Goal: Task Accomplishment & Management: Use online tool/utility

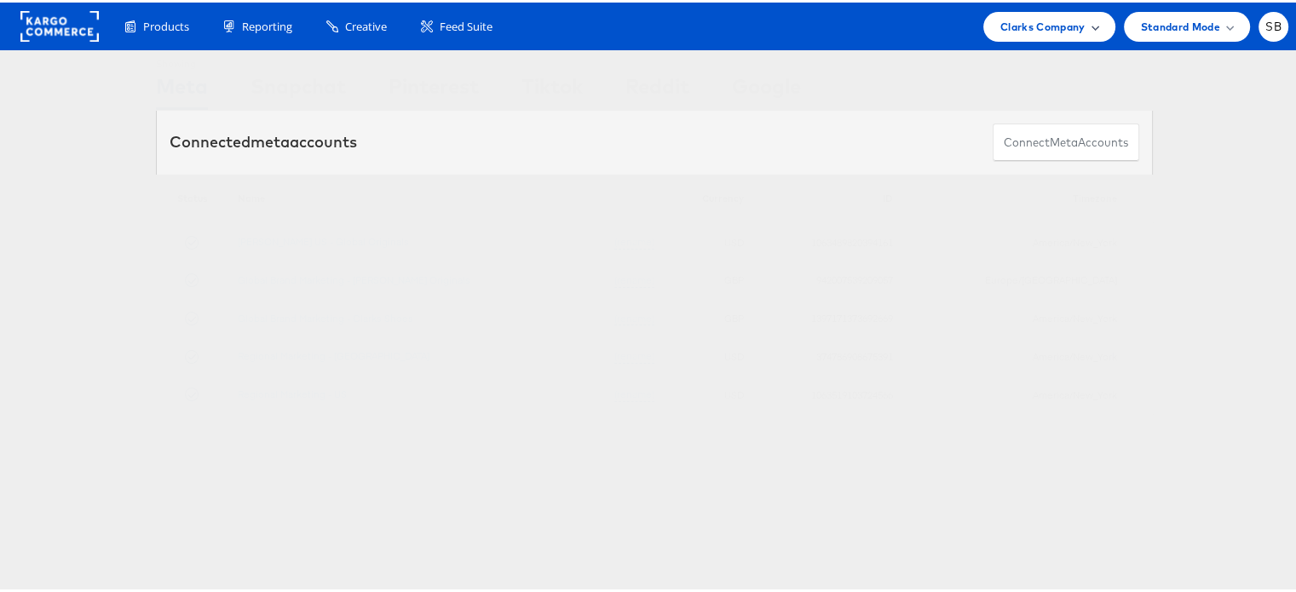
click at [1059, 26] on span "Clarks Company" at bounding box center [1043, 24] width 85 height 18
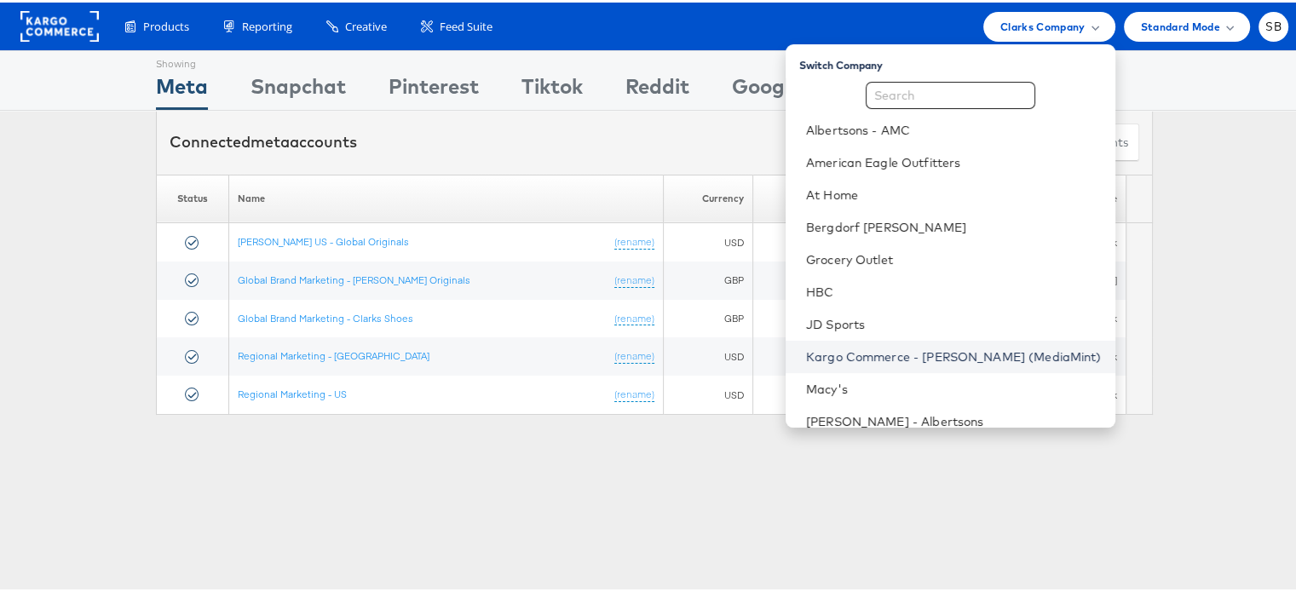
scroll to position [178, 0]
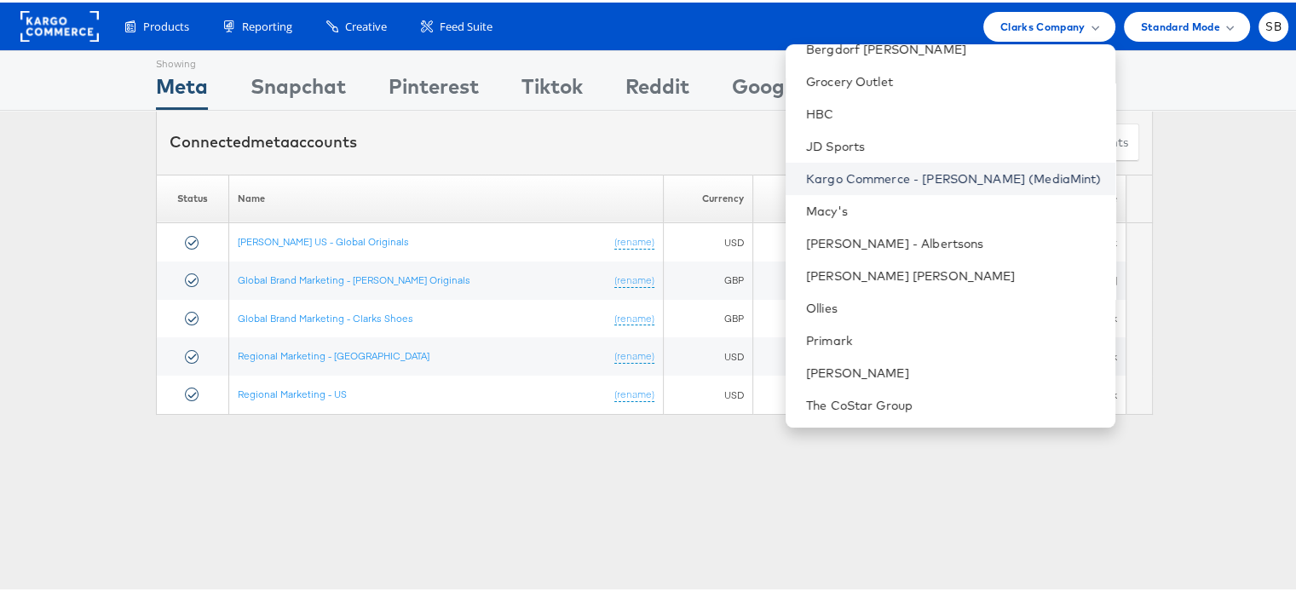
click at [885, 361] on li "Steve Madden" at bounding box center [951, 371] width 330 height 32
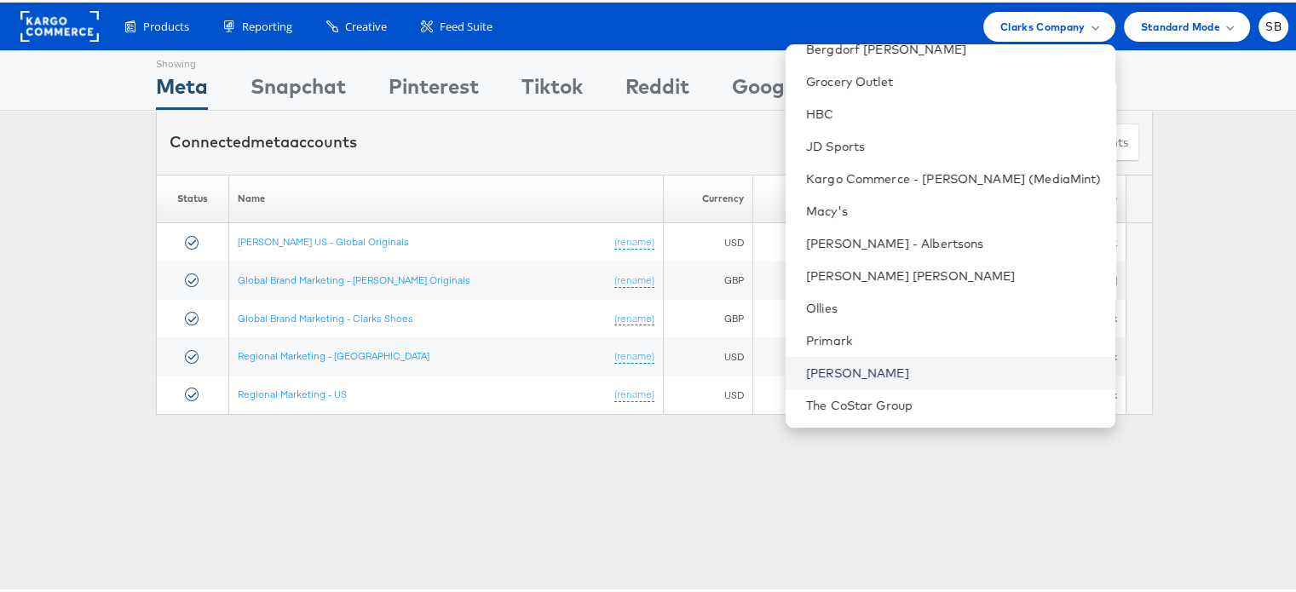
click at [885, 371] on link "Steve Madden" at bounding box center [954, 370] width 296 height 17
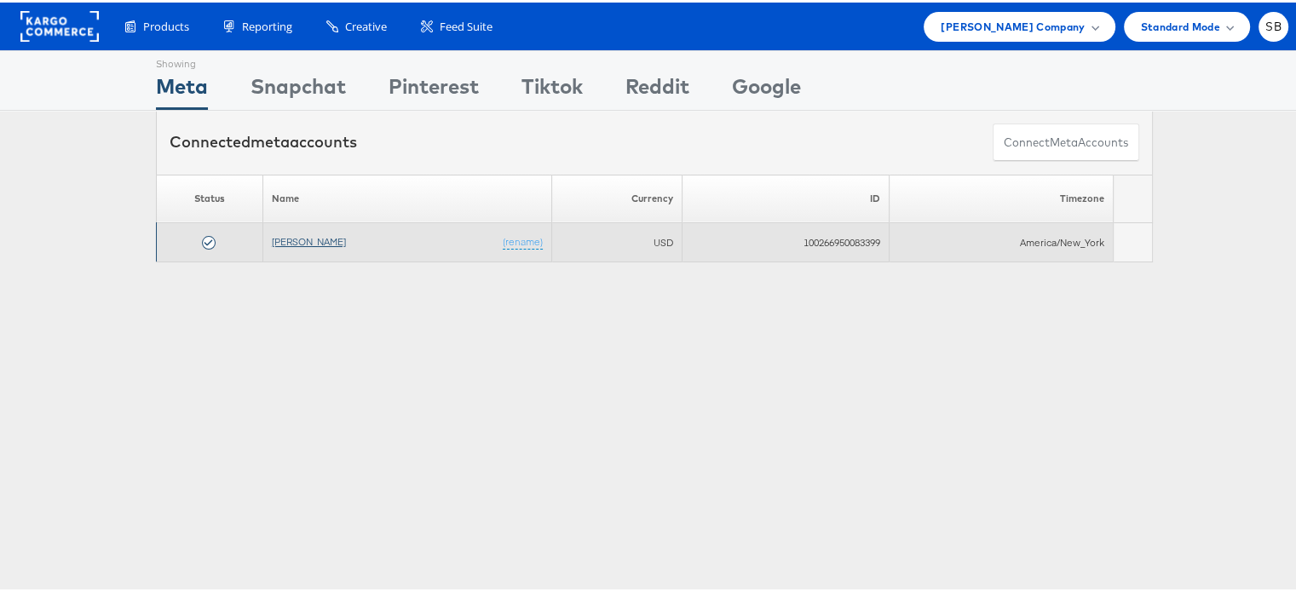
click at [307, 239] on link "Steve Madden" at bounding box center [309, 239] width 74 height 13
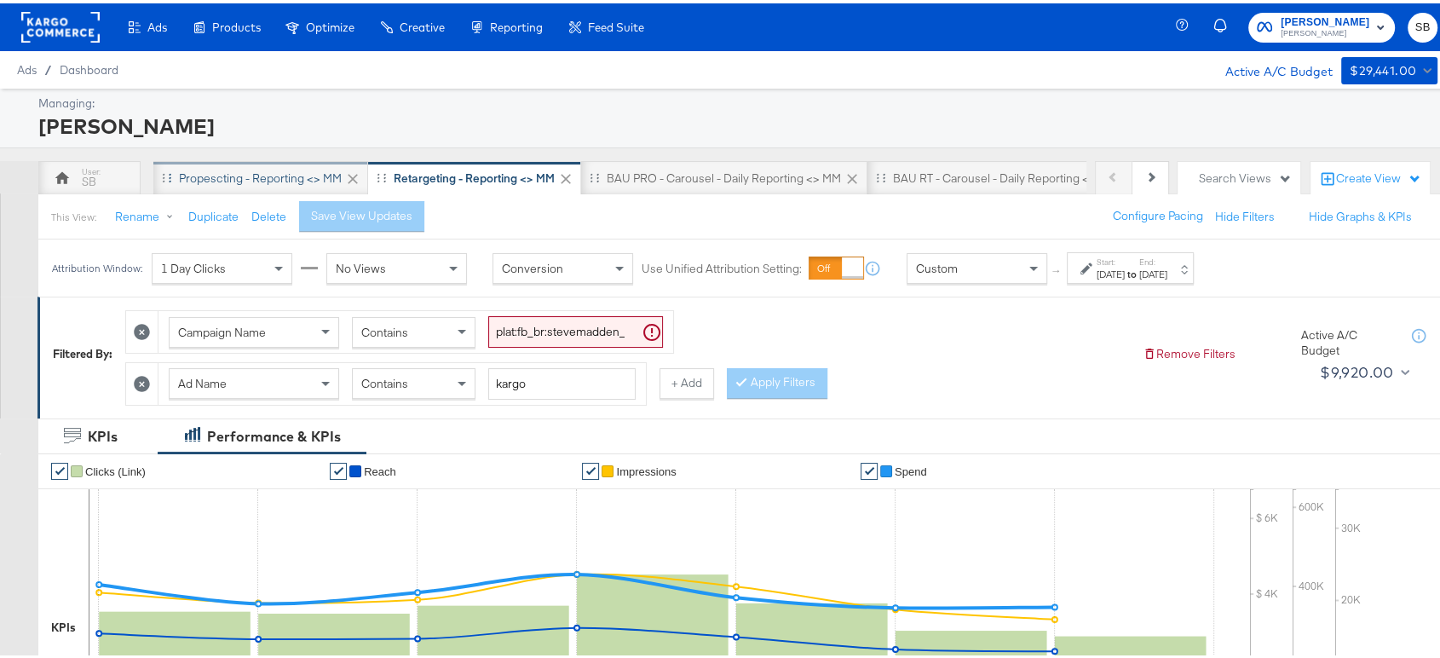
click at [297, 159] on div "Propescting - Reporting <> MM" at bounding box center [260, 175] width 215 height 34
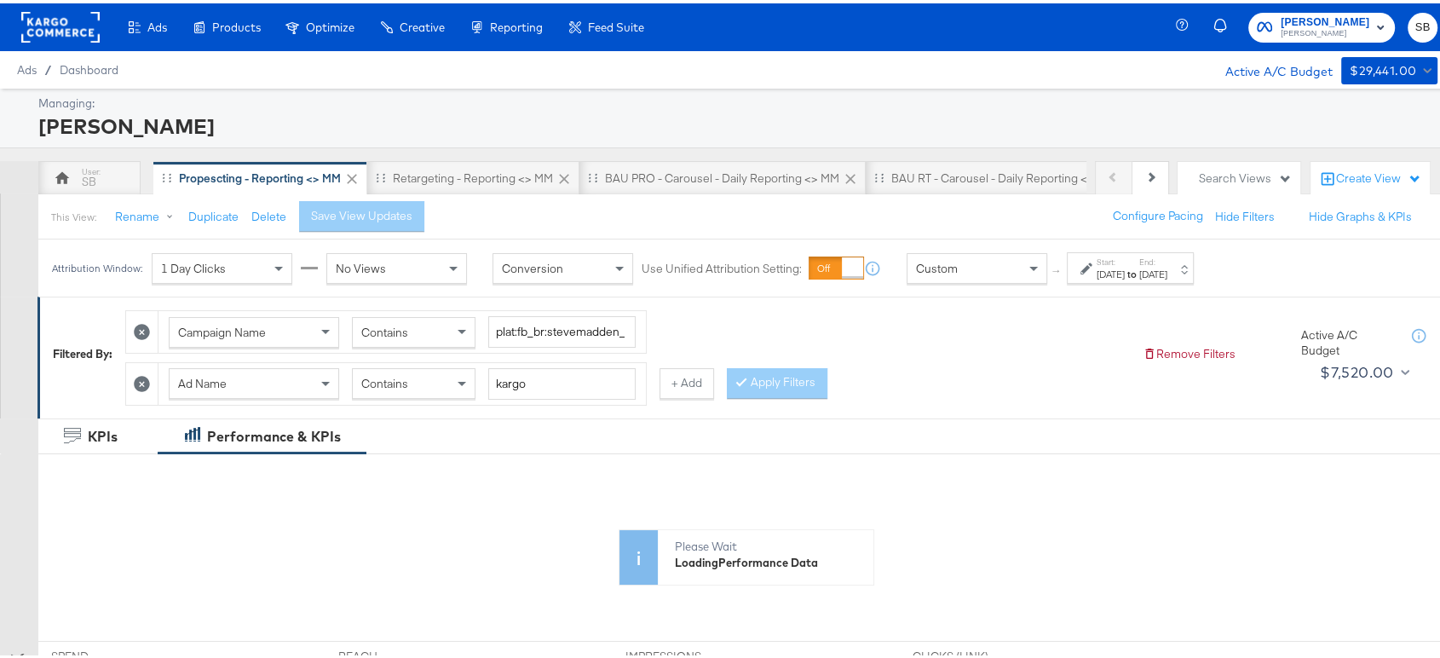
click at [1139, 273] on strong "to" at bounding box center [1132, 270] width 14 height 13
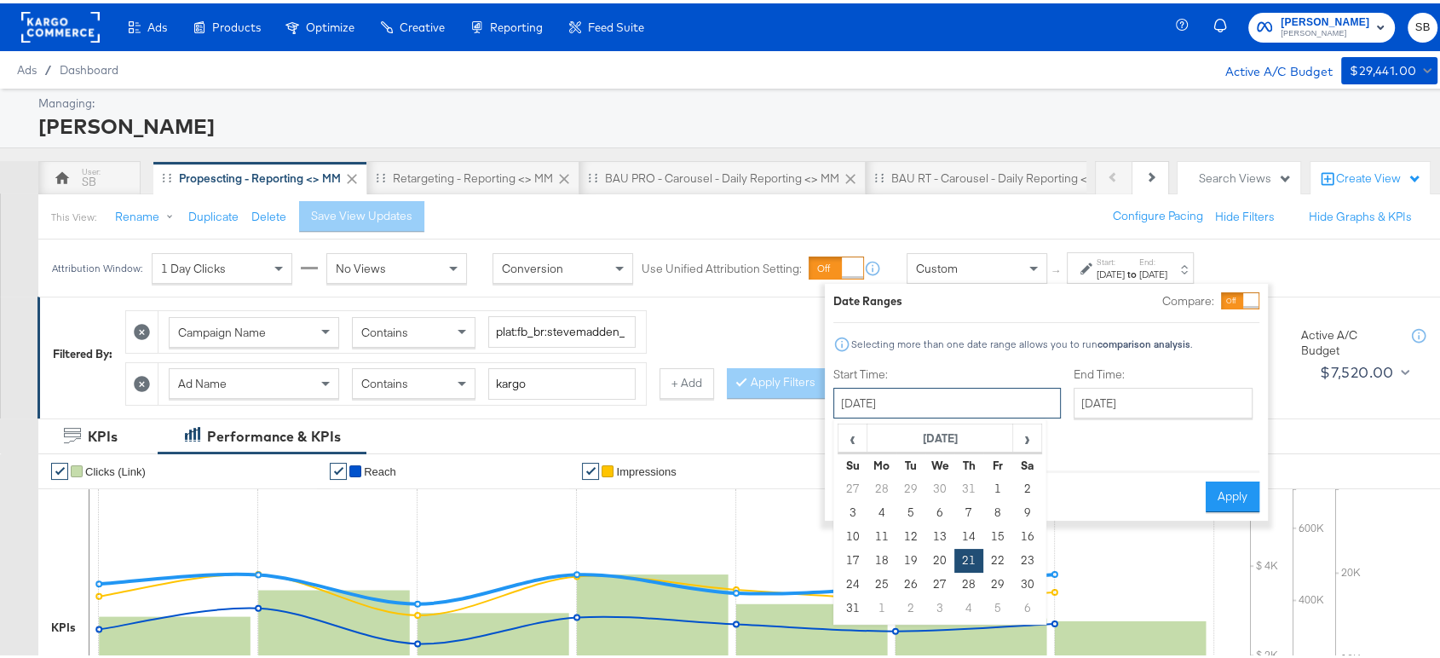
click at [947, 396] on input "August 21st 2025" at bounding box center [948, 399] width 228 height 31
click at [1034, 431] on span "›" at bounding box center [1027, 435] width 26 height 26
click at [854, 503] on td "7" at bounding box center [853, 510] width 29 height 24
type input "[DATE]"
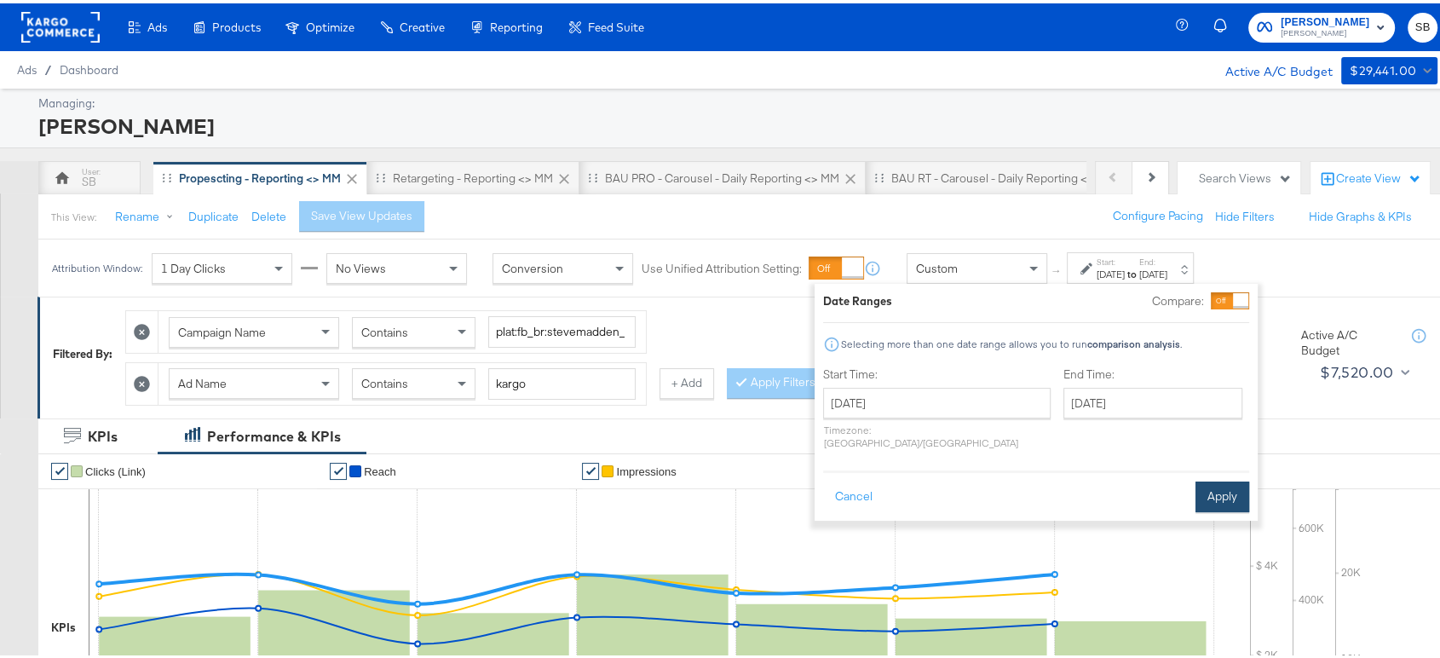
click at [1235, 478] on button "Apply" at bounding box center [1223, 493] width 54 height 31
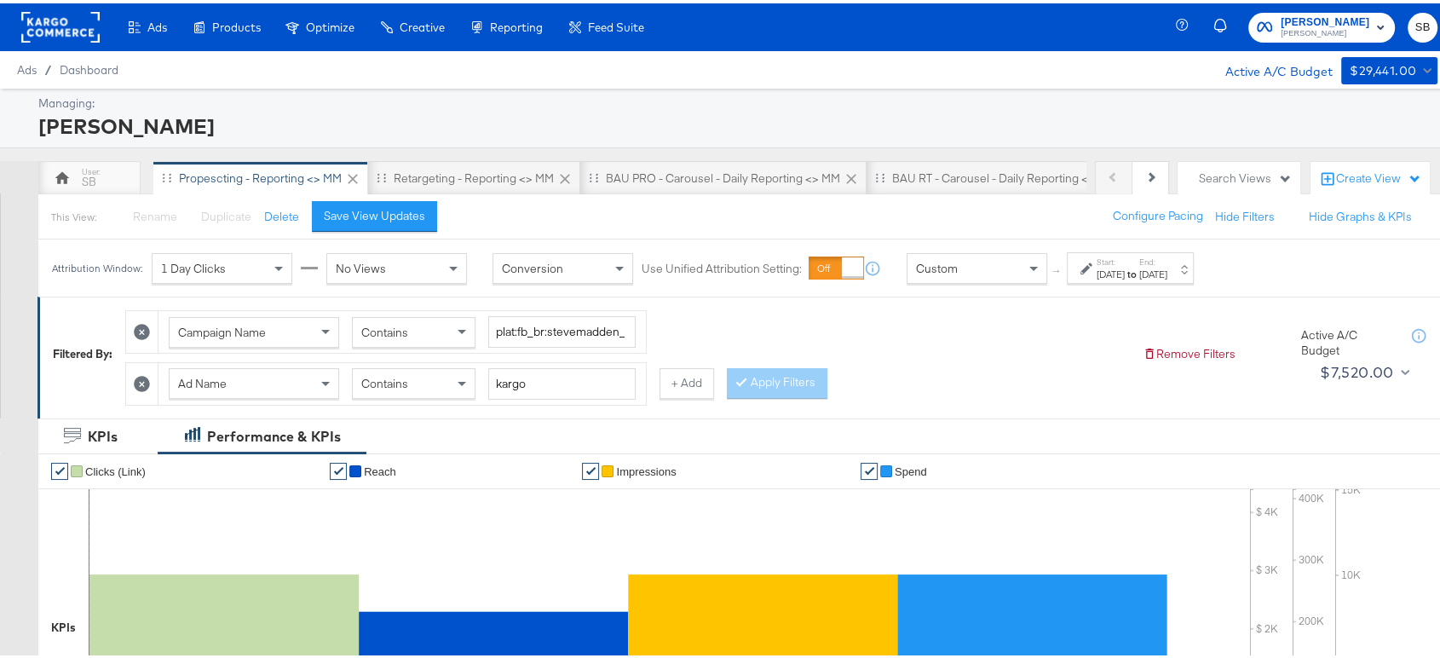
click at [55, 20] on rect at bounding box center [60, 24] width 78 height 31
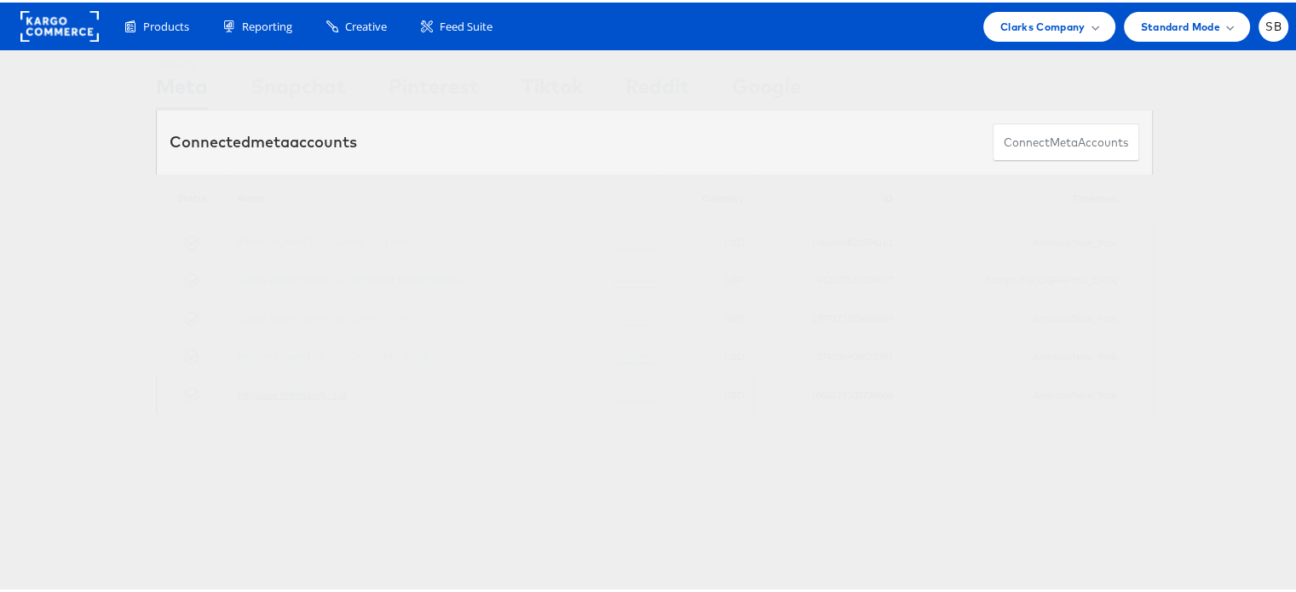
click at [318, 391] on link "Regional Marketing - US" at bounding box center [292, 391] width 109 height 13
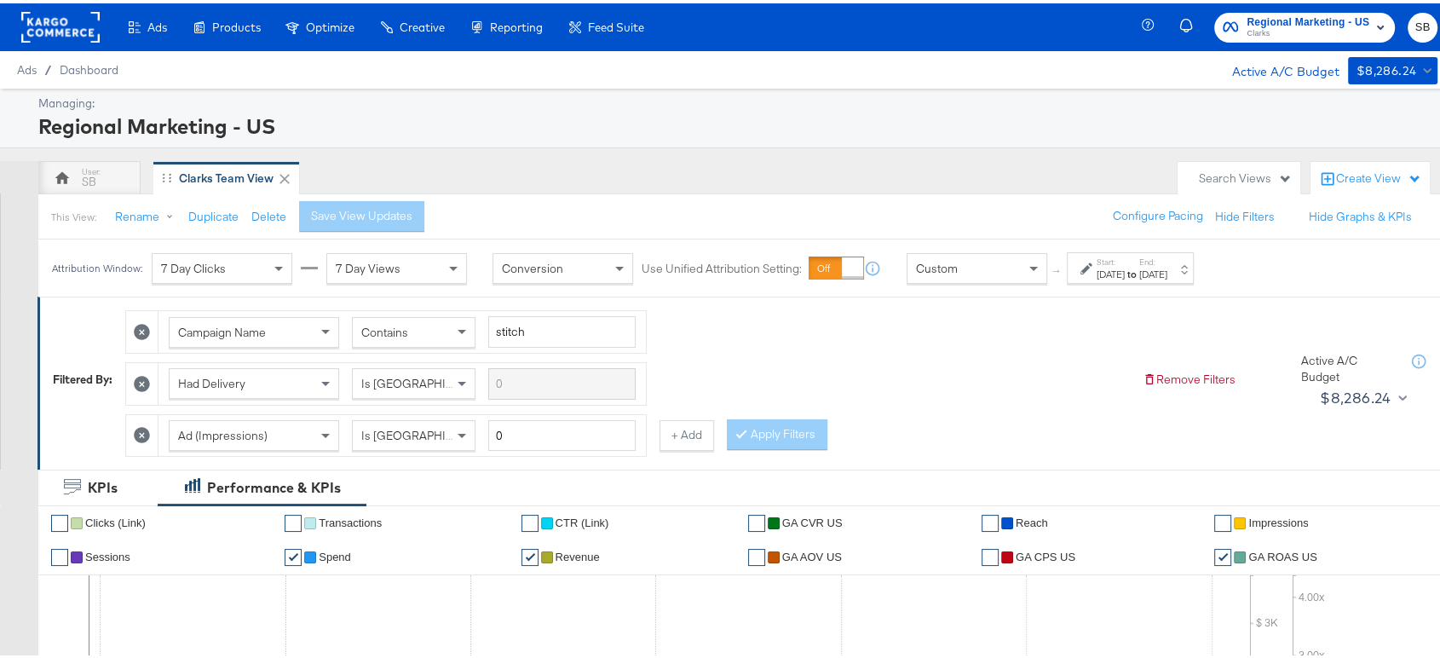
click at [1125, 271] on div "[DATE]" at bounding box center [1111, 271] width 28 height 14
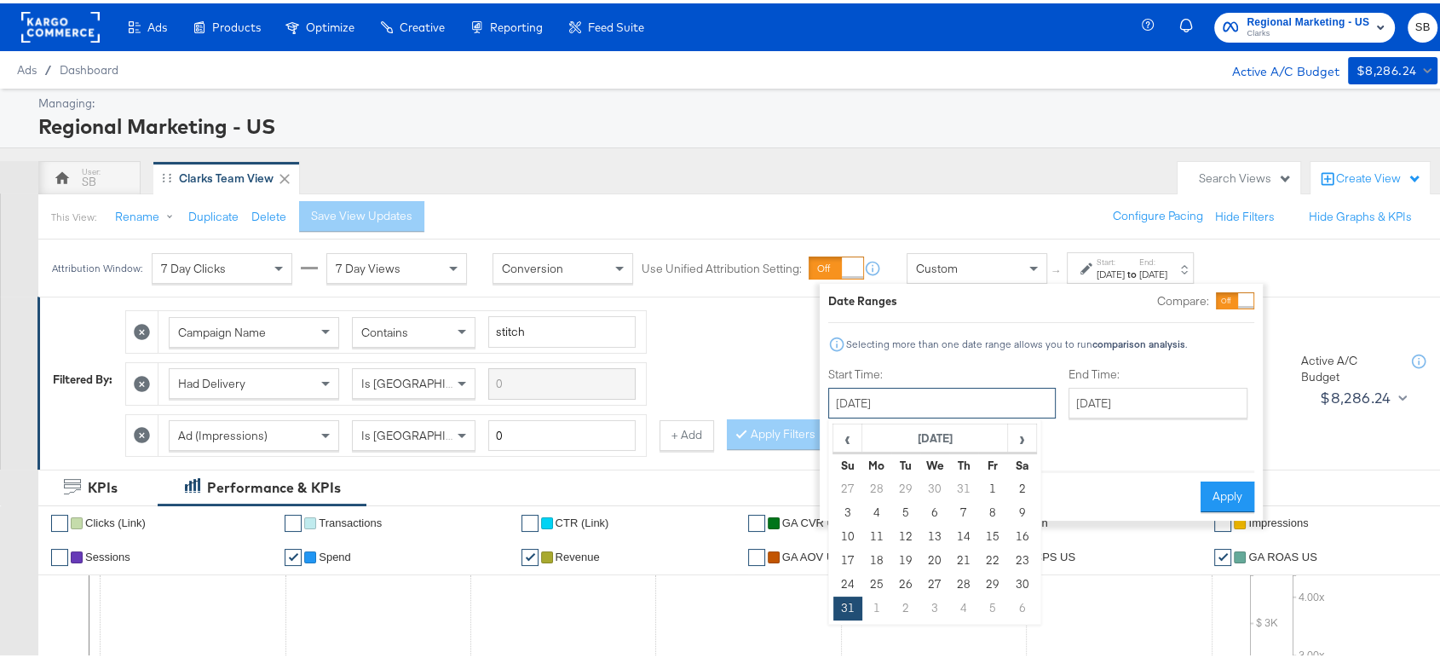
click at [995, 407] on input "[DATE]" at bounding box center [942, 399] width 228 height 31
click at [1023, 434] on span "›" at bounding box center [1022, 435] width 26 height 26
click at [844, 482] on td "31" at bounding box center [848, 486] width 29 height 24
type input "[DATE]"
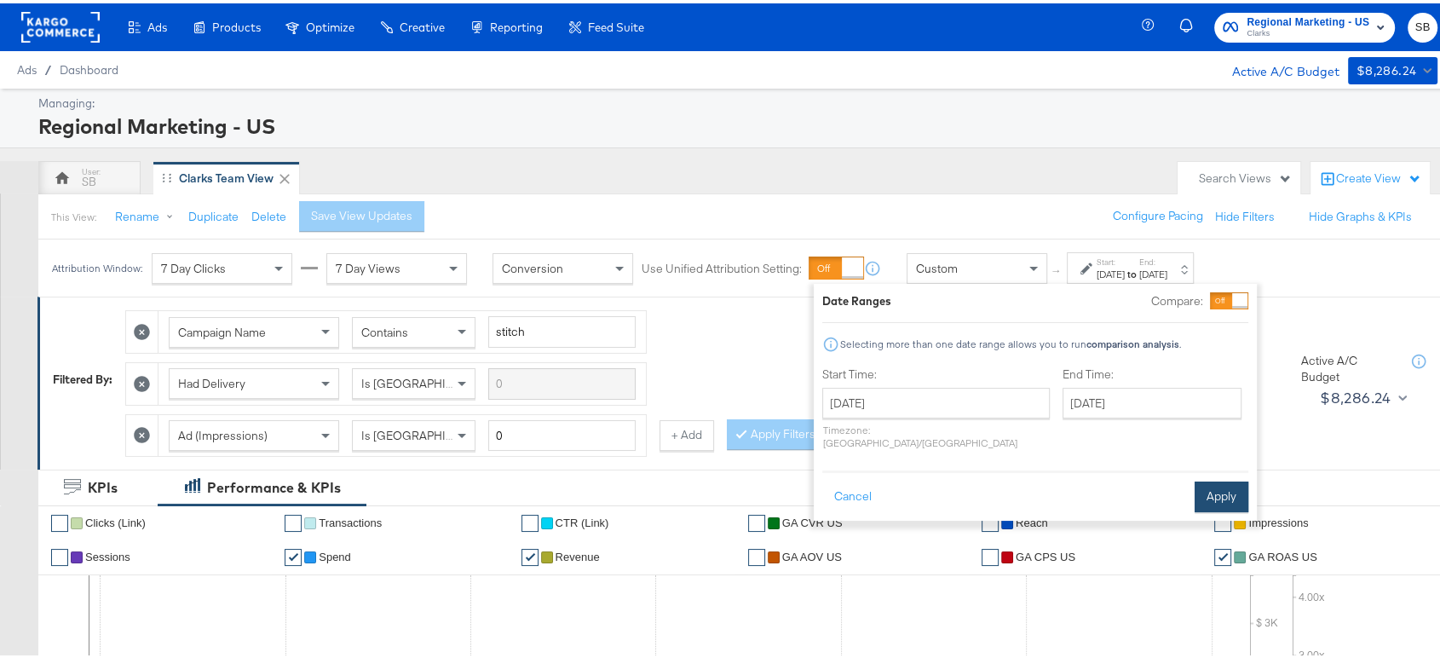
click at [1214, 478] on button "Apply" at bounding box center [1222, 493] width 54 height 31
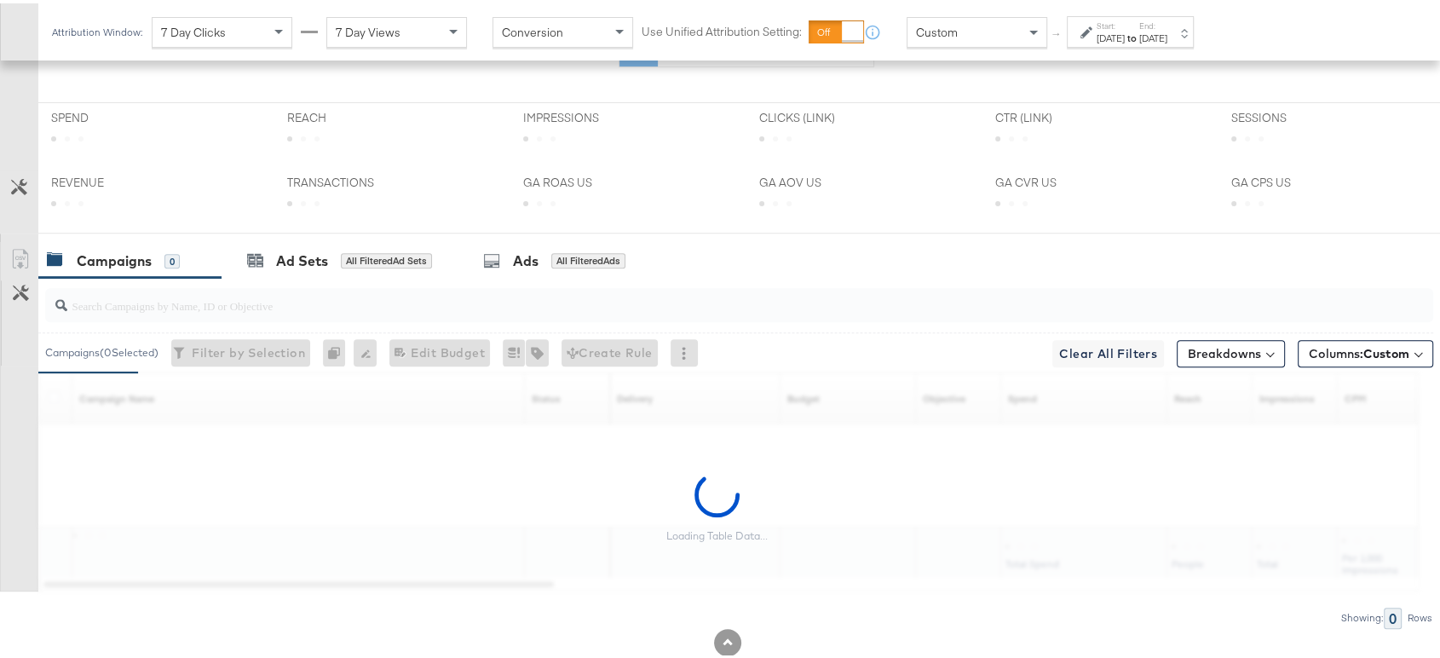
scroll to position [605, 0]
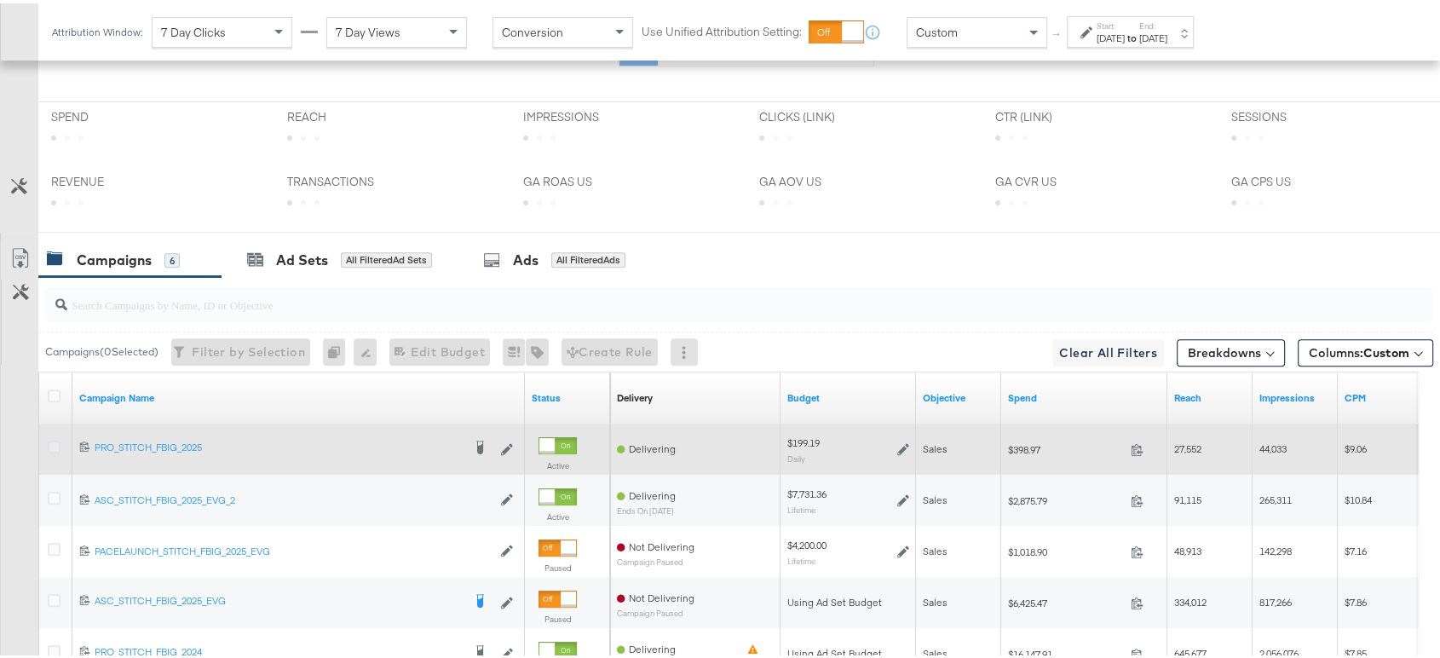
click at [55, 439] on icon at bounding box center [54, 443] width 13 height 13
click at [0, 0] on input "checkbox" at bounding box center [0, 0] width 0 height 0
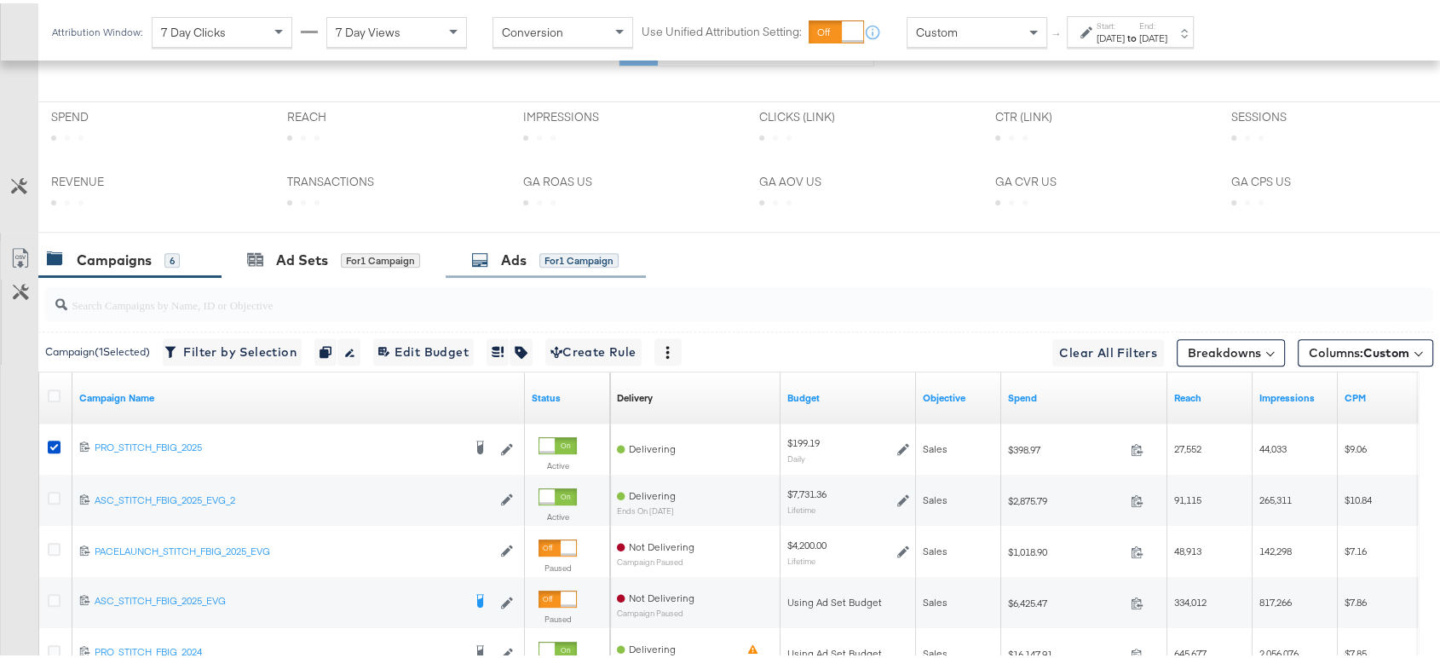
scroll to position [770, 0]
click at [505, 250] on div "Ads" at bounding box center [514, 258] width 26 height 20
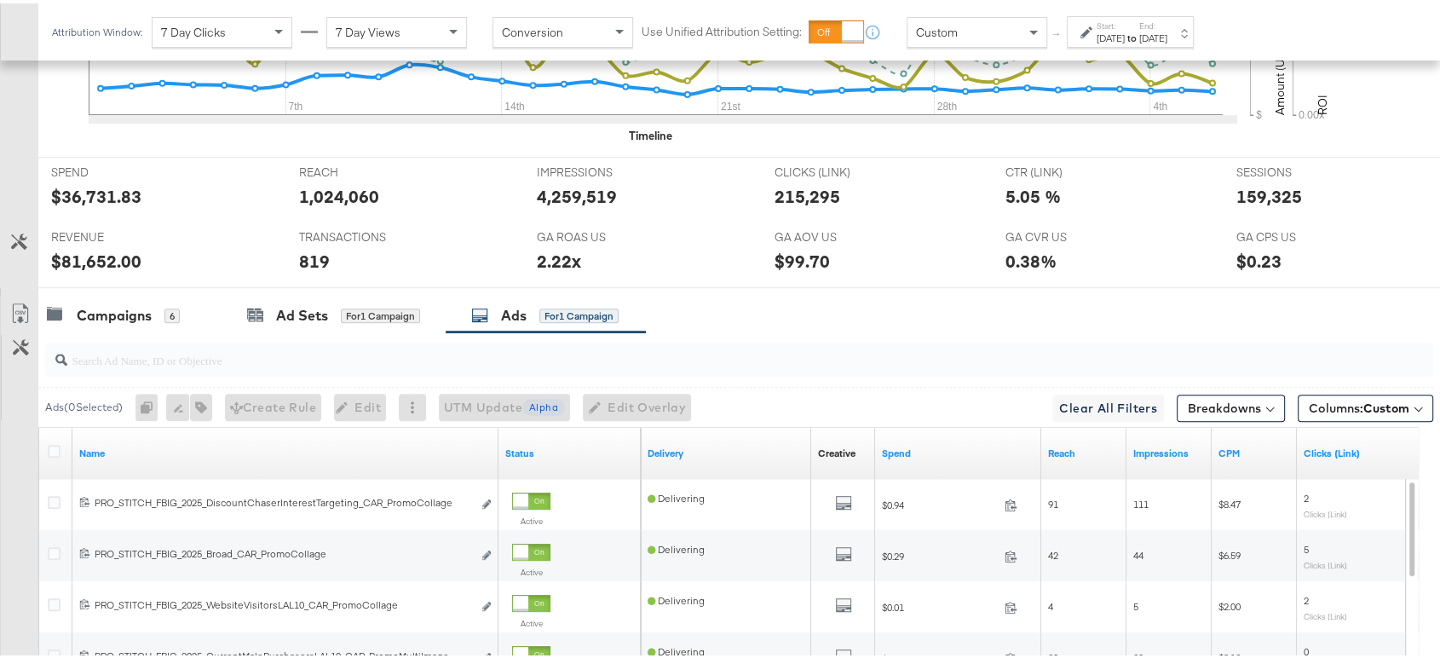
scroll to position [703, 0]
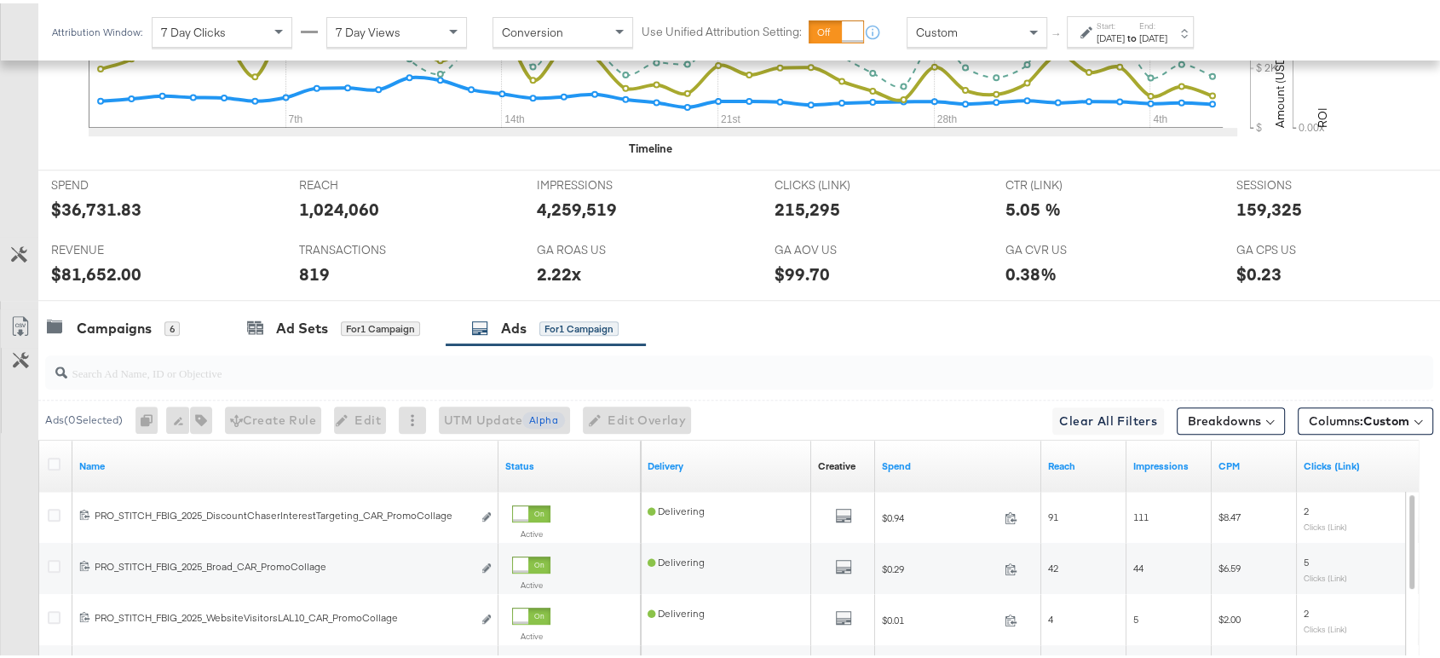
click at [1125, 32] on div "[DATE]" at bounding box center [1111, 35] width 28 height 14
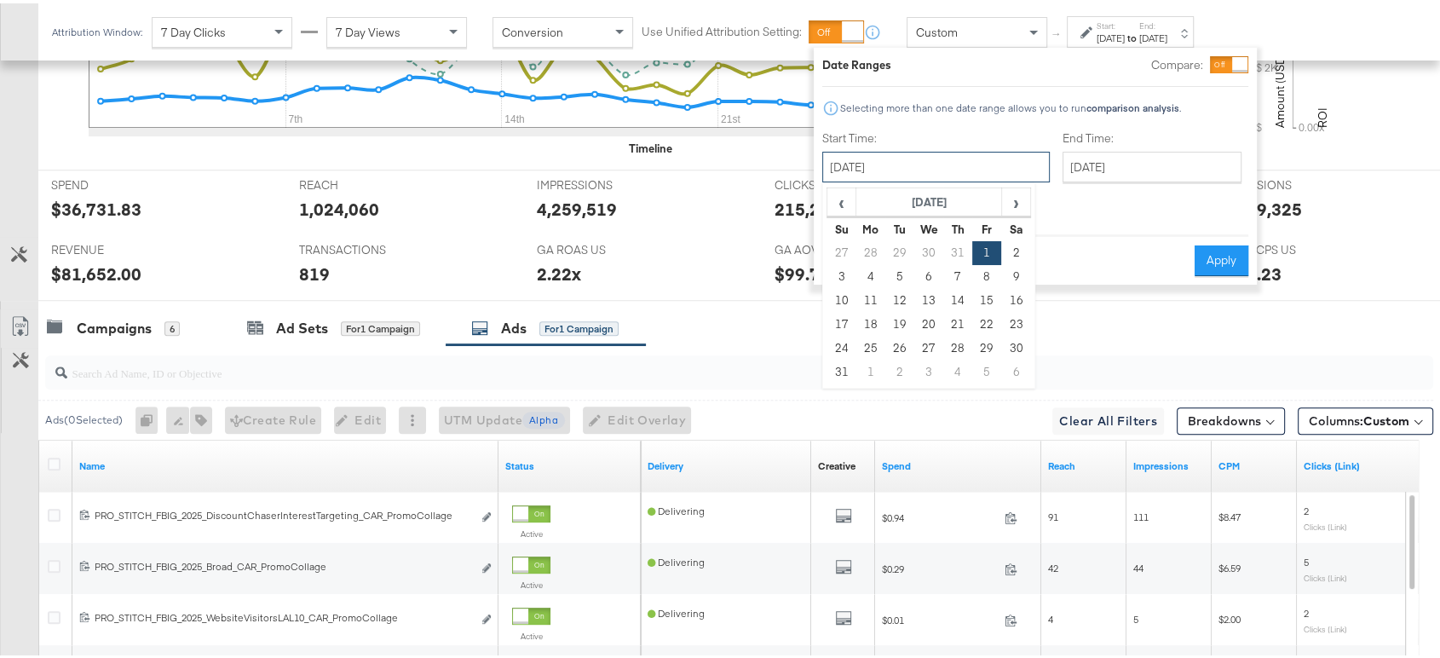
click at [936, 161] on input "[DATE]" at bounding box center [936, 163] width 228 height 31
click at [1014, 204] on span "›" at bounding box center [1016, 199] width 26 height 26
click at [839, 252] on td "31" at bounding box center [842, 250] width 29 height 24
click at [966, 170] on input "[DATE]" at bounding box center [936, 163] width 228 height 31
click at [838, 365] on td "31" at bounding box center [842, 369] width 29 height 24
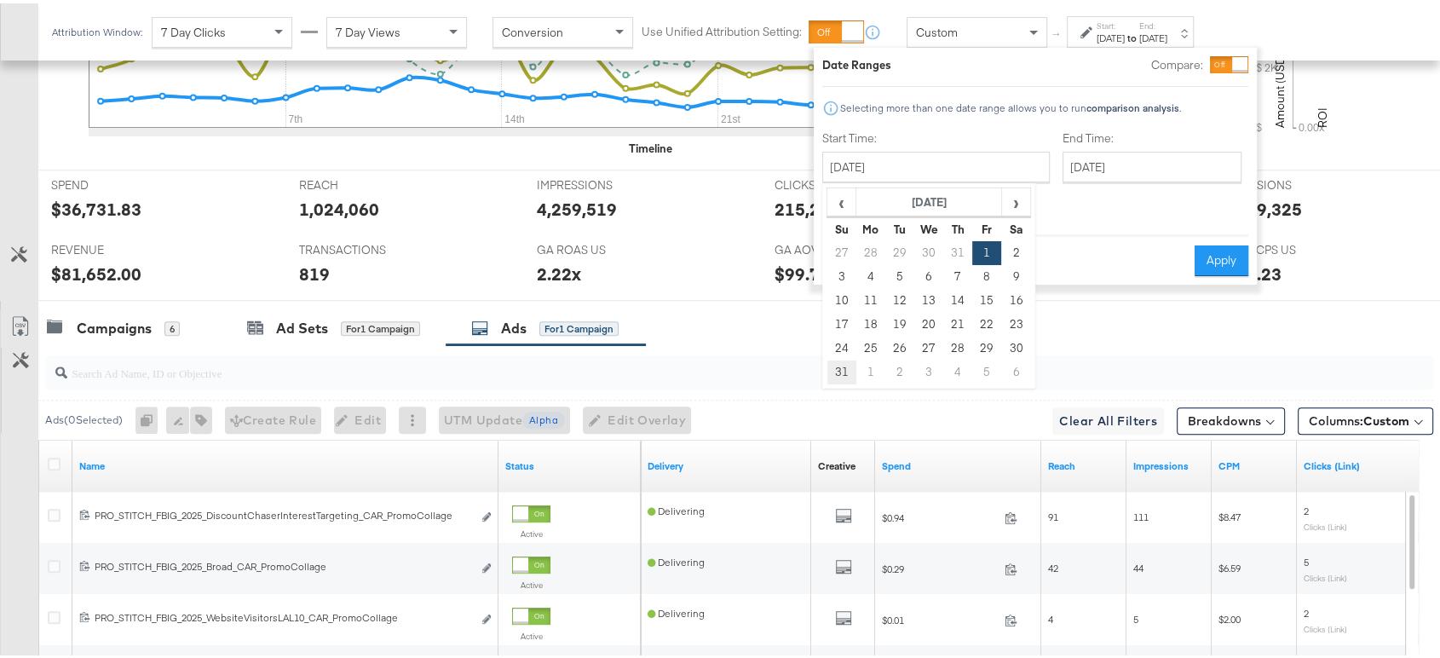
type input "[DATE]"
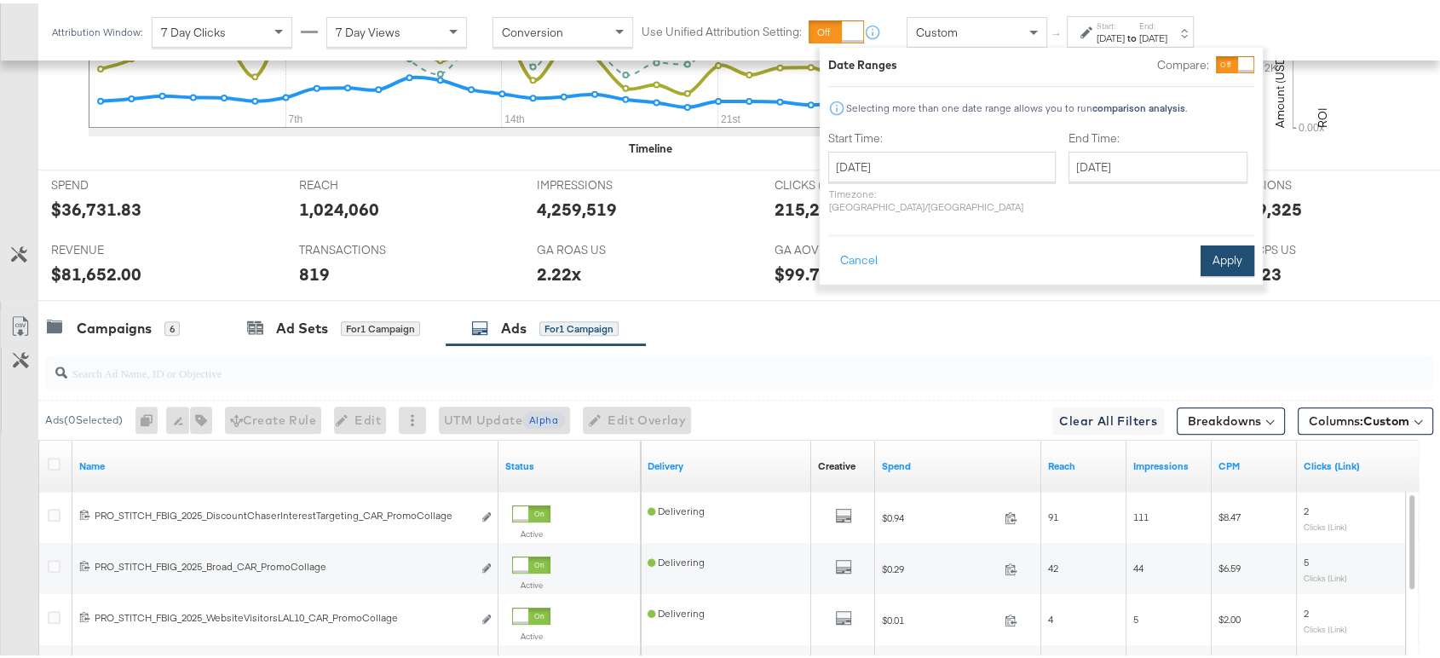
click at [1232, 242] on button "Apply" at bounding box center [1228, 257] width 54 height 31
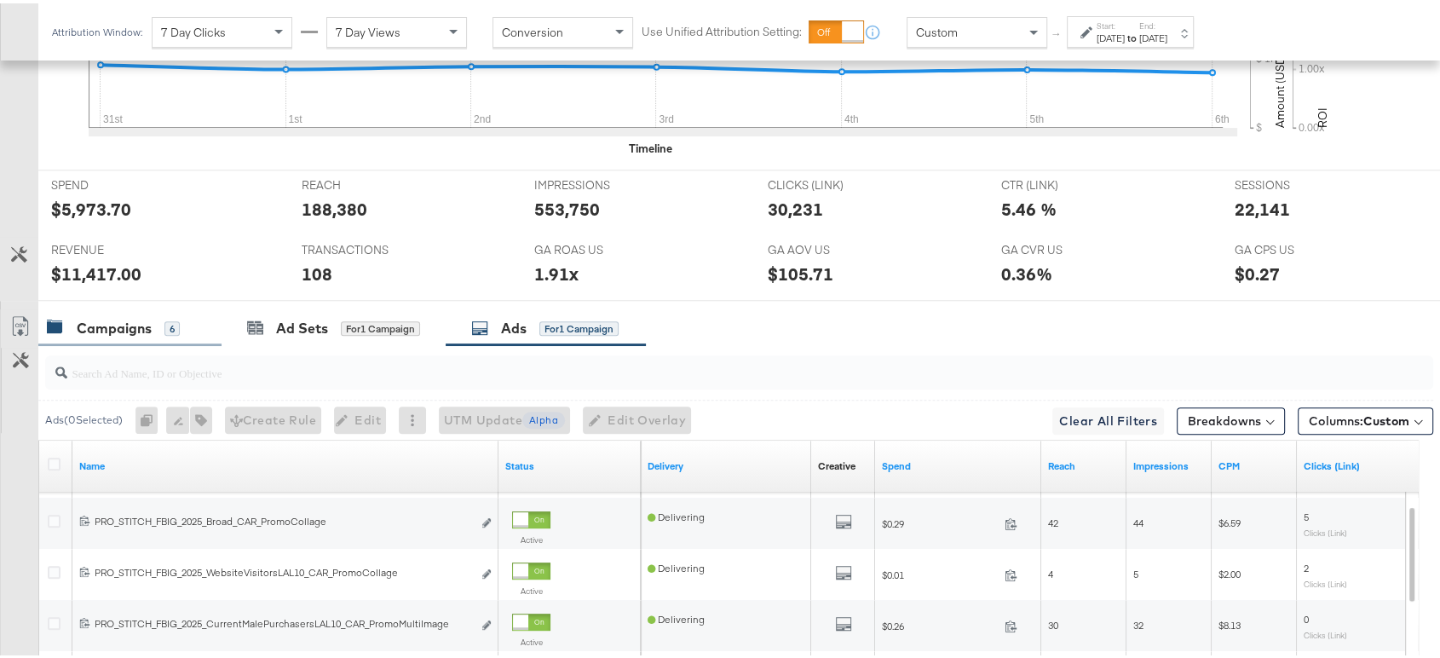
click at [98, 320] on div "Campaigns" at bounding box center [114, 325] width 75 height 20
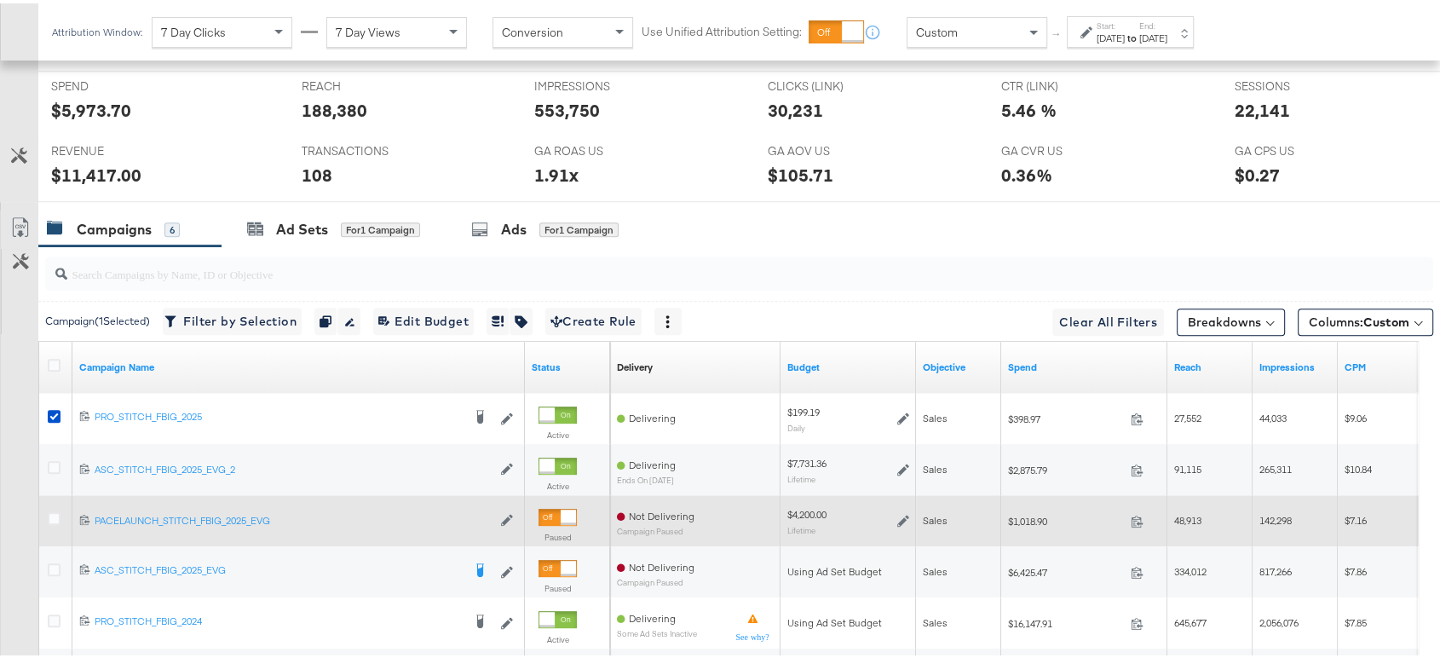
scroll to position [803, 0]
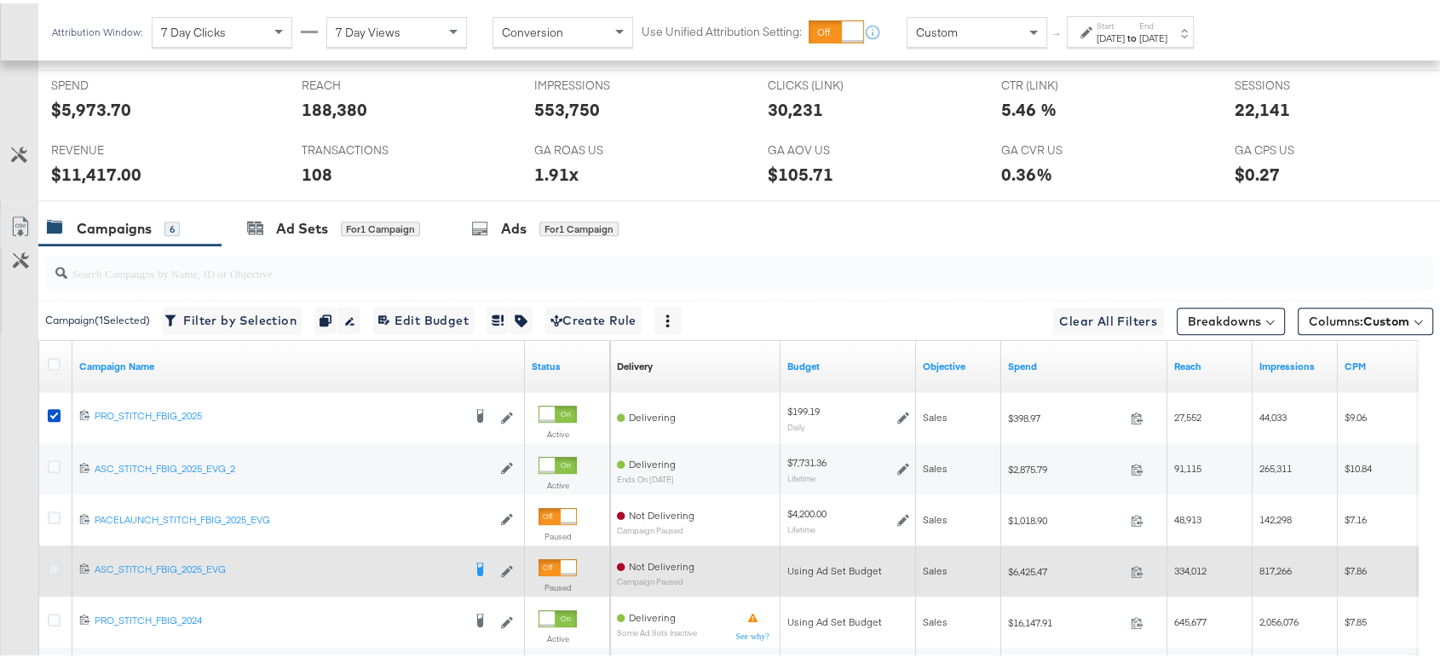
click at [53, 567] on icon at bounding box center [54, 565] width 13 height 13
click at [0, 0] on input "checkbox" at bounding box center [0, 0] width 0 height 0
click at [53, 567] on icon at bounding box center [54, 565] width 13 height 13
click at [0, 0] on input "checkbox" at bounding box center [0, 0] width 0 height 0
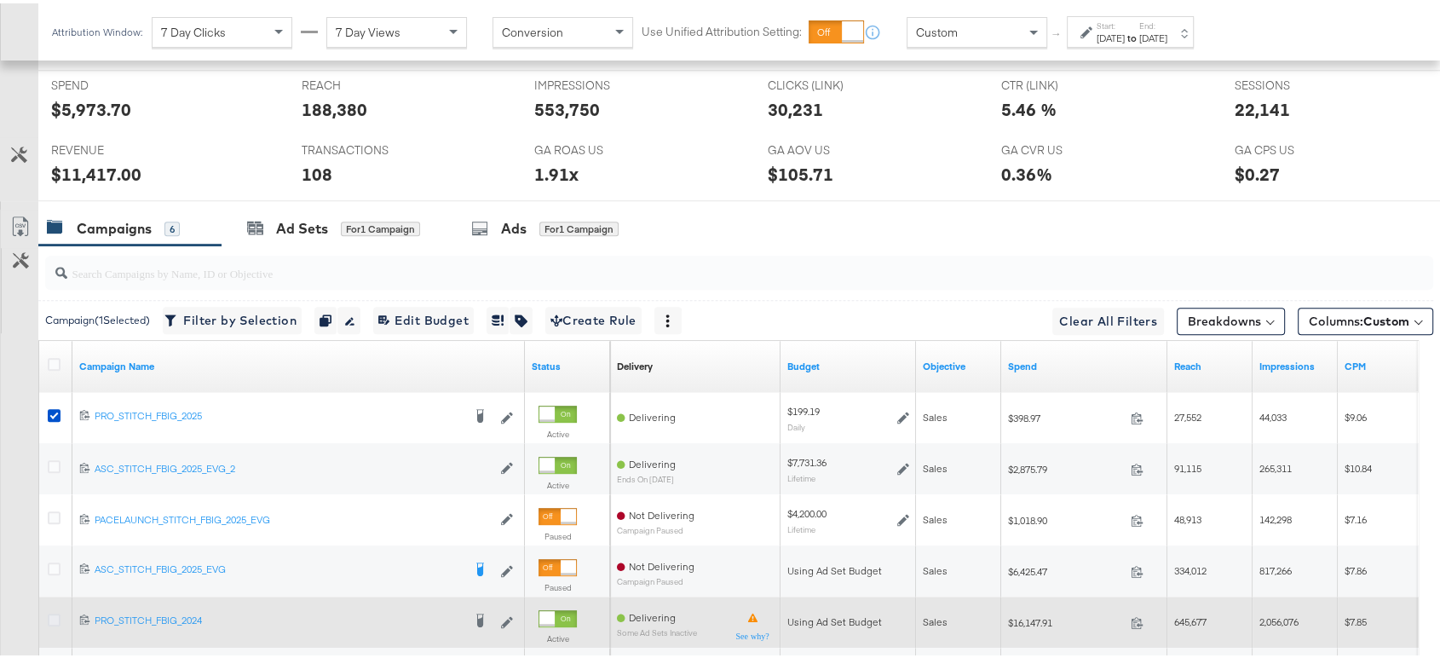
click at [48, 591] on icon at bounding box center [54, 616] width 13 height 13
click at [0, 0] on input "checkbox" at bounding box center [0, 0] width 0 height 0
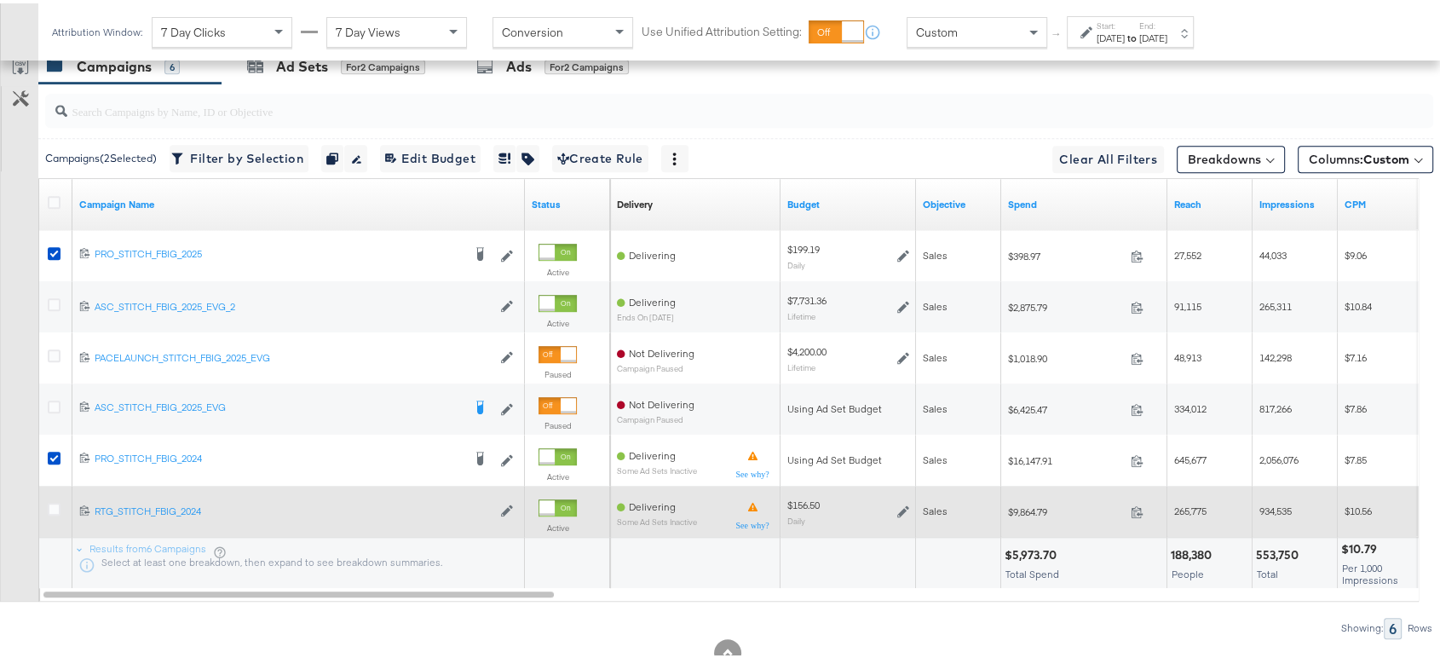
scroll to position [966, 0]
click at [48, 499] on icon at bounding box center [54, 505] width 13 height 13
click at [0, 0] on input "checkbox" at bounding box center [0, 0] width 0 height 0
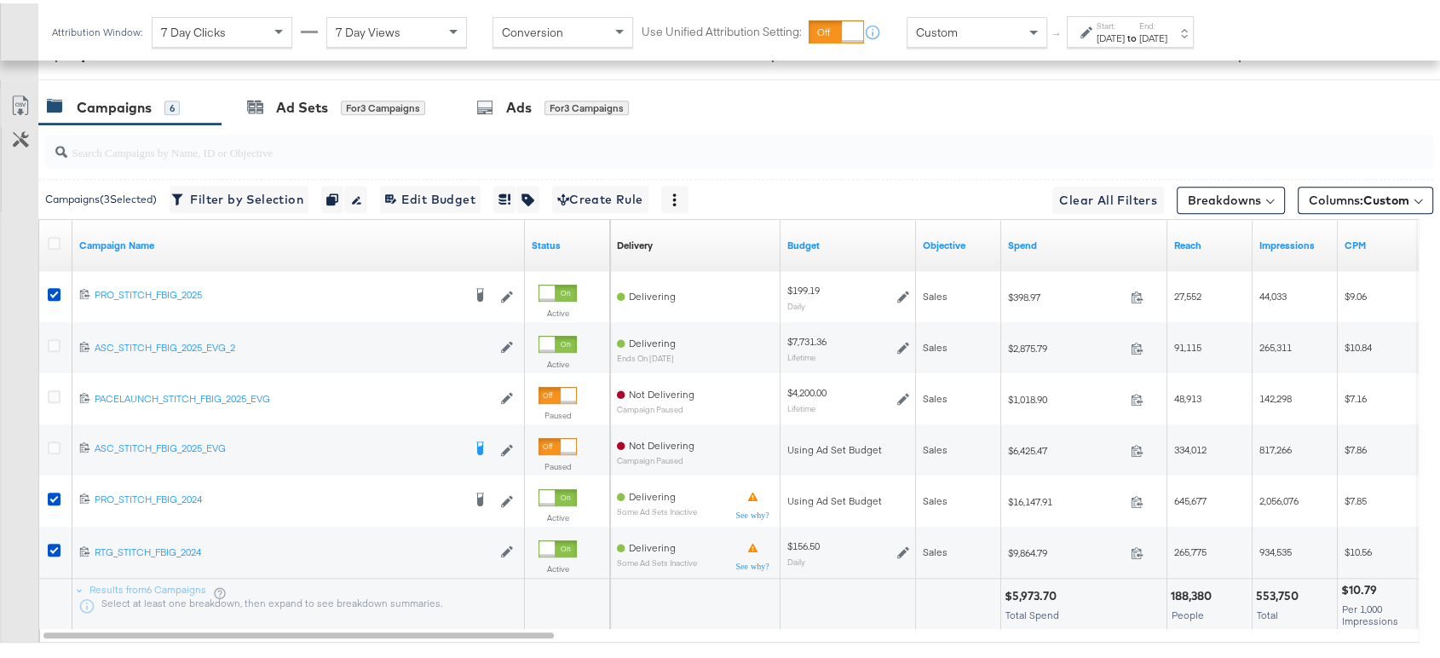
scroll to position [923, 0]
click at [520, 107] on div "Ads" at bounding box center [519, 105] width 26 height 20
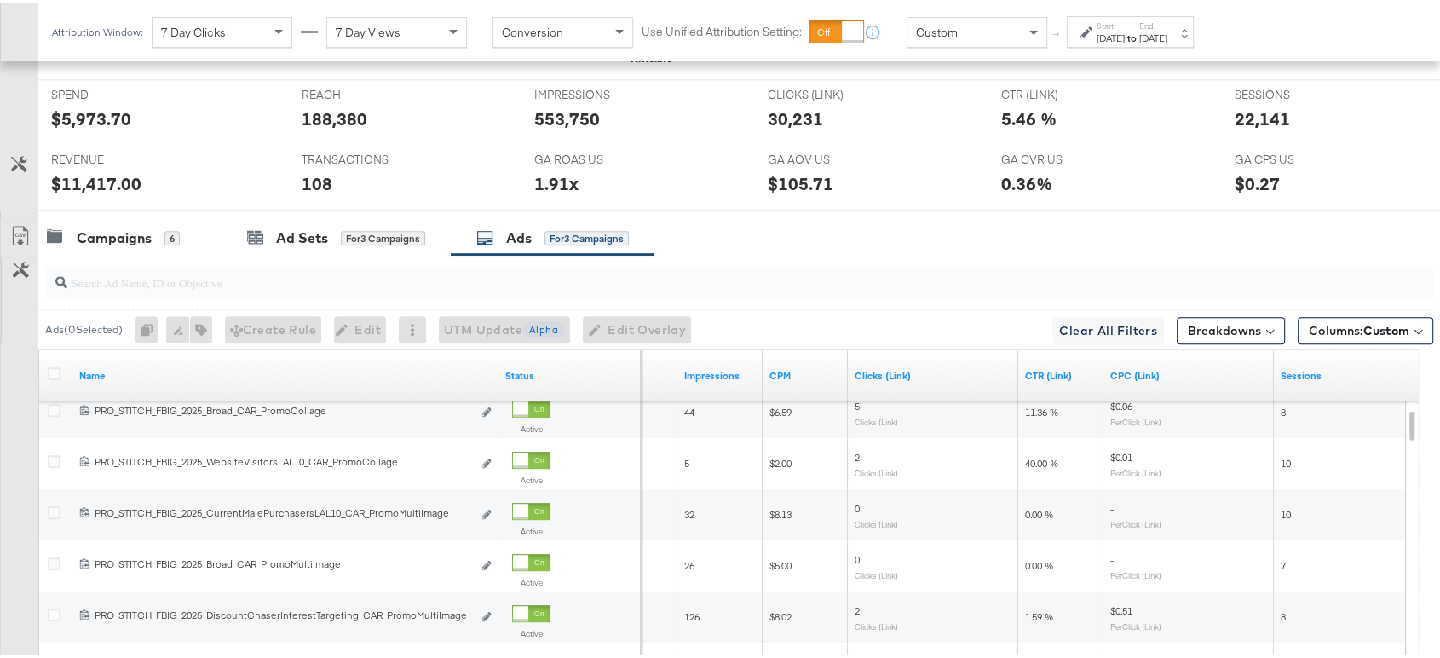
scroll to position [795, 0]
click at [116, 237] on div "Campaigns" at bounding box center [114, 233] width 75 height 20
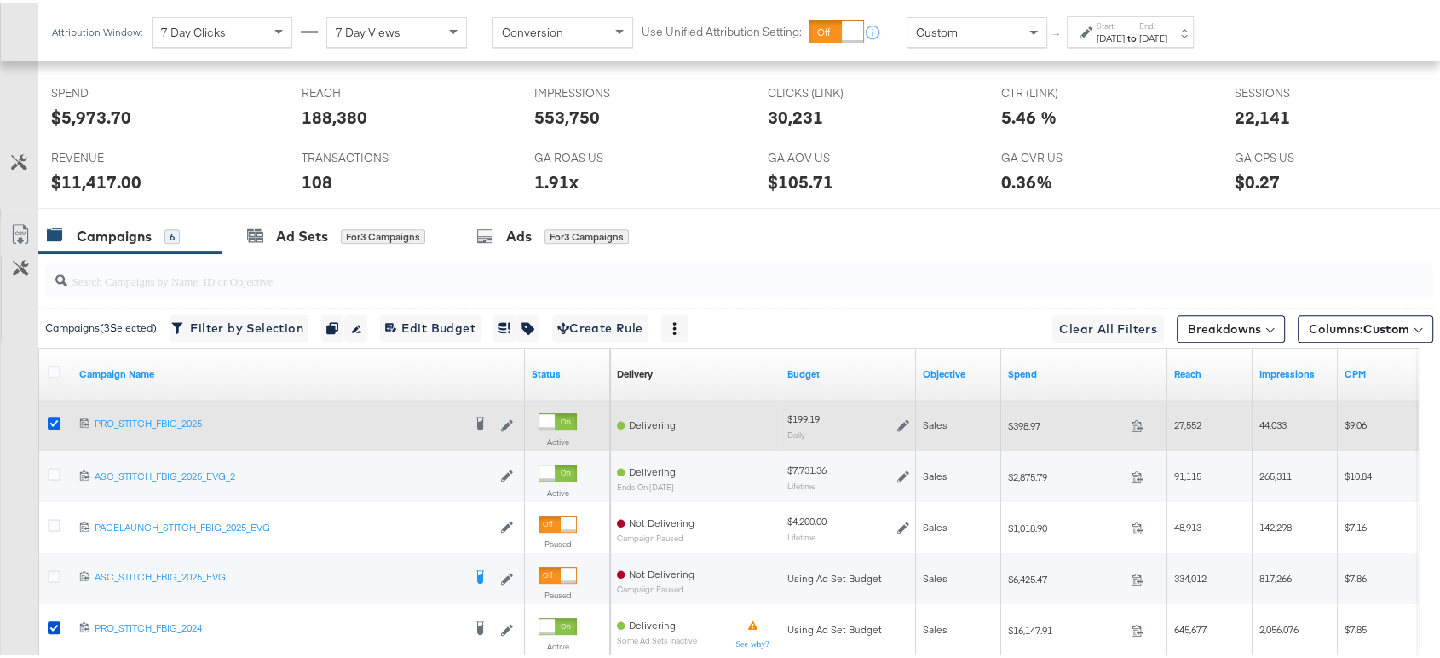
click at [48, 414] on icon at bounding box center [54, 419] width 13 height 13
click at [0, 0] on input "checkbox" at bounding box center [0, 0] width 0 height 0
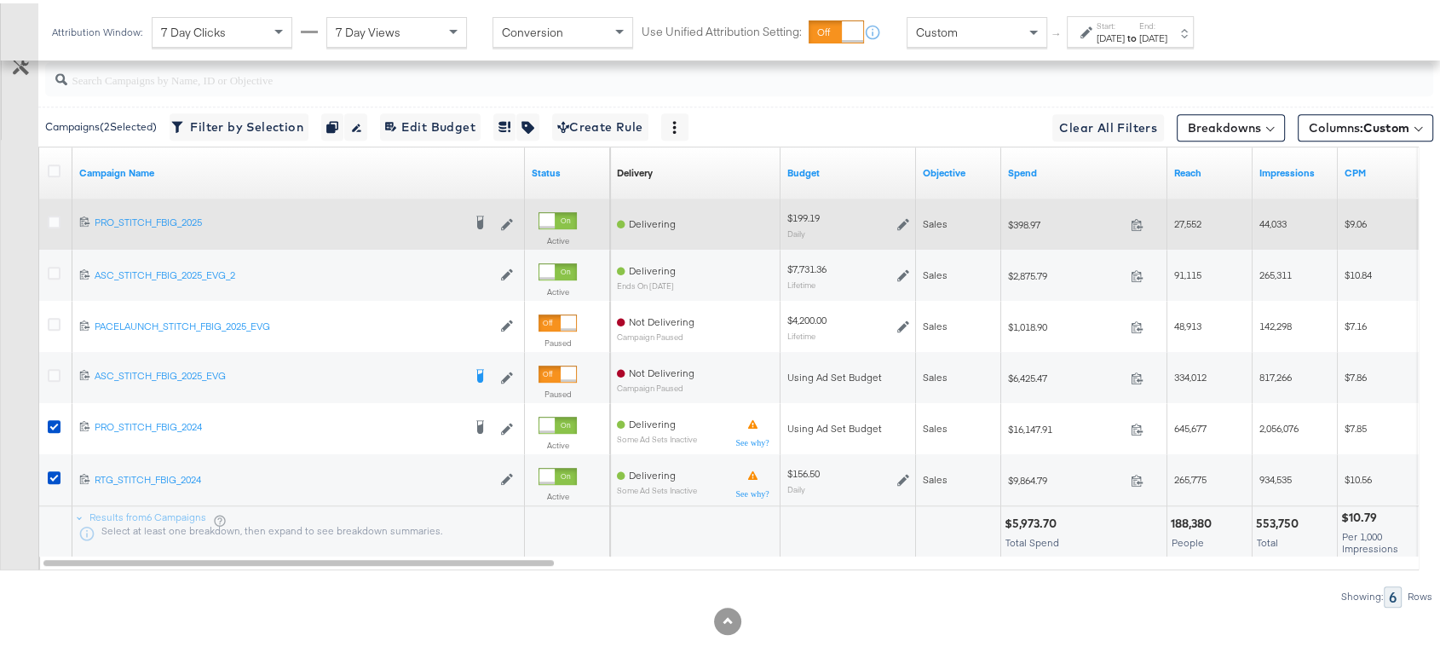
scroll to position [999, 0]
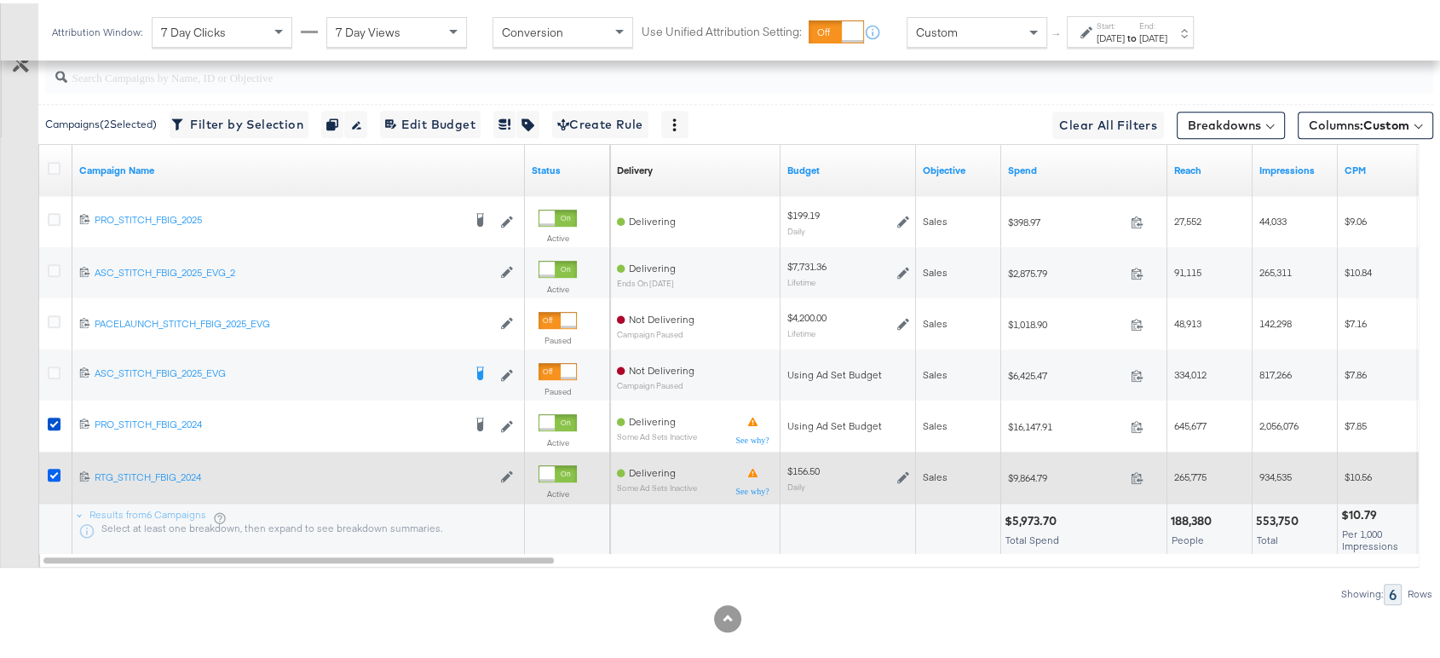
click at [53, 469] on icon at bounding box center [54, 471] width 13 height 13
click at [0, 0] on input "checkbox" at bounding box center [0, 0] width 0 height 0
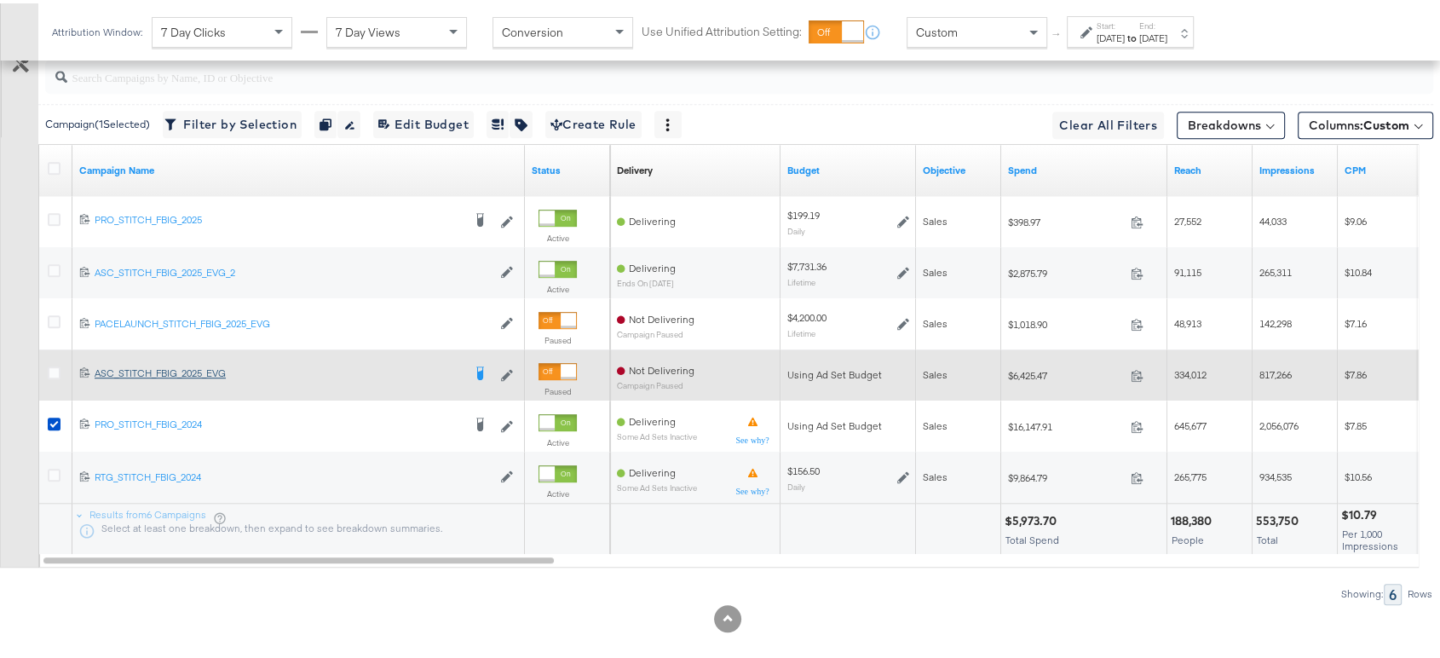
scroll to position [889, 0]
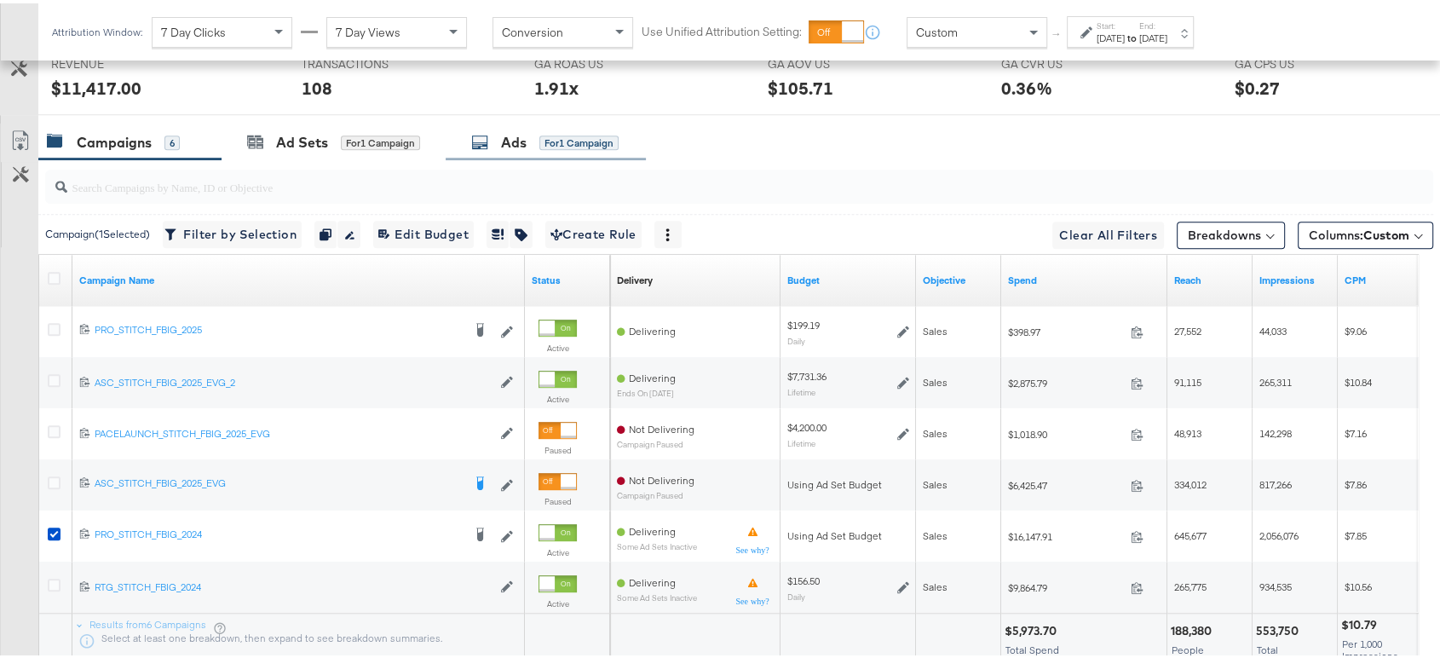
click at [507, 136] on div "Ads" at bounding box center [514, 140] width 26 height 20
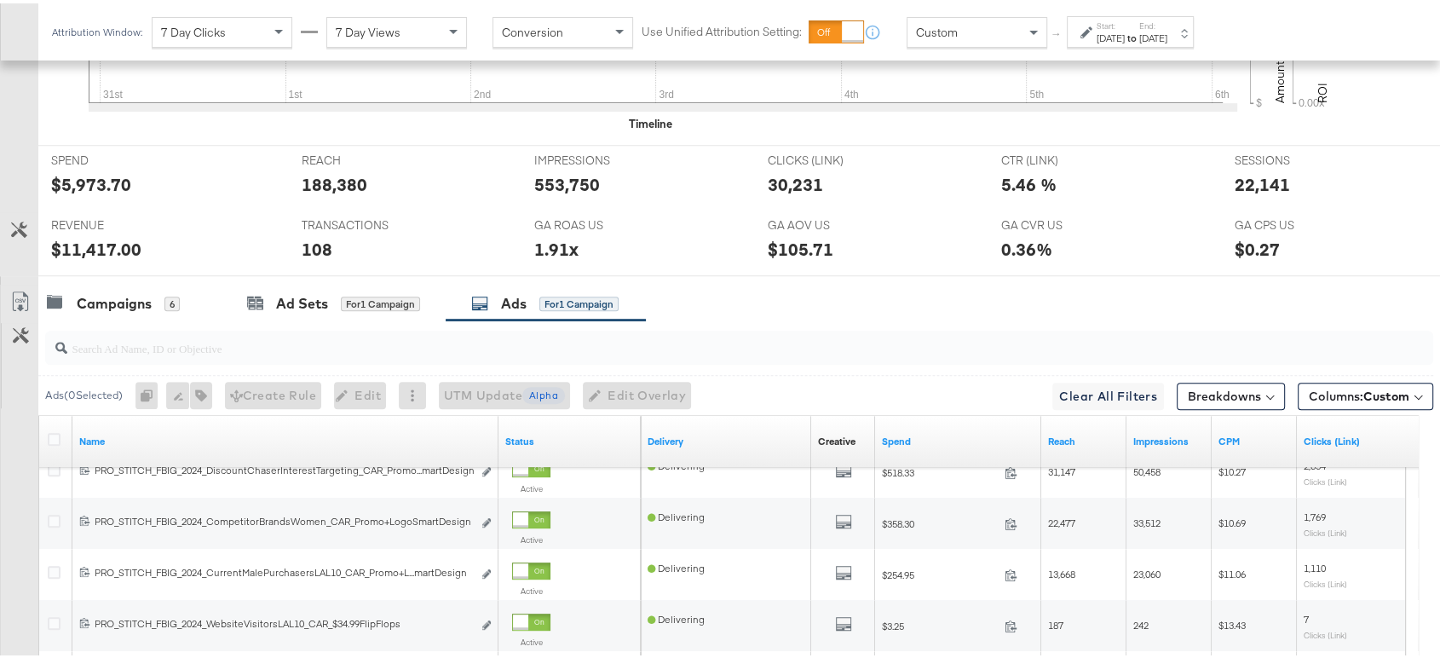
scroll to position [725, 0]
click at [291, 303] on div "Ad Sets" at bounding box center [302, 303] width 52 height 20
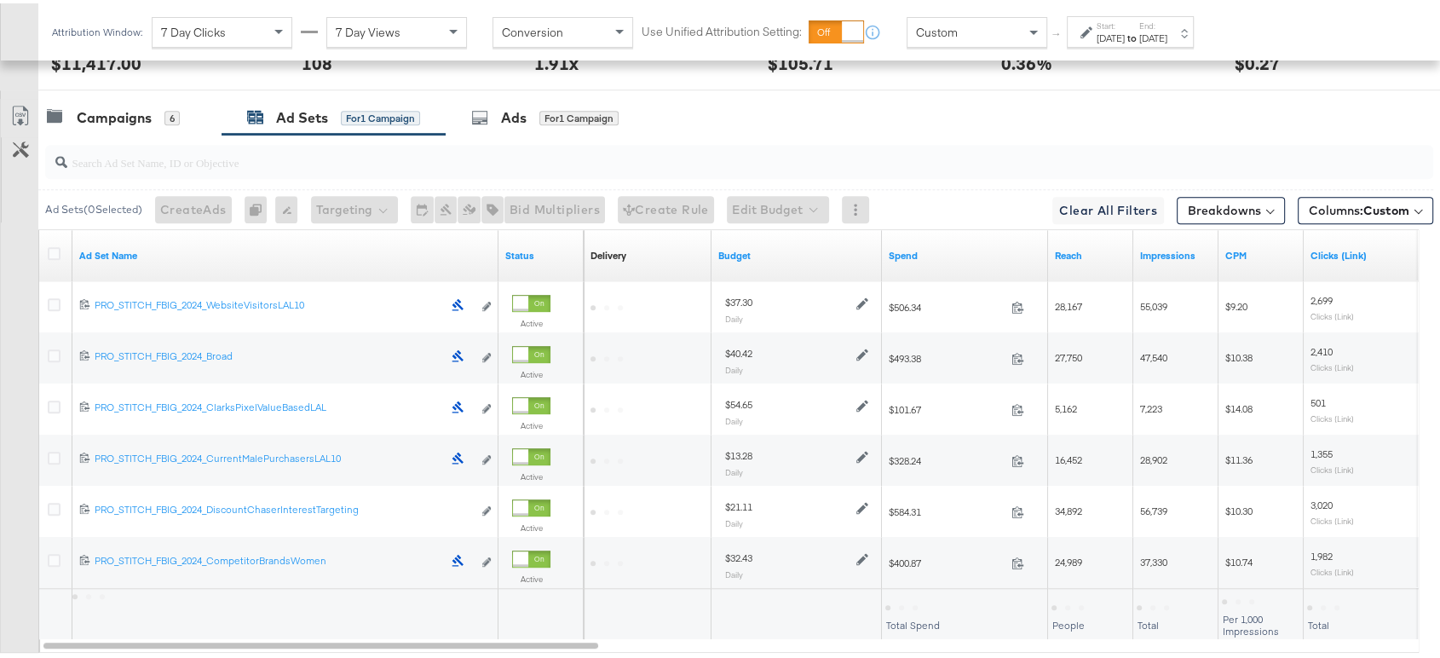
scroll to position [930, 0]
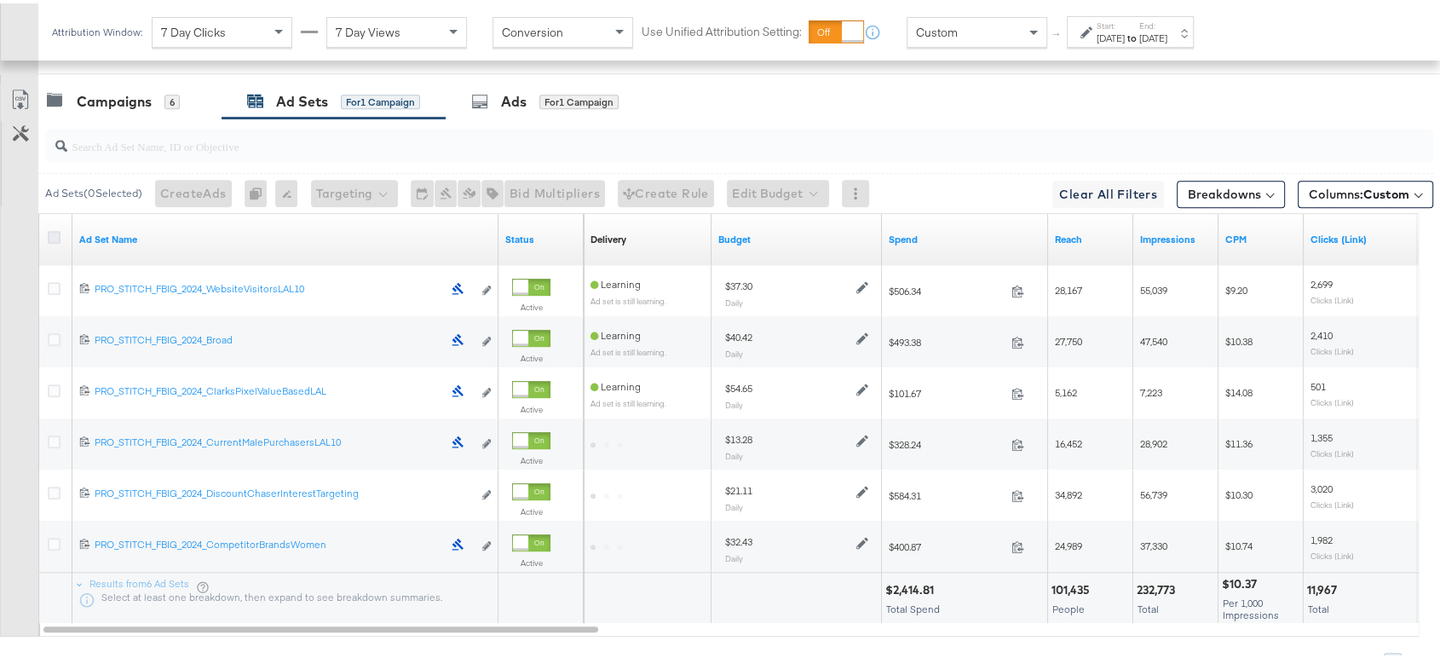
click at [57, 228] on icon at bounding box center [54, 234] width 13 height 13
click at [0, 0] on input "checkbox" at bounding box center [0, 0] width 0 height 0
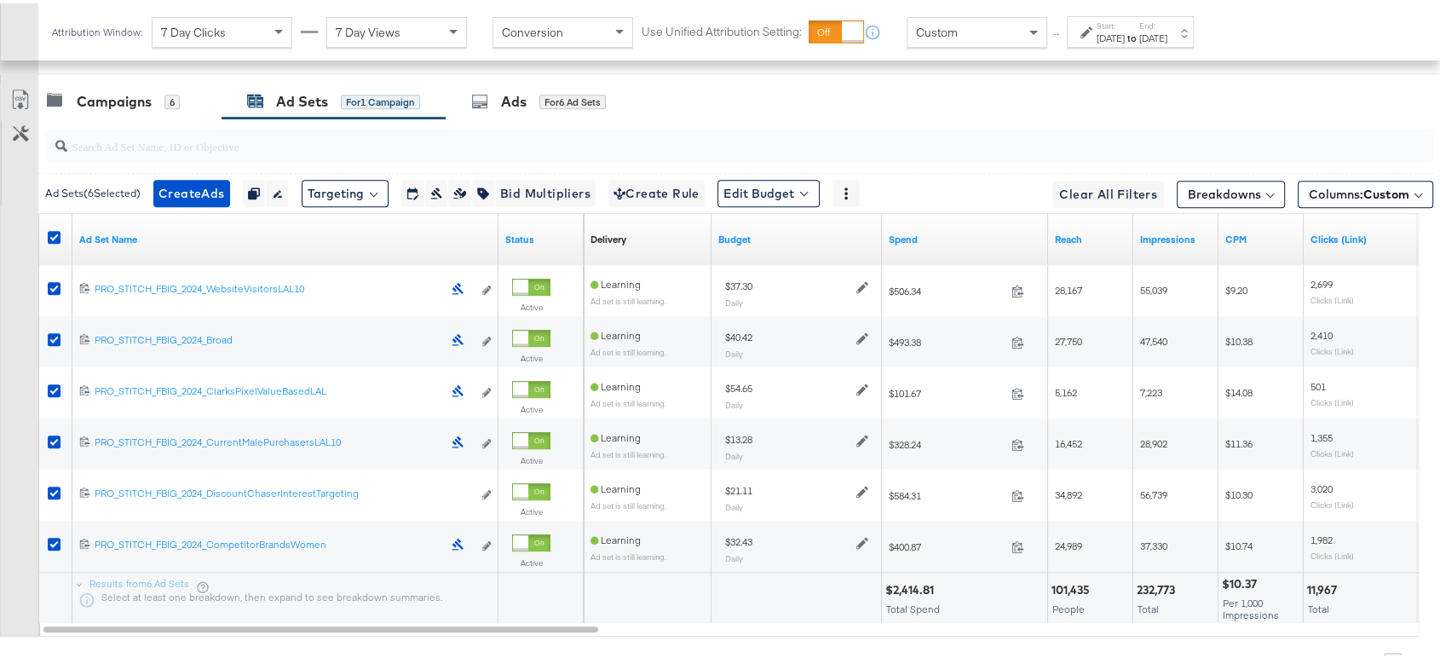
click at [1139, 28] on strong "to" at bounding box center [1132, 34] width 14 height 13
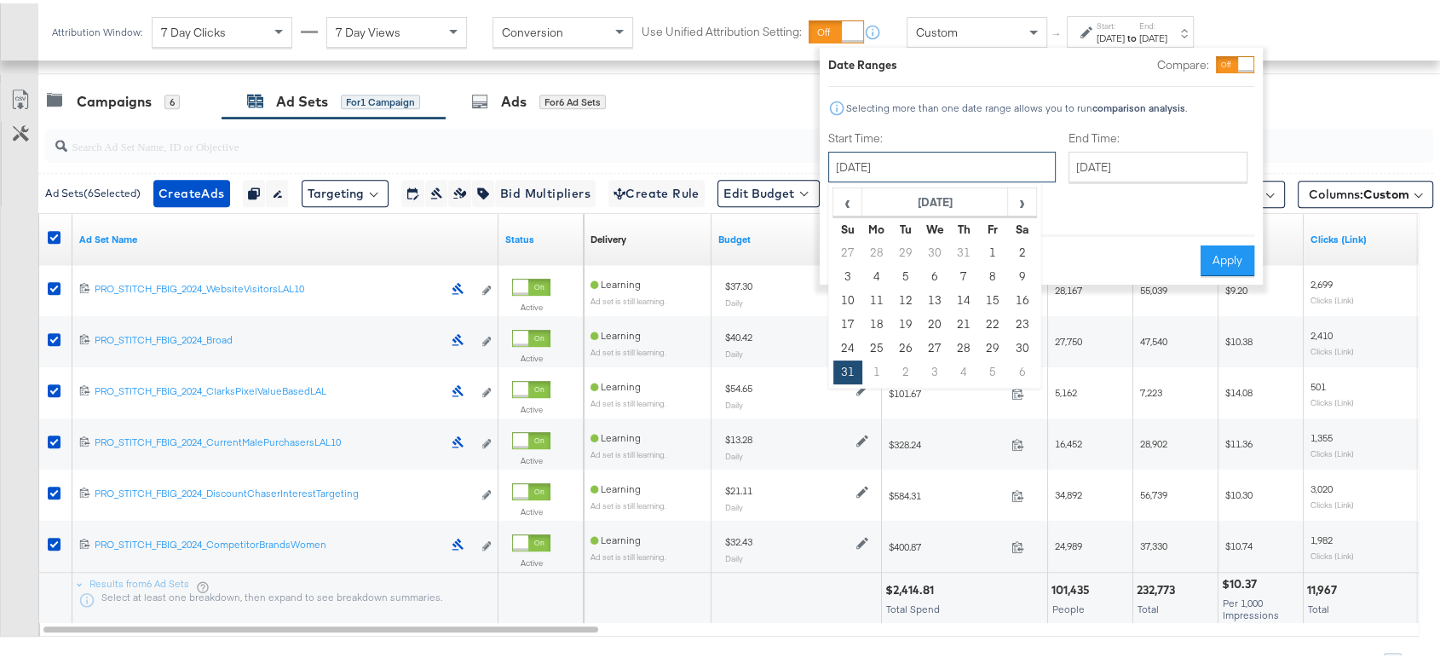
click at [982, 169] on input "[DATE]" at bounding box center [942, 163] width 228 height 31
click at [1023, 201] on span "›" at bounding box center [1022, 199] width 26 height 26
click at [930, 246] on td "3" at bounding box center [934, 250] width 29 height 24
type input "[DATE]"
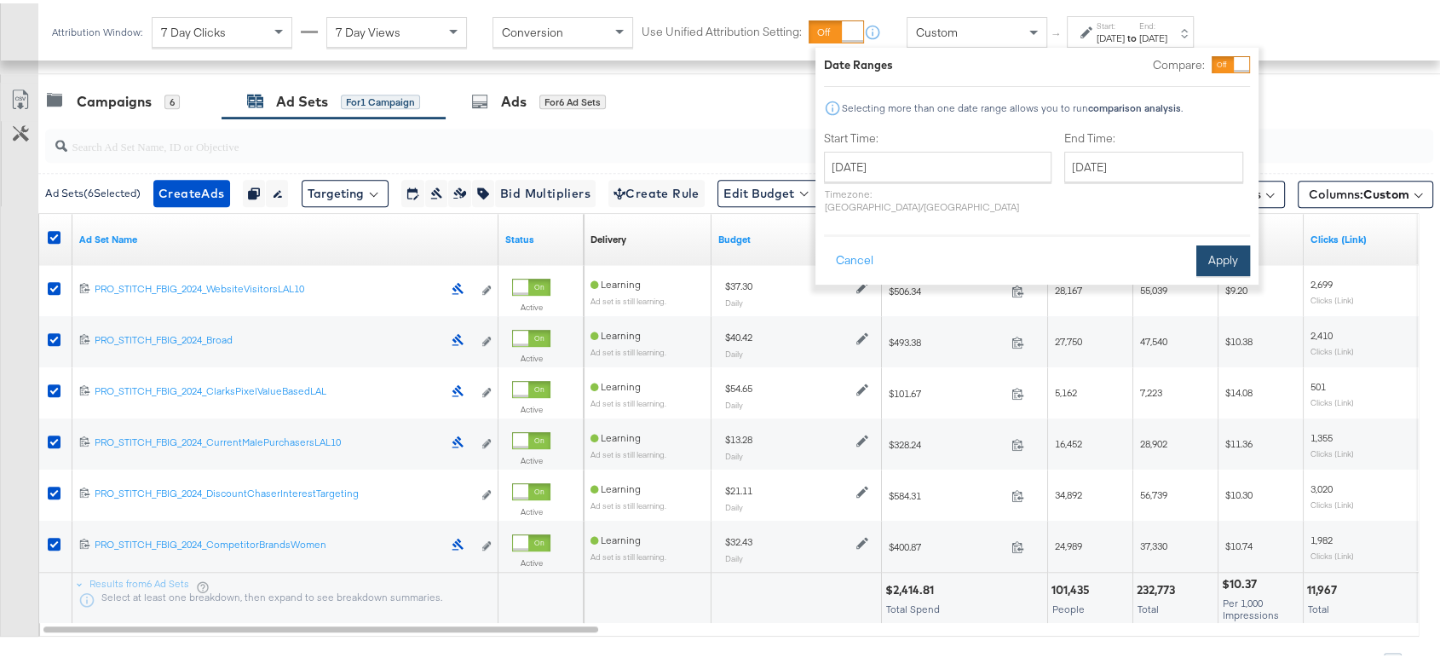
click at [1220, 244] on button "Apply" at bounding box center [1224, 257] width 54 height 31
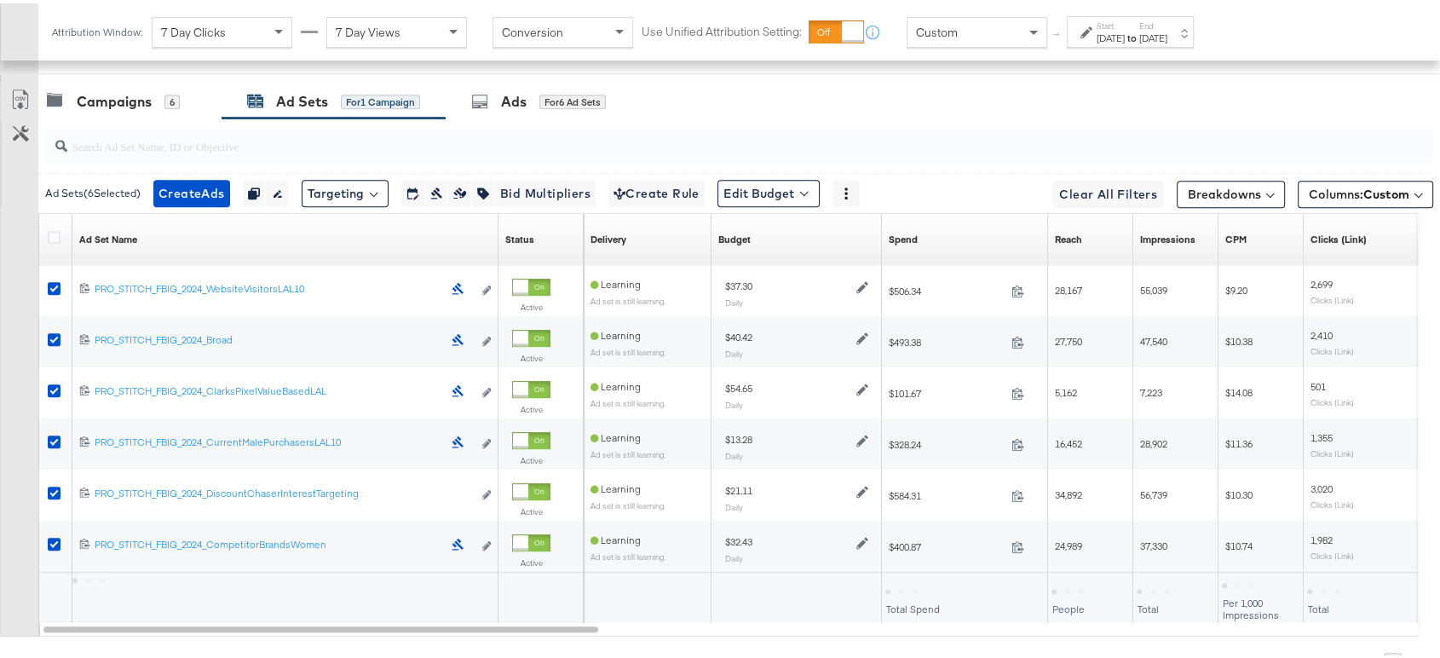
scroll to position [643, 0]
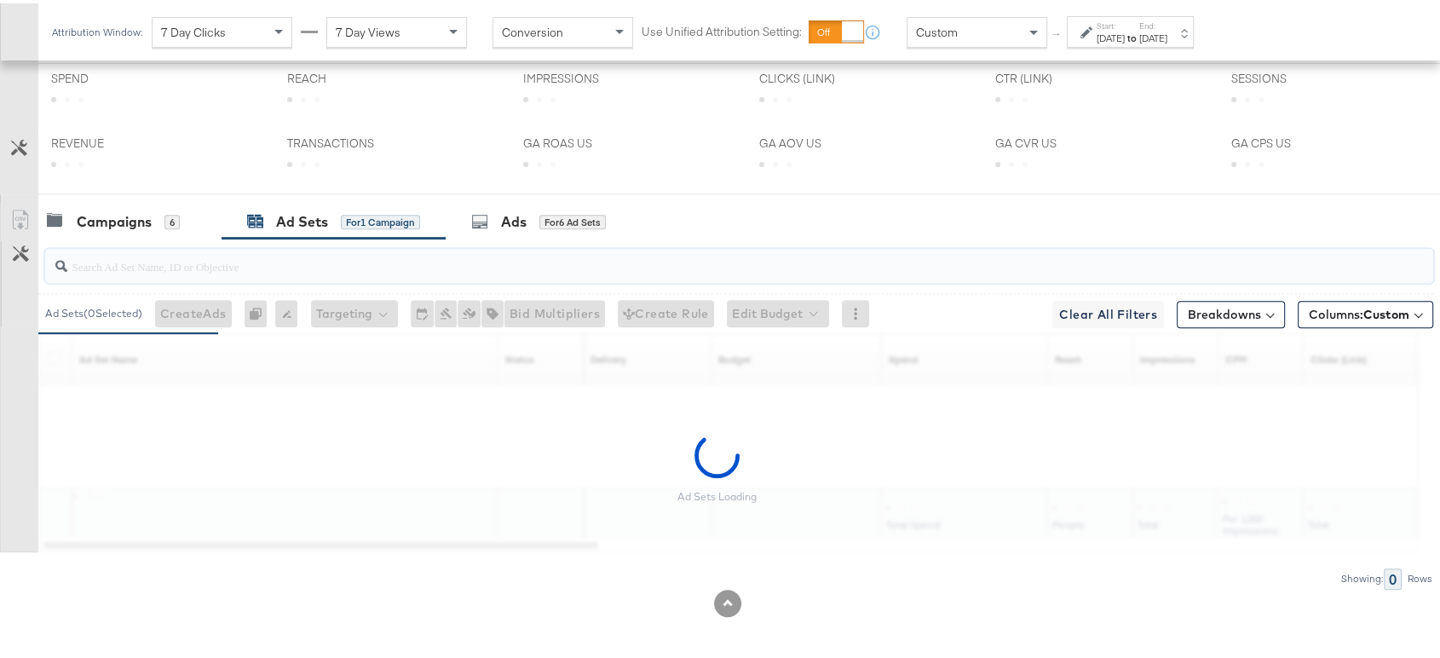
click at [1255, 242] on input "search" at bounding box center [687, 255] width 1240 height 33
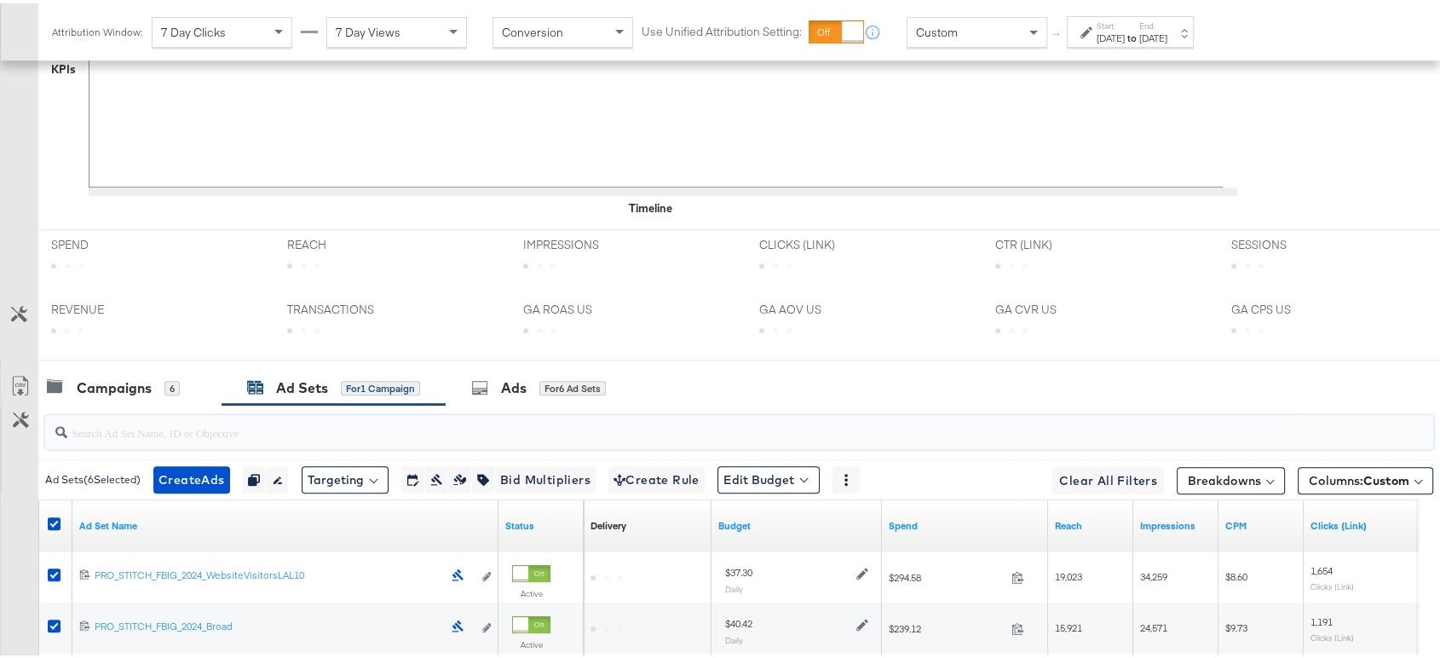
scroll to position [810, 0]
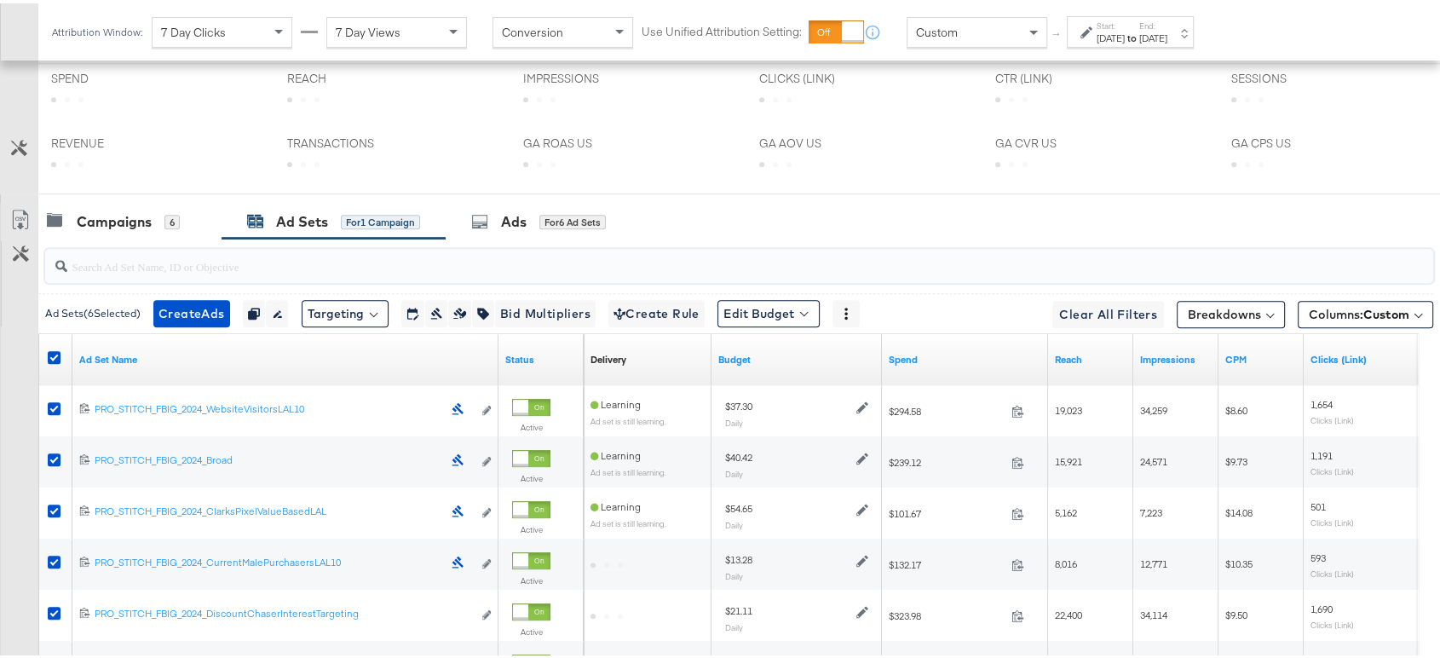
click at [1255, 242] on input "search" at bounding box center [687, 255] width 1240 height 33
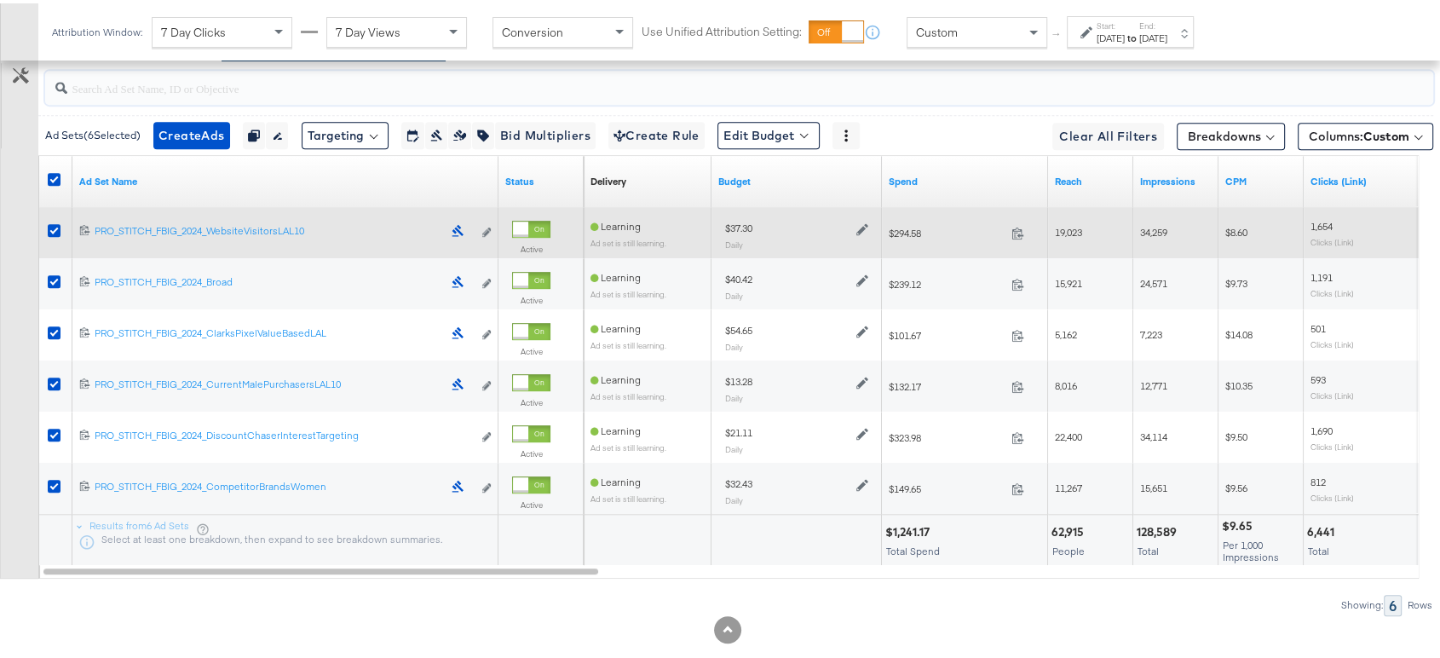
scroll to position [1014, 0]
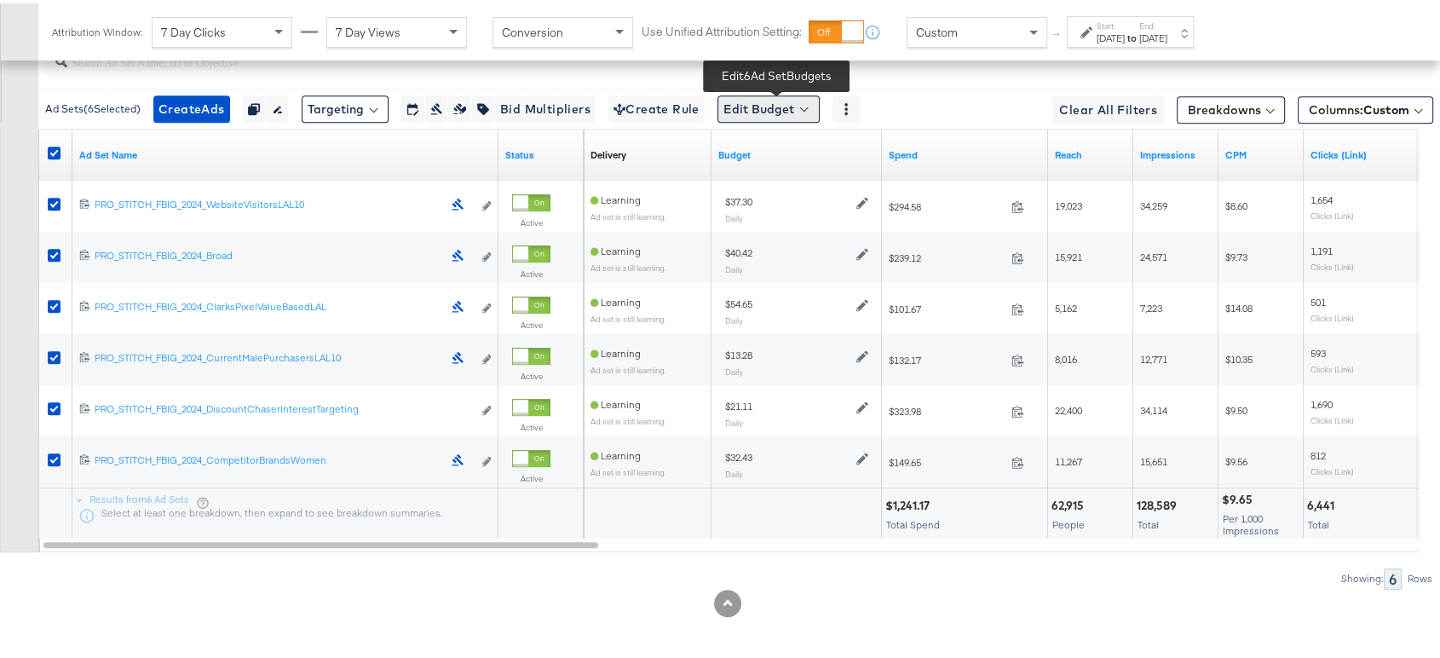
click at [800, 100] on button "Edit Budget" at bounding box center [769, 105] width 102 height 27
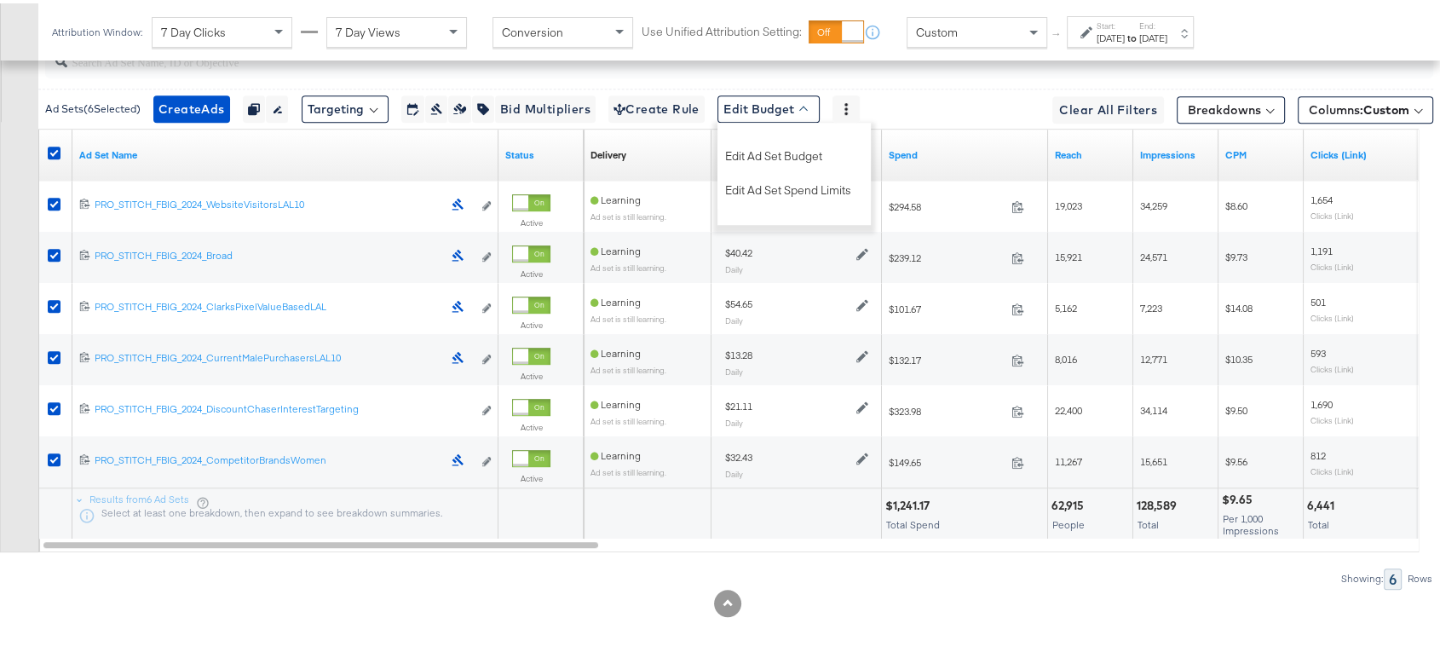
click at [124, 141] on div "Ad Set Name" at bounding box center [285, 151] width 426 height 27
click at [124, 146] on link "Ad Set Name" at bounding box center [285, 152] width 412 height 14
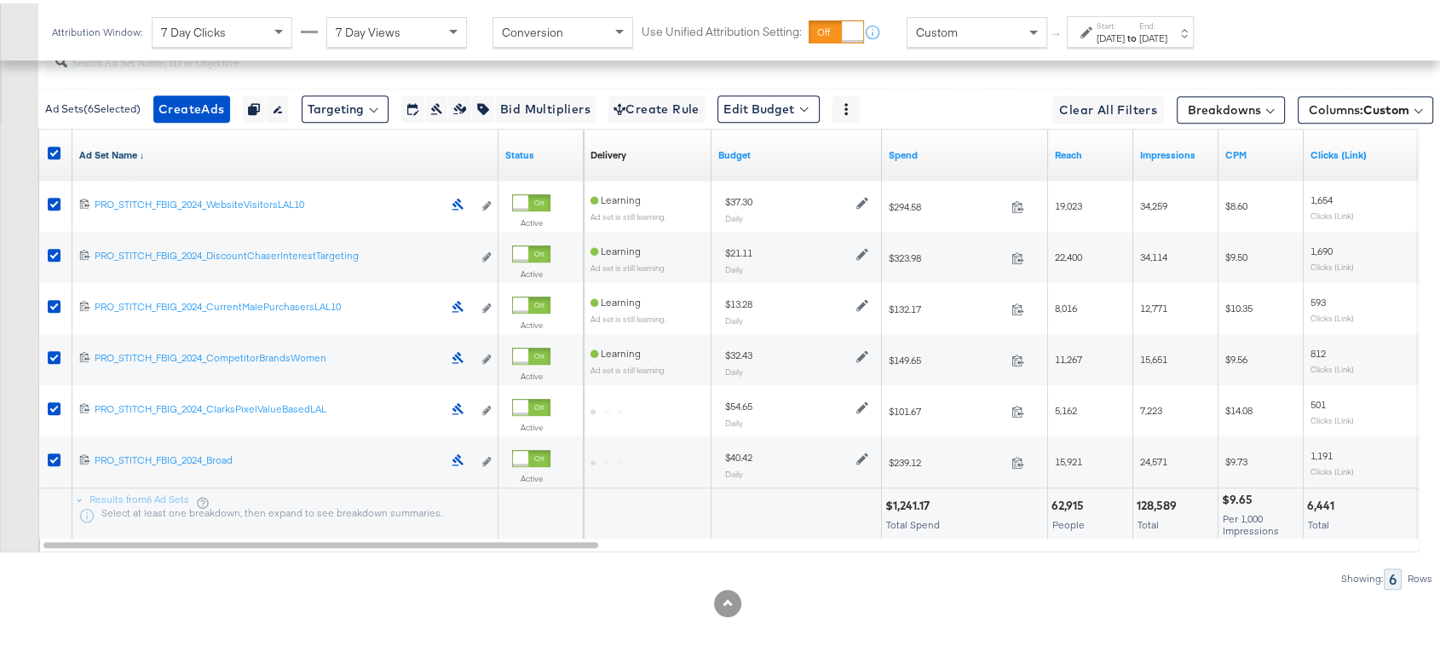
click at [124, 146] on link "Ad Set Name ↓" at bounding box center [285, 152] width 412 height 14
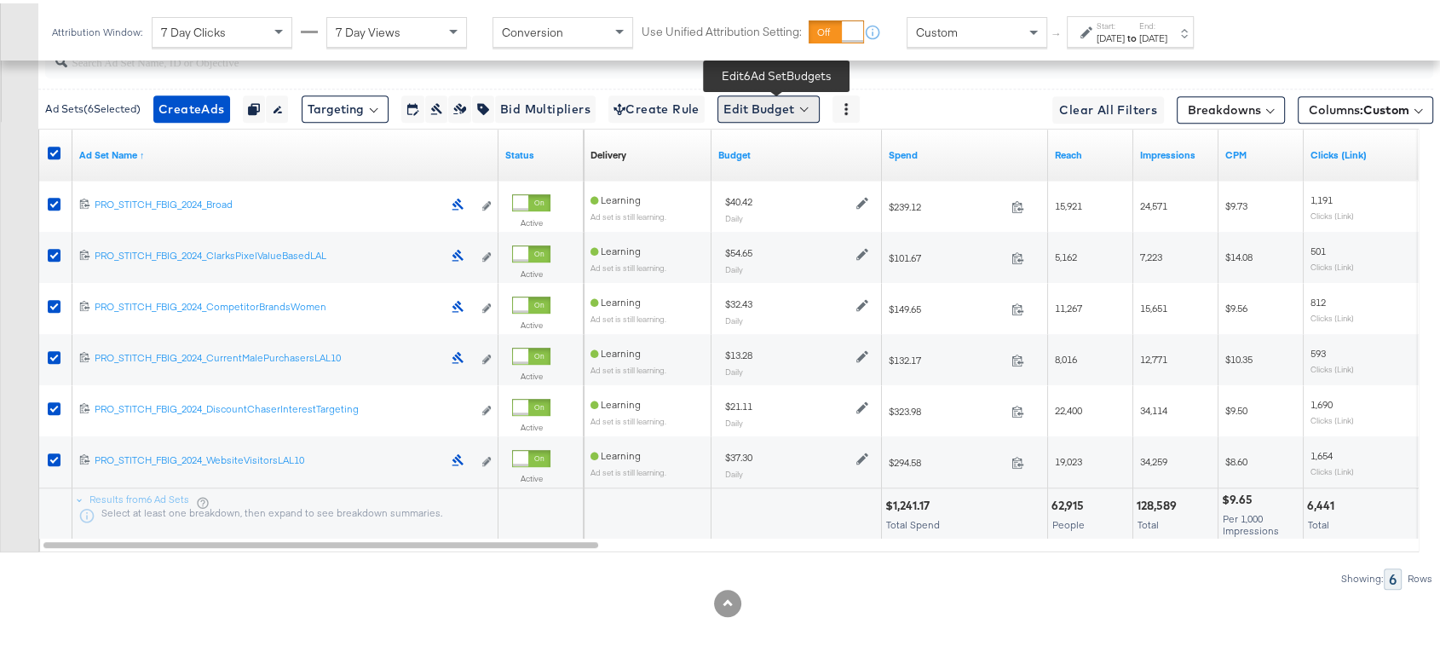
click at [782, 106] on button "Edit Budget" at bounding box center [769, 105] width 102 height 27
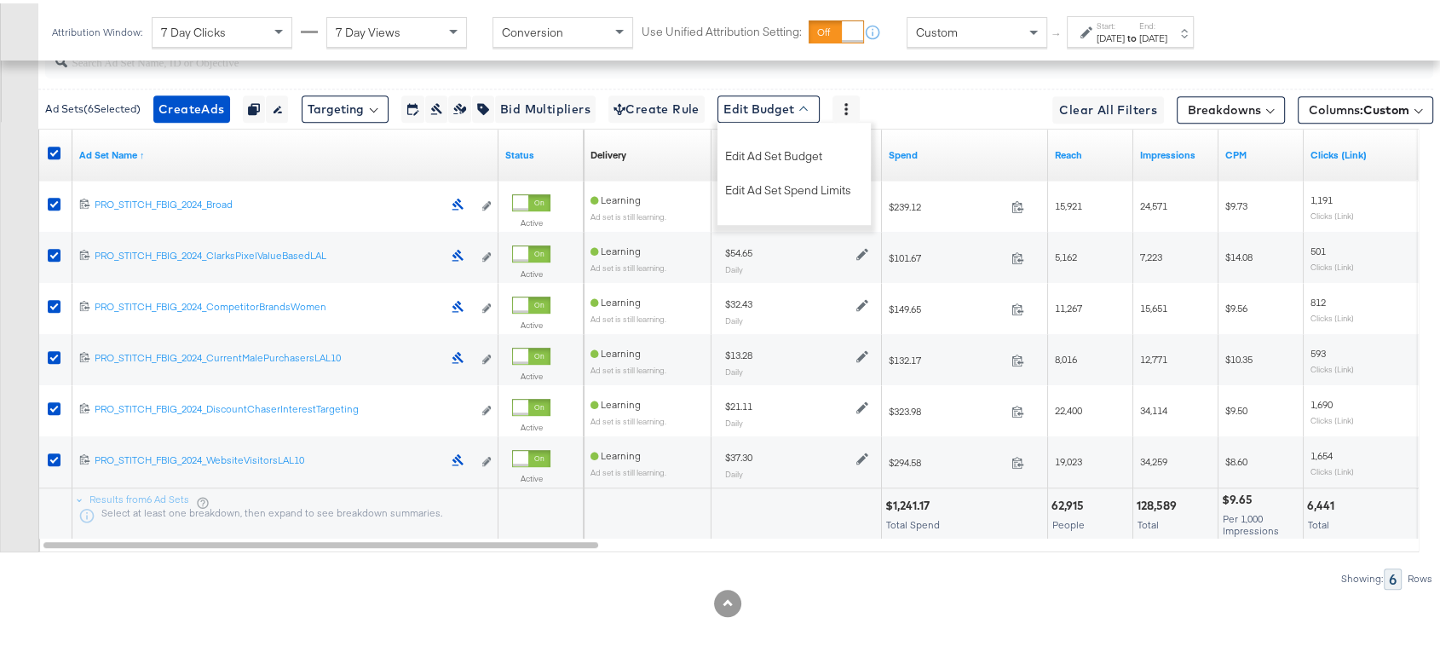
click at [672, 591] on div "KPIs Performance & KPIs Customize KPIs ✔ Clicks (Link) ✔ Transactions ✔ CTR (Li…" at bounding box center [727, 56] width 1455 height 1208
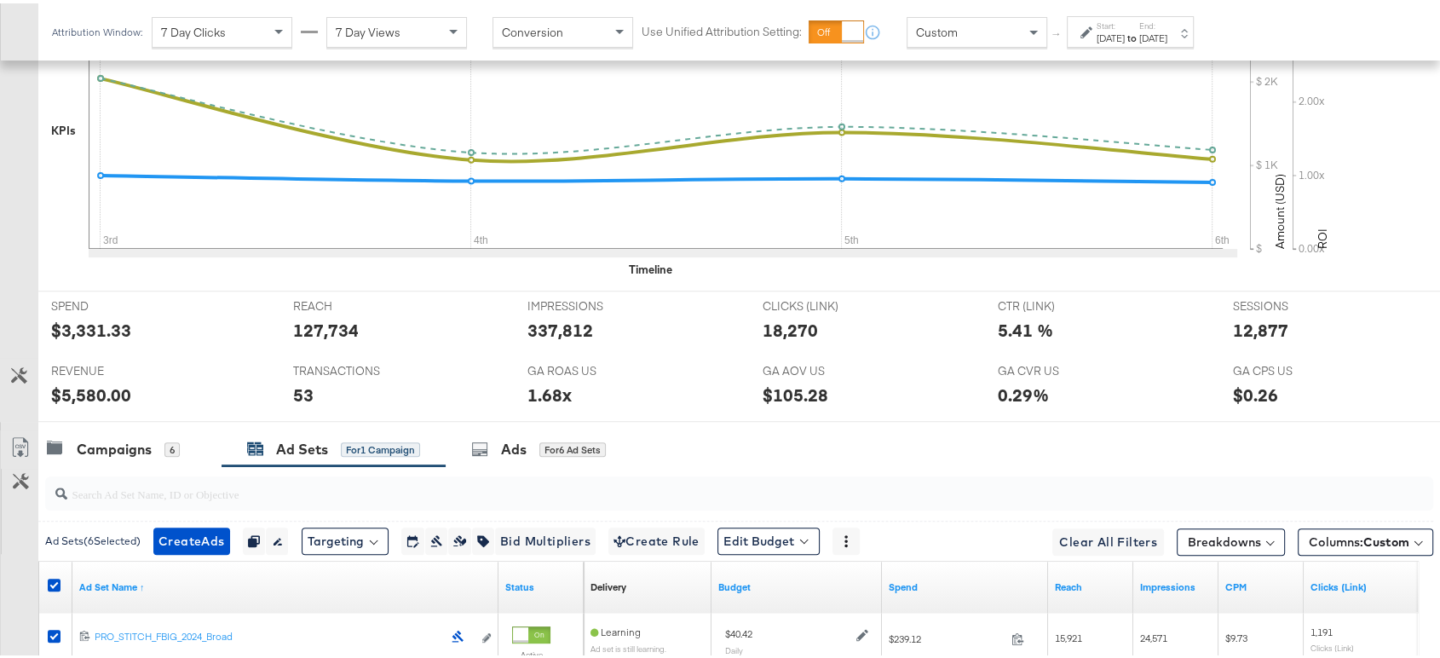
scroll to position [875, 0]
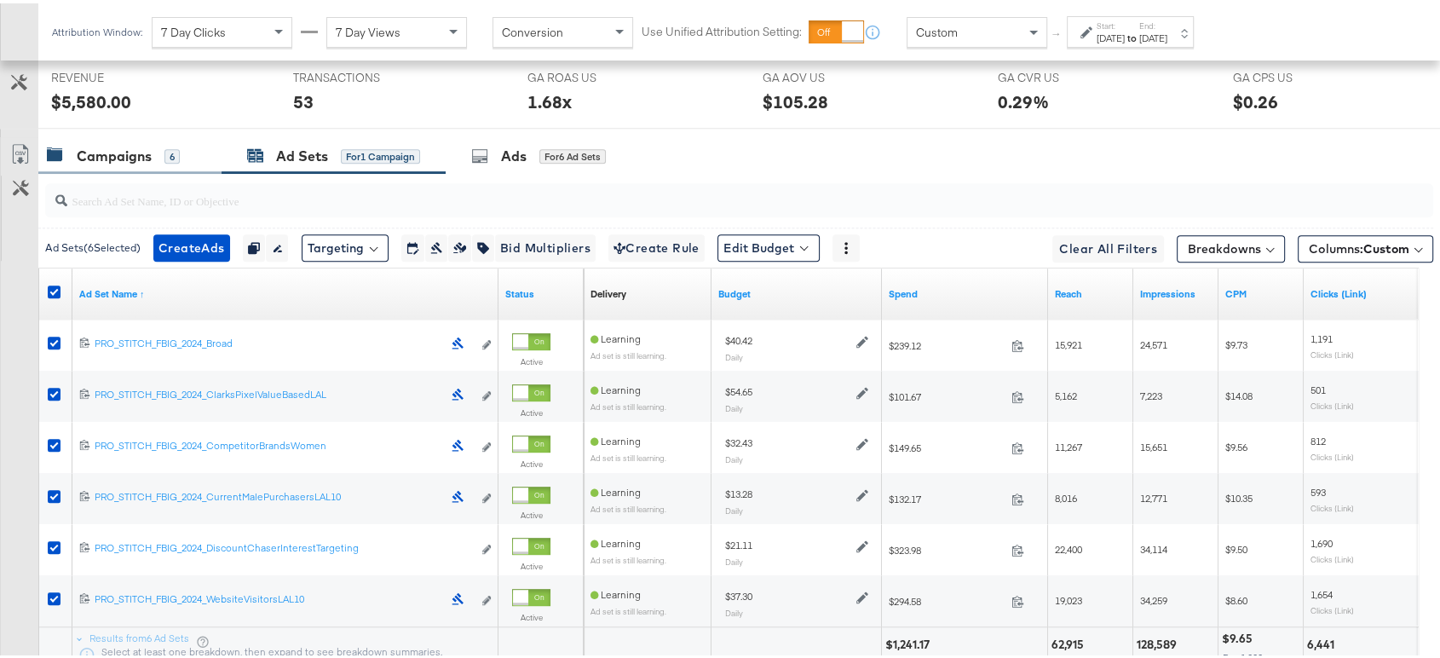
click at [136, 143] on div "Campaigns" at bounding box center [114, 153] width 75 height 20
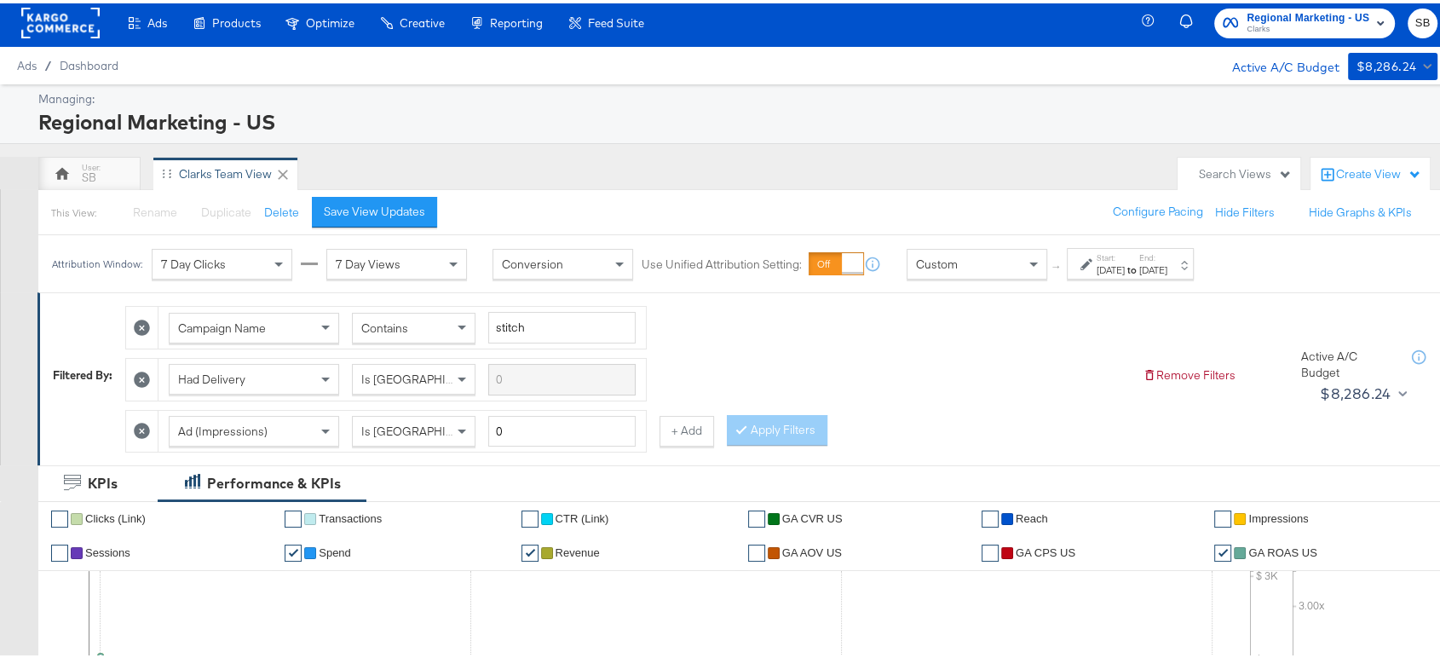
scroll to position [0, 0]
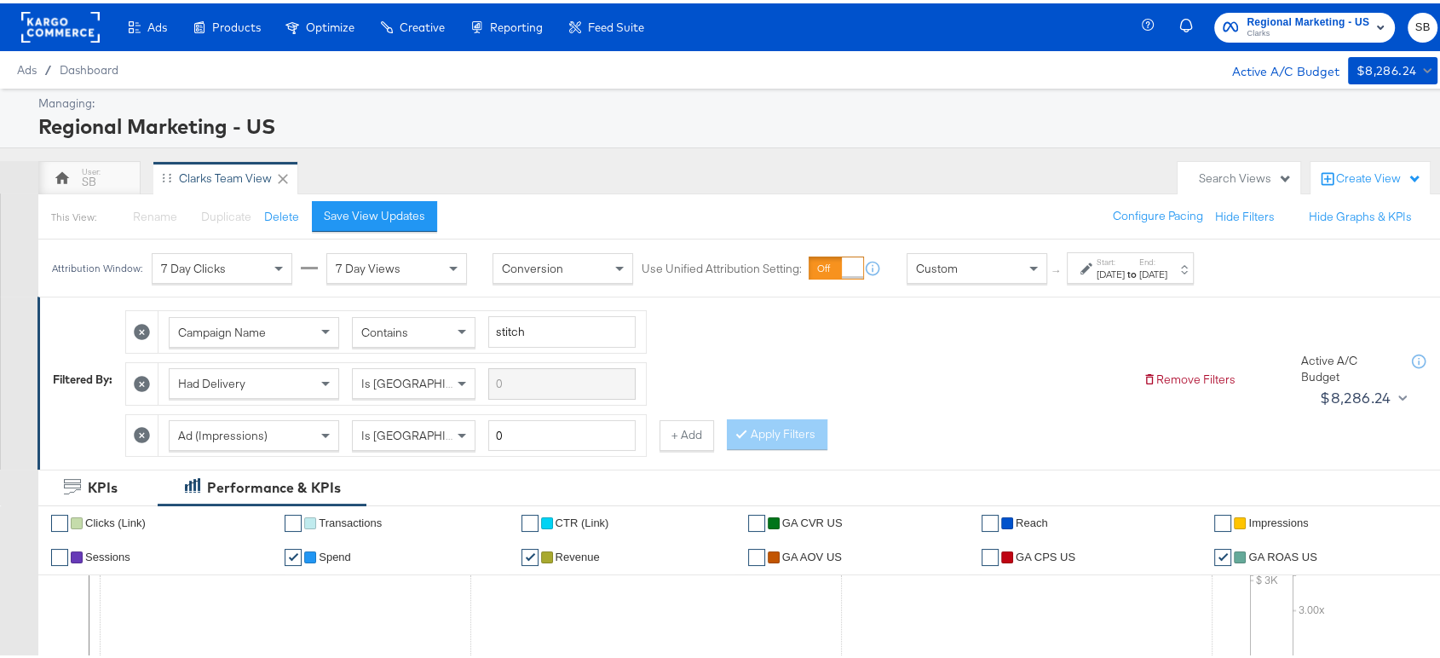
click at [1125, 267] on div "[DATE]" at bounding box center [1111, 271] width 28 height 14
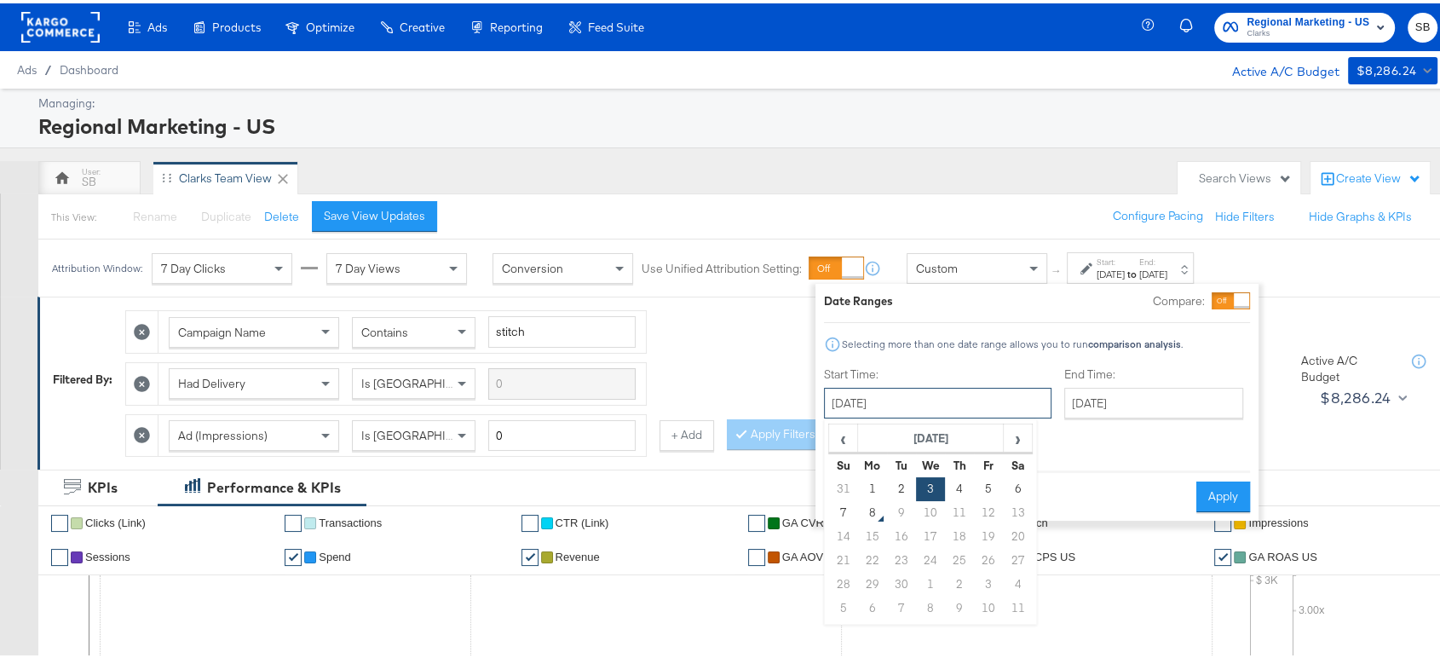
click at [912, 402] on input "[DATE]" at bounding box center [938, 399] width 228 height 31
click at [843, 441] on span "‹" at bounding box center [843, 435] width 26 height 26
click at [841, 591] on td "31" at bounding box center [843, 605] width 29 height 24
type input "[DATE]"
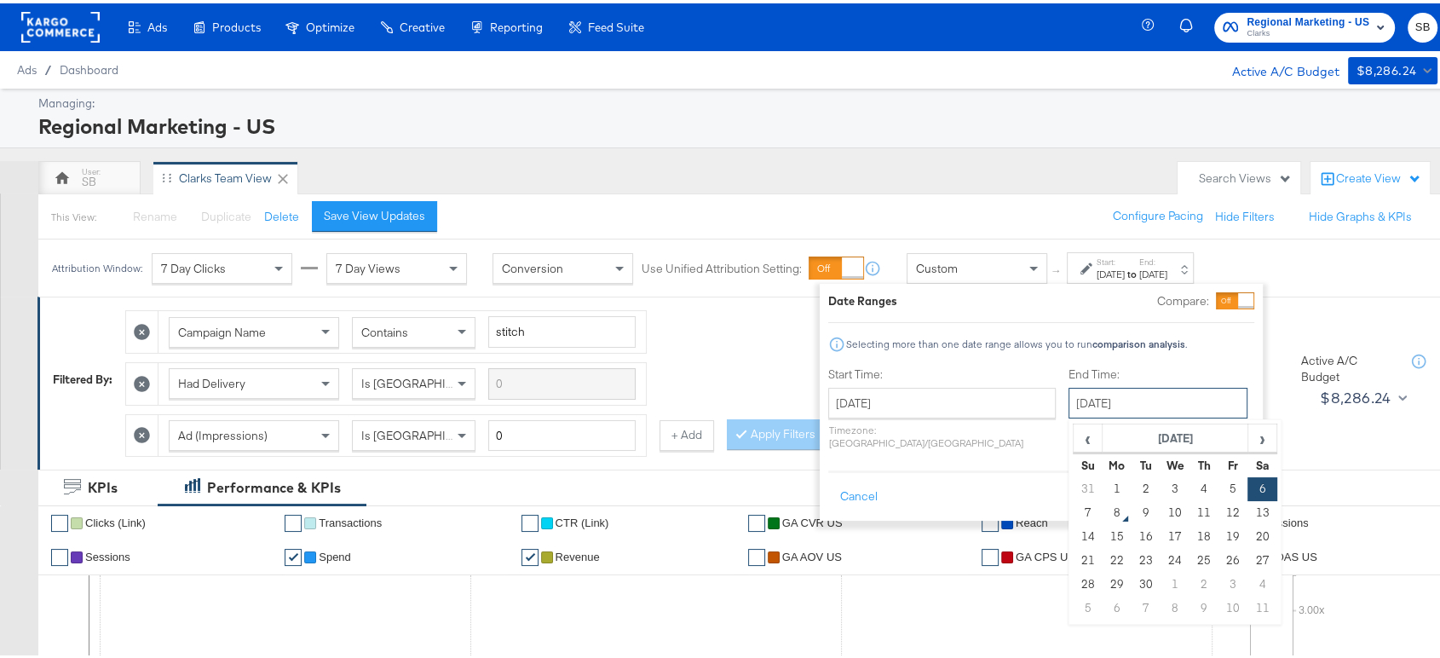
click at [1159, 412] on input "[DATE]" at bounding box center [1158, 399] width 179 height 31
click at [1074, 510] on td "7" at bounding box center [1088, 510] width 29 height 24
type input "[DATE]"
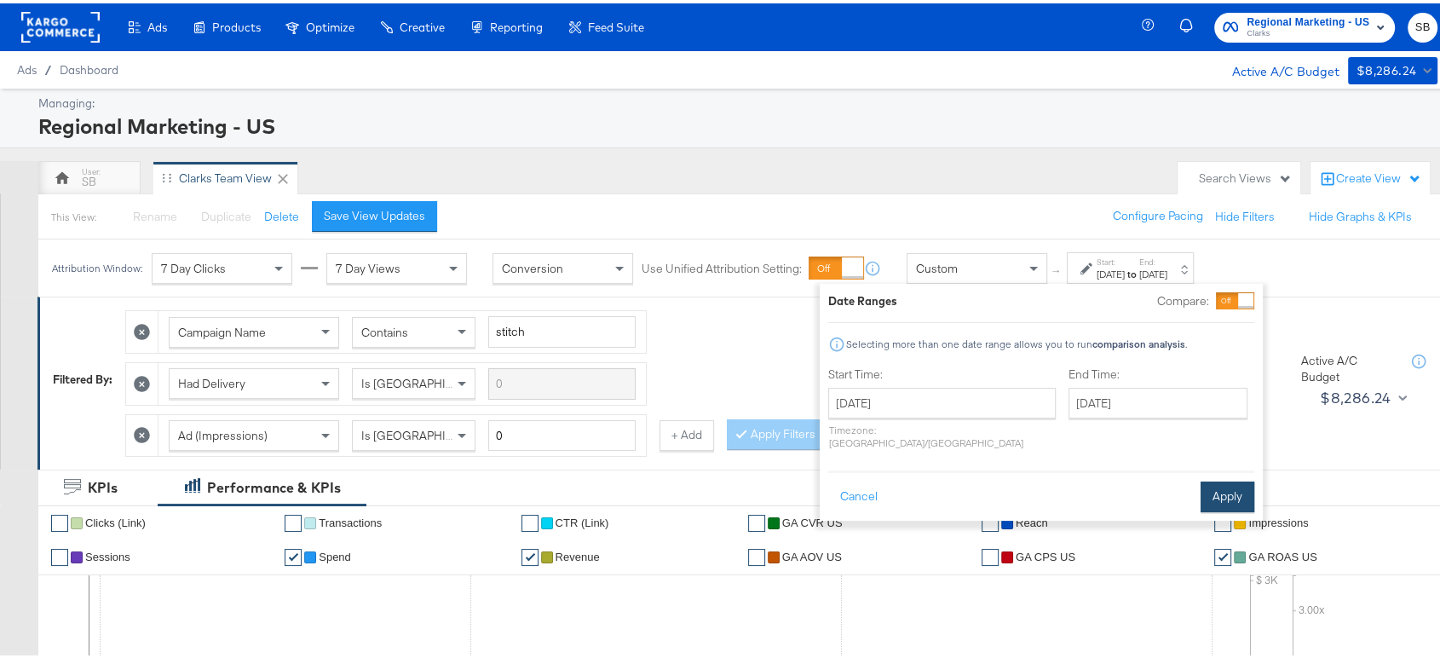
click at [1227, 478] on button "Apply" at bounding box center [1228, 493] width 54 height 31
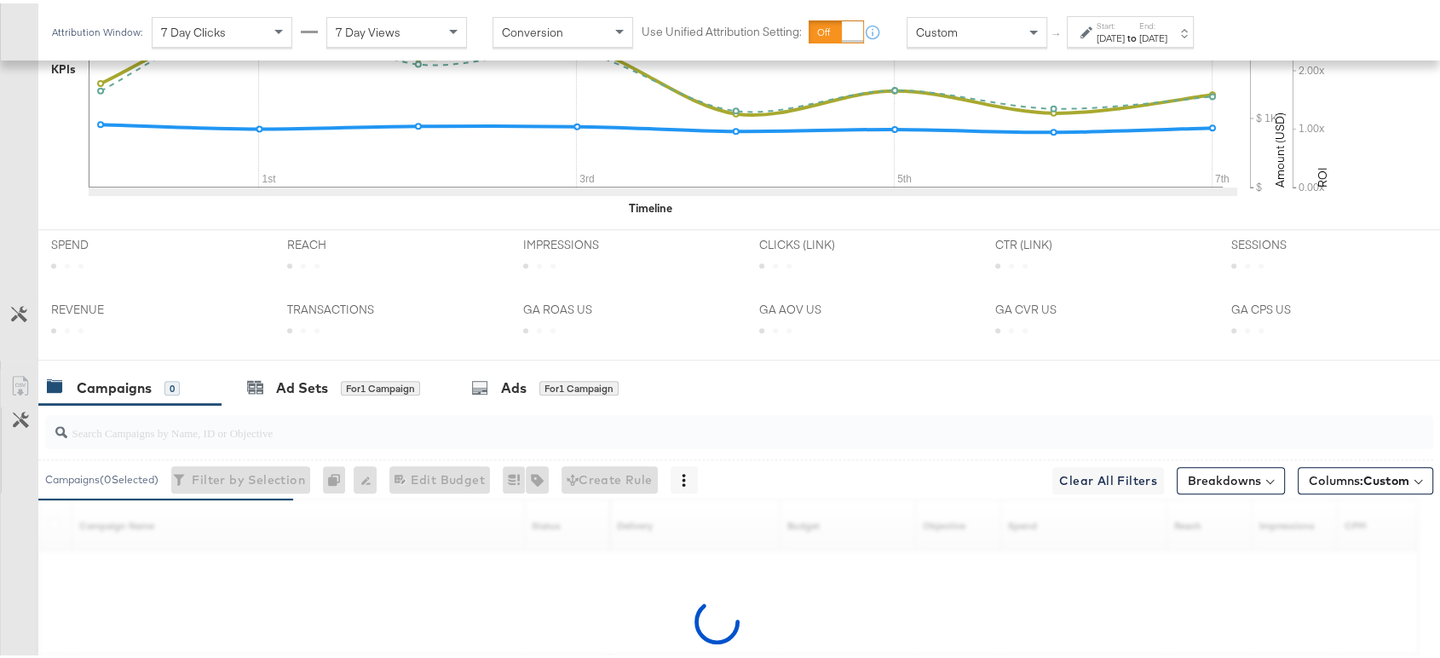
scroll to position [810, 0]
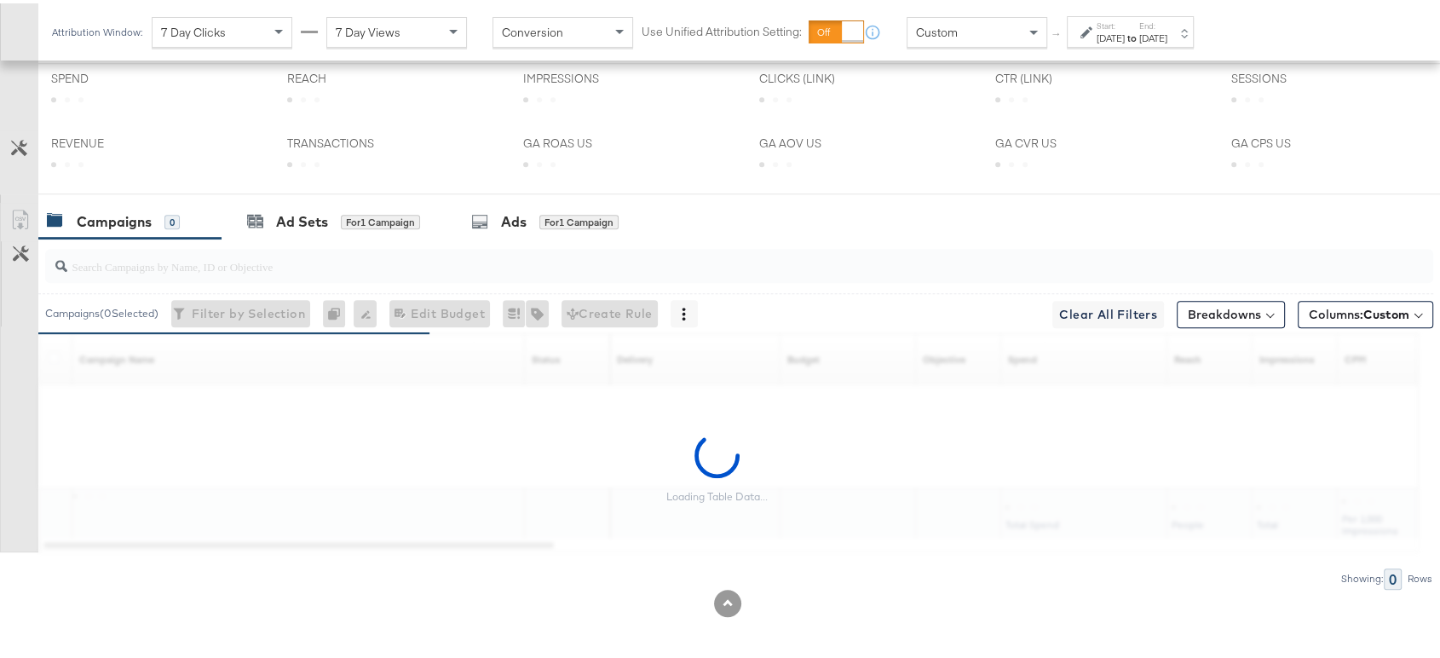
click at [1168, 28] on div "[DATE]" at bounding box center [1153, 35] width 28 height 14
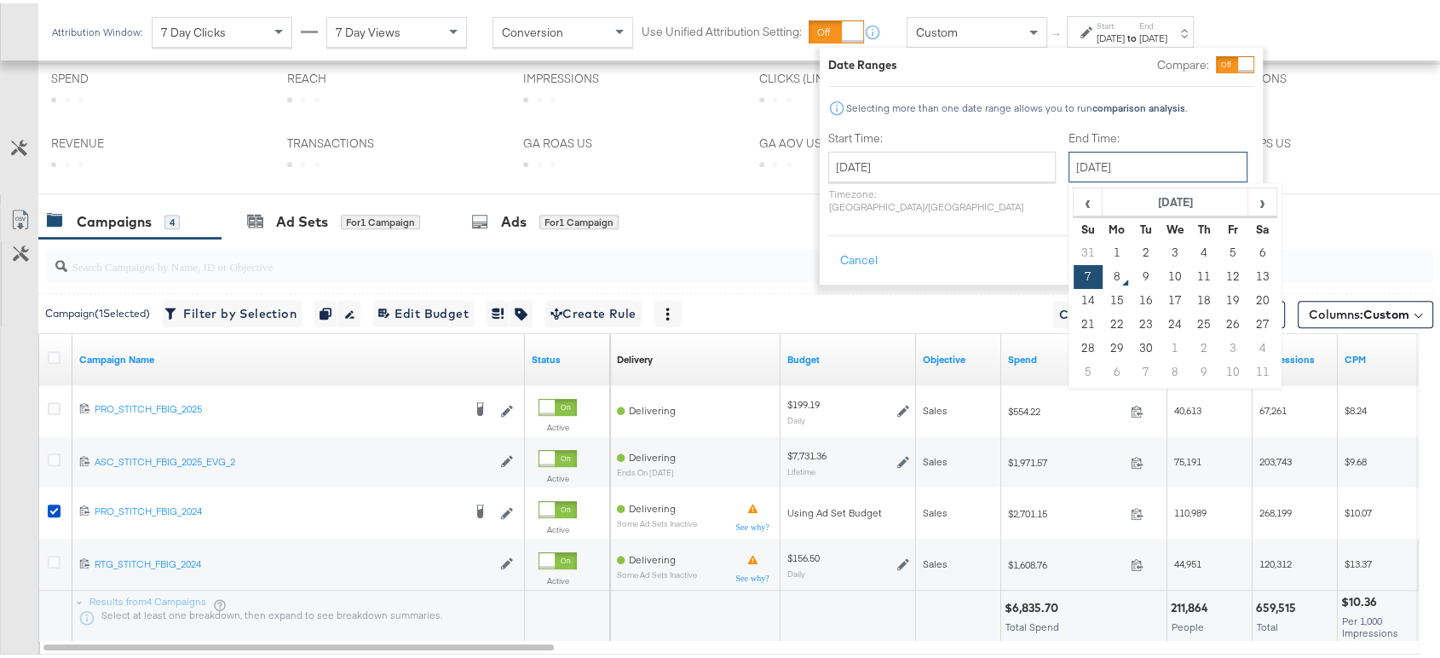
click at [1105, 148] on input "[DATE]" at bounding box center [1158, 163] width 179 height 31
click at [1248, 248] on td "6" at bounding box center [1262, 250] width 29 height 24
type input "[DATE]"
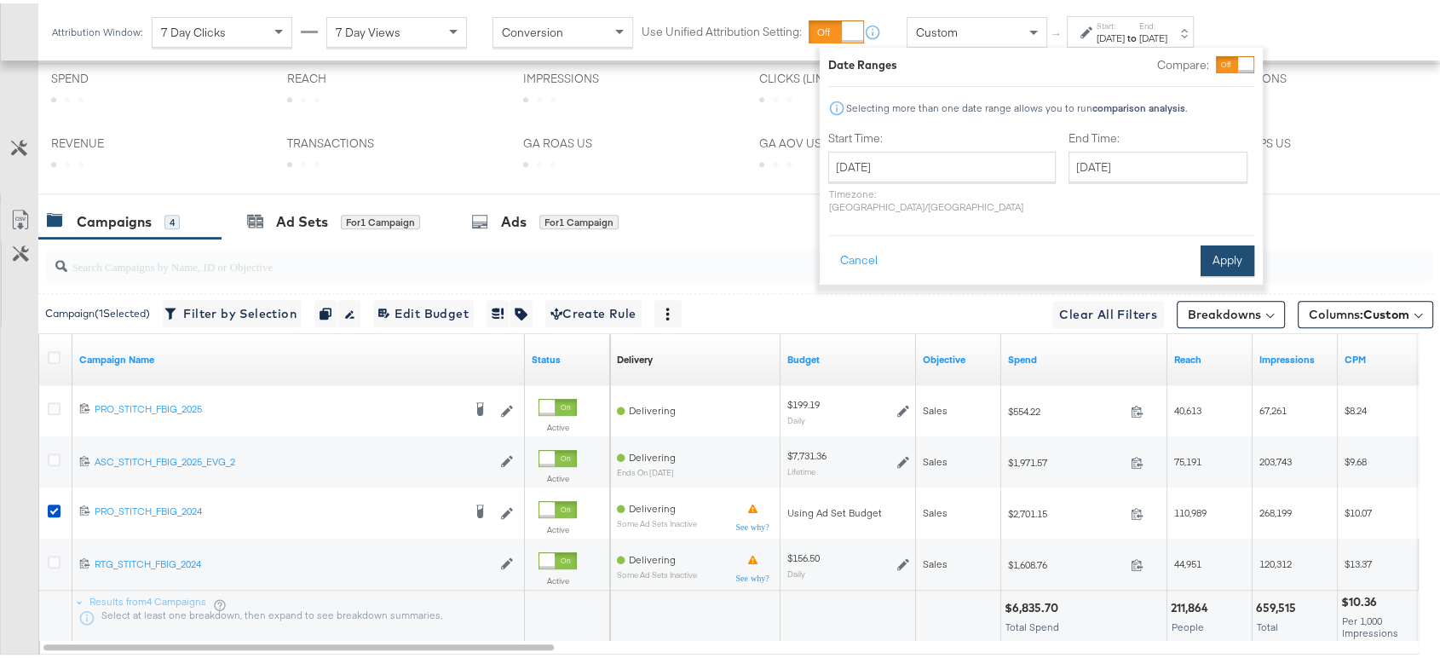
click at [1237, 248] on button "Apply" at bounding box center [1228, 257] width 54 height 31
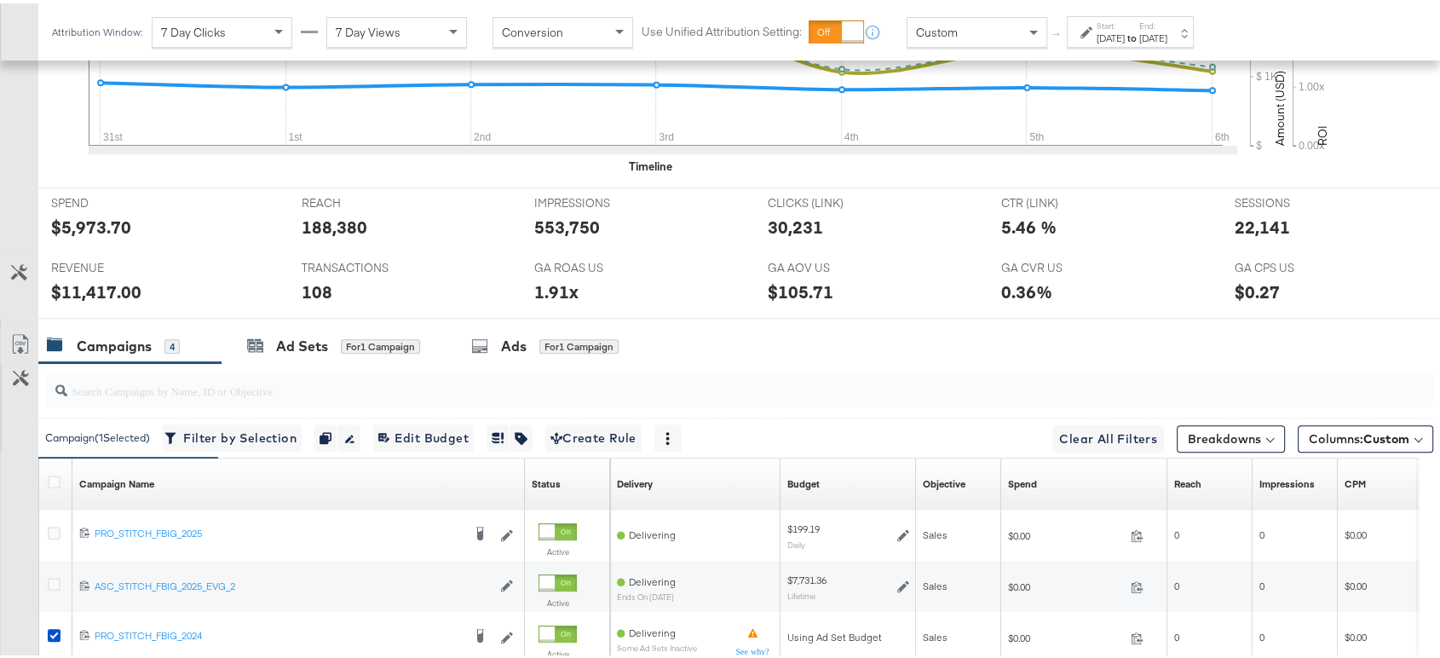
scroll to position [851, 0]
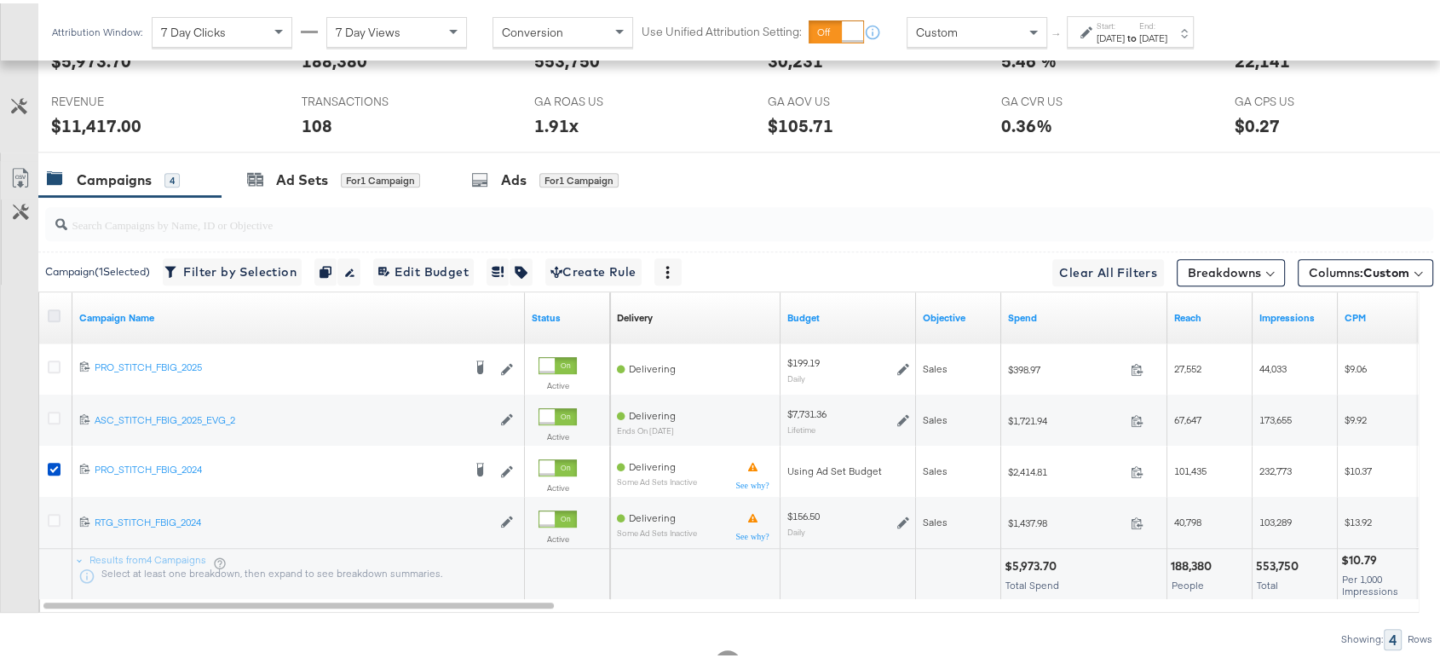
click at [52, 315] on icon at bounding box center [54, 312] width 13 height 13
click at [0, 0] on input "checkbox" at bounding box center [0, 0] width 0 height 0
click at [52, 315] on icon at bounding box center [54, 312] width 13 height 13
click at [0, 0] on input "checkbox" at bounding box center [0, 0] width 0 height 0
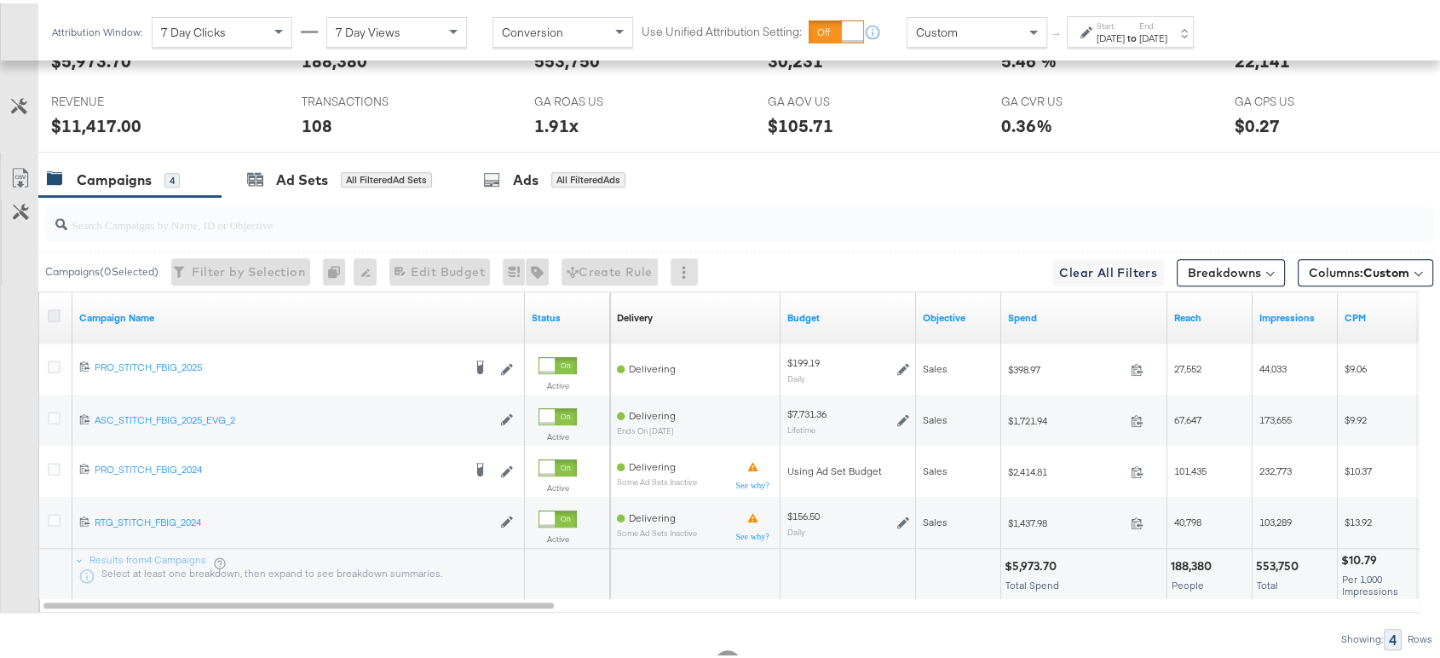
click at [56, 309] on icon at bounding box center [54, 312] width 13 height 13
click at [0, 0] on input "checkbox" at bounding box center [0, 0] width 0 height 0
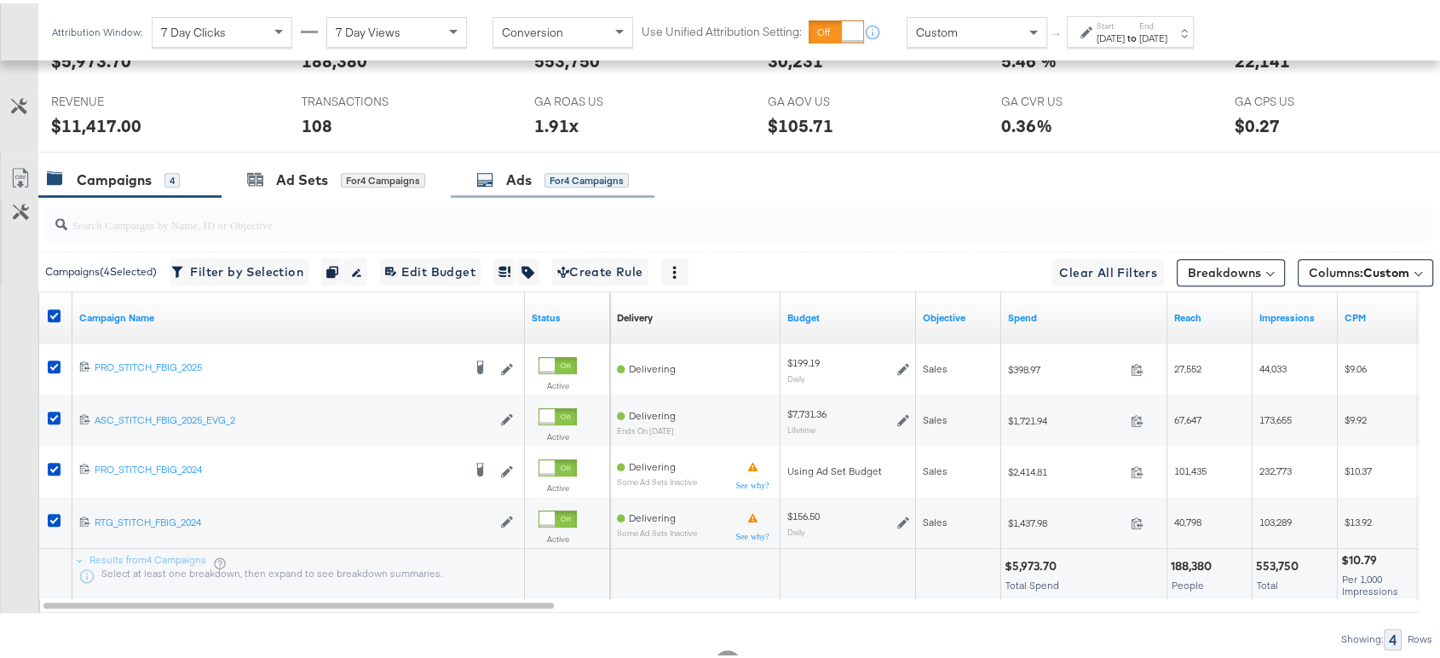
click at [505, 174] on div "Ads for 4 Campaigns" at bounding box center [552, 177] width 153 height 20
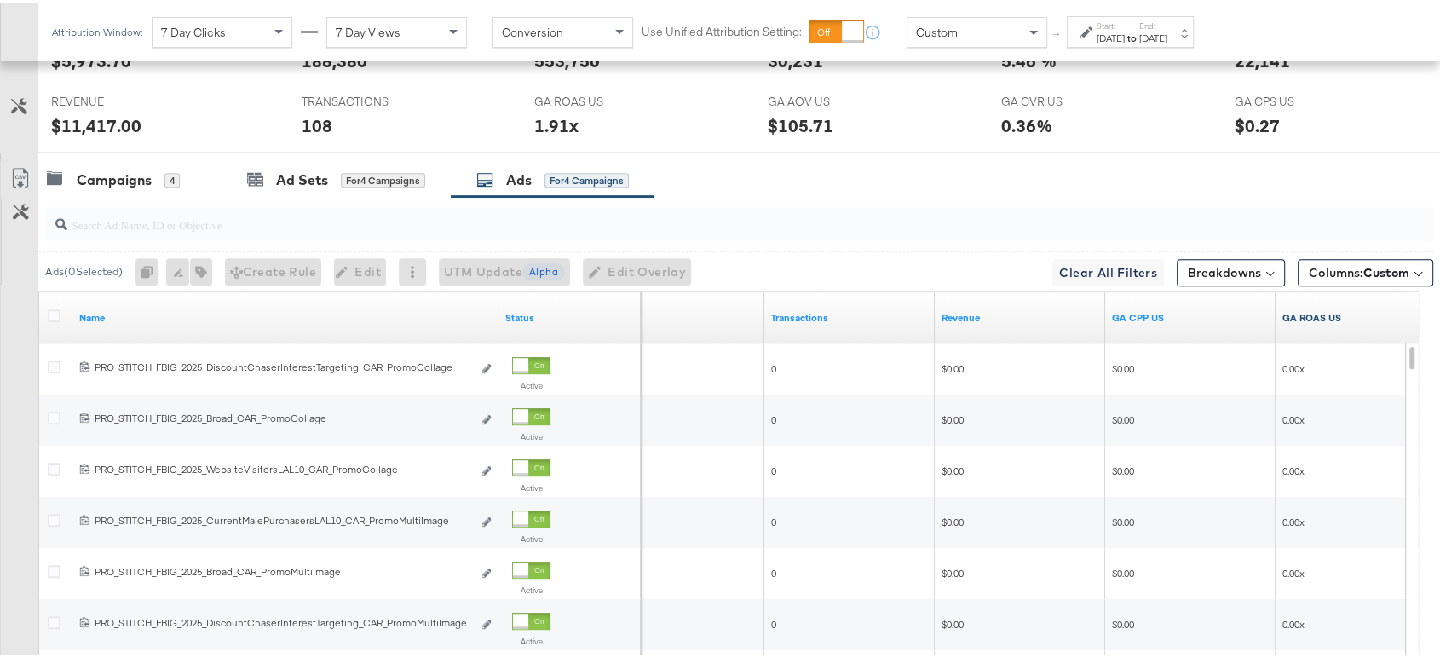
click at [1291, 315] on link "GA ROAS US" at bounding box center [1361, 315] width 157 height 14
click at [1291, 315] on link "GA ROAS US ↓" at bounding box center [1361, 315] width 157 height 14
click at [1291, 315] on link "GA ROAS US ↑" at bounding box center [1361, 315] width 157 height 14
click at [948, 312] on link "Revenue" at bounding box center [1020, 315] width 157 height 14
click at [948, 312] on link "Revenue ↓" at bounding box center [1020, 315] width 157 height 14
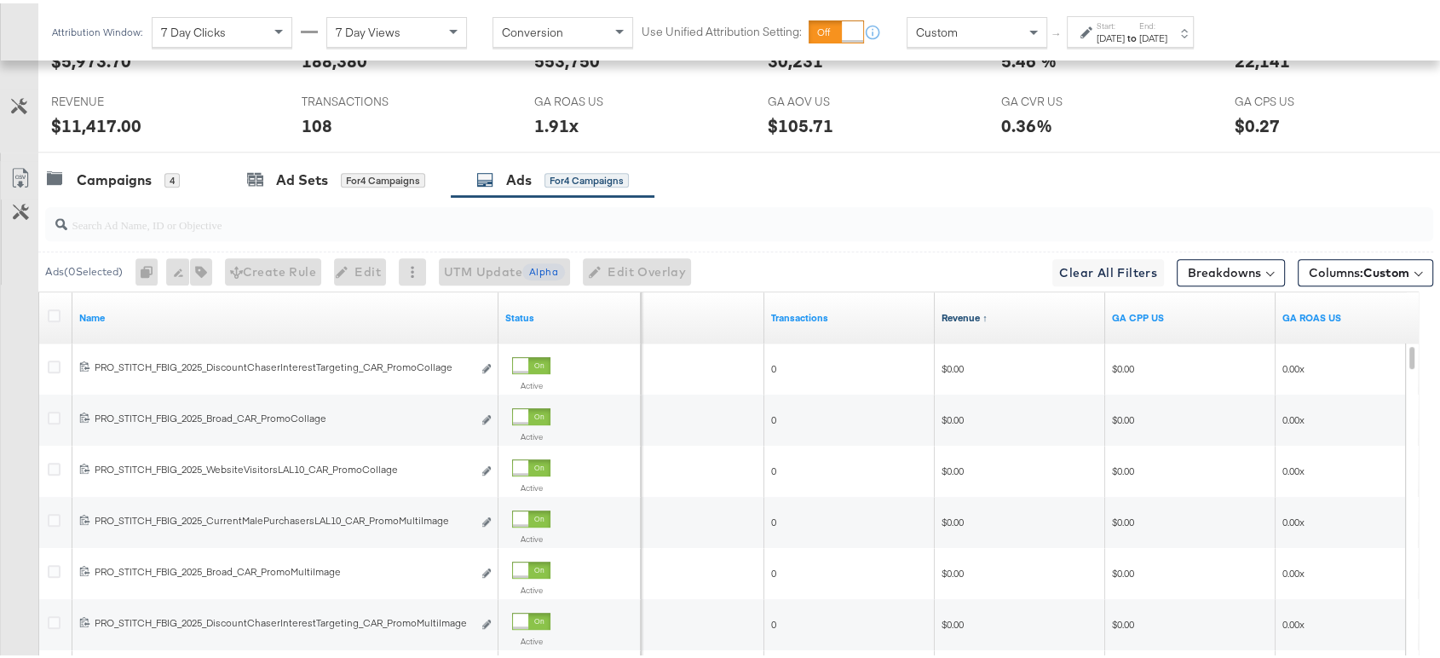
click at [948, 312] on link "Revenue ↑" at bounding box center [1020, 315] width 157 height 14
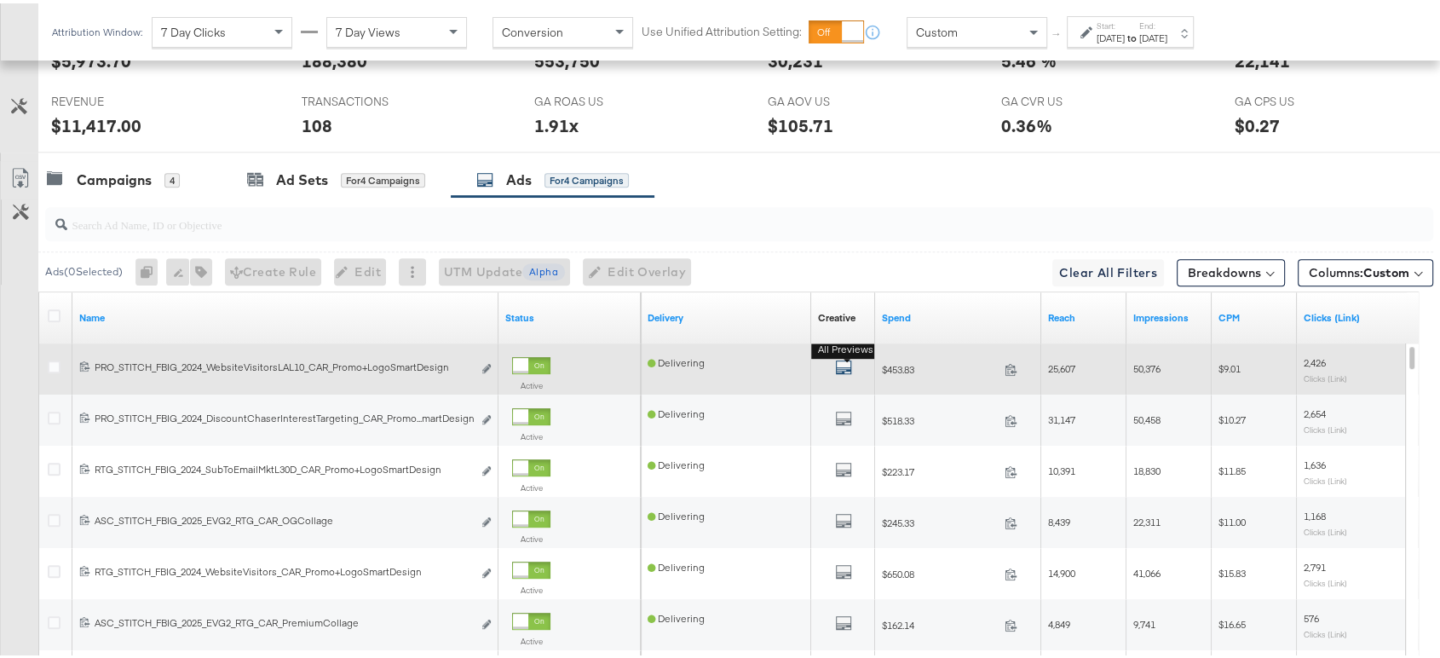
click at [842, 362] on icon "default" at bounding box center [843, 363] width 17 height 17
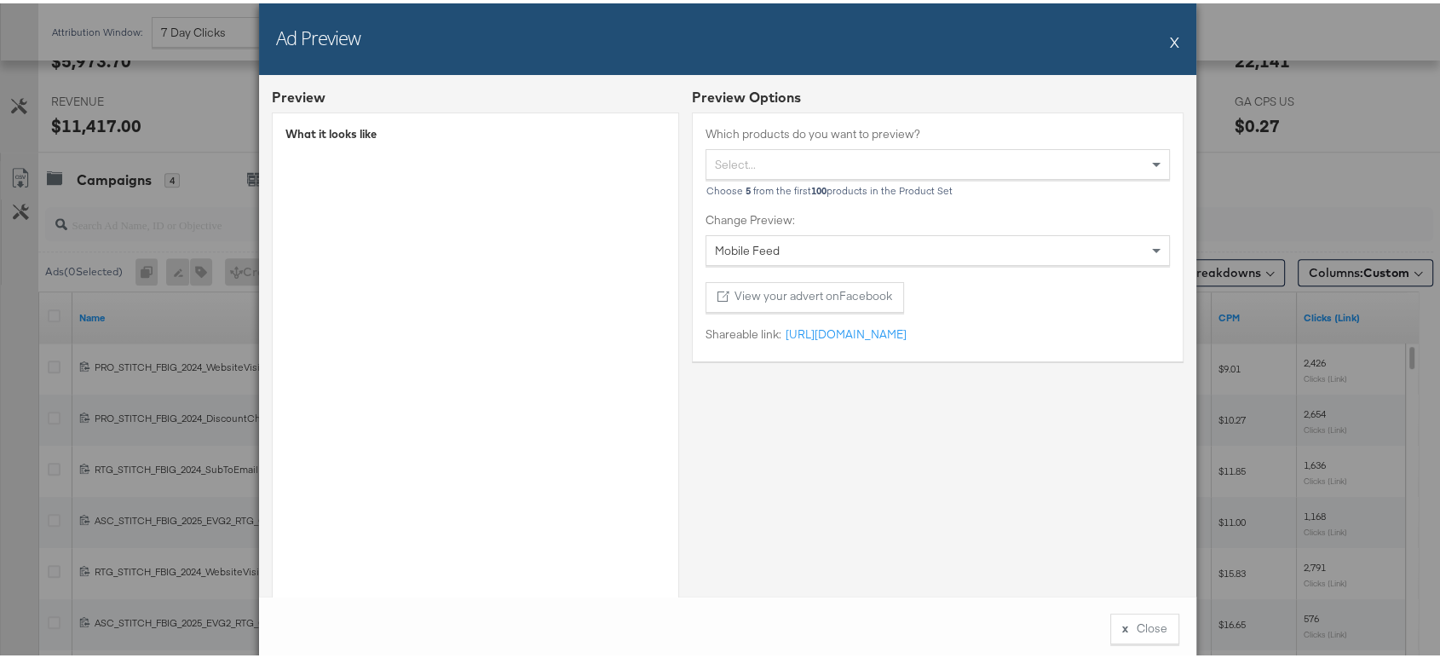
click at [1170, 32] on button "X" at bounding box center [1174, 38] width 9 height 34
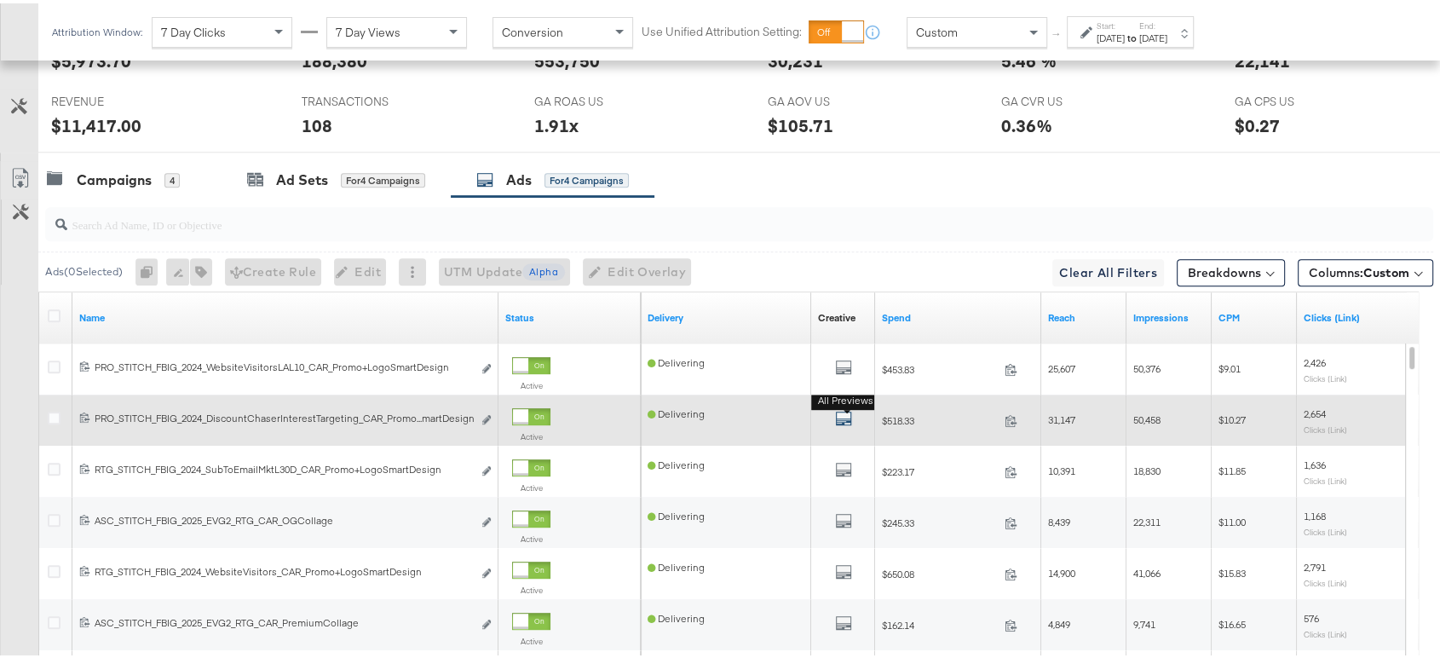
click at [838, 408] on icon "default" at bounding box center [843, 415] width 17 height 17
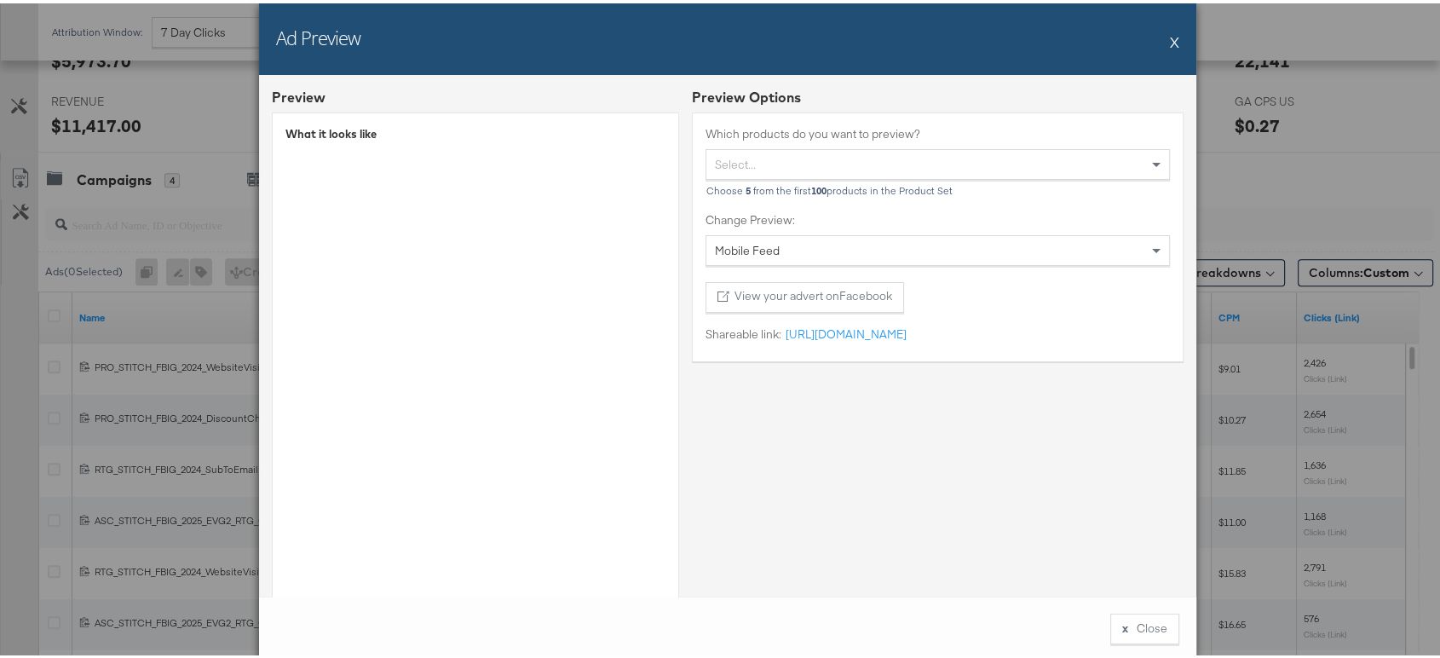
click at [1170, 33] on button "X" at bounding box center [1174, 38] width 9 height 34
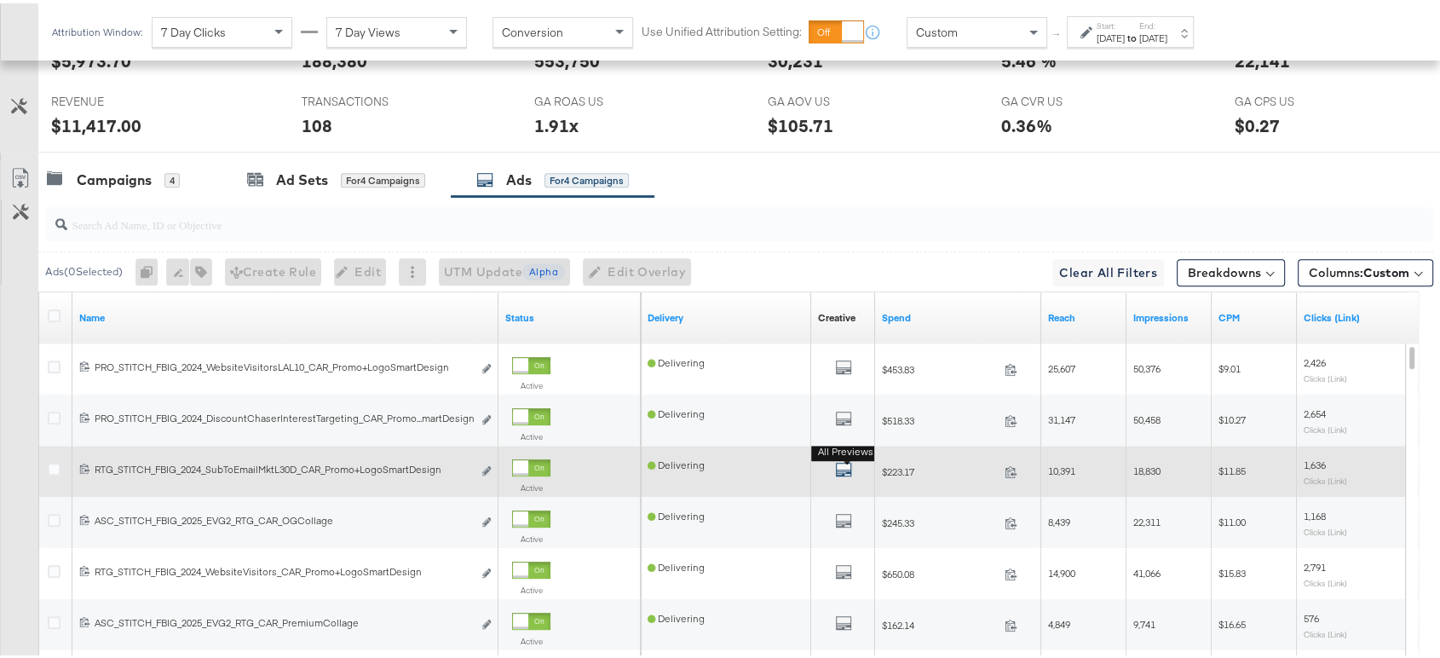
click at [839, 462] on icon "default" at bounding box center [843, 466] width 17 height 17
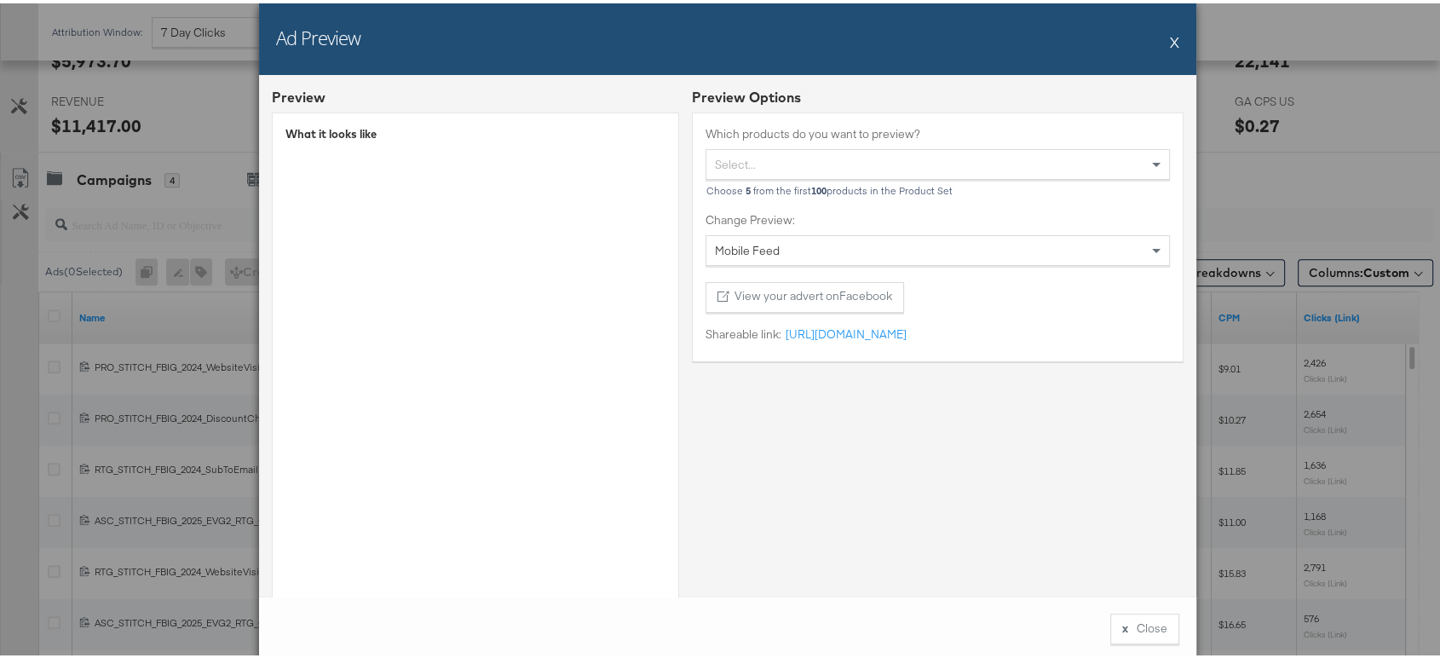
click at [1170, 45] on button "X" at bounding box center [1174, 38] width 9 height 34
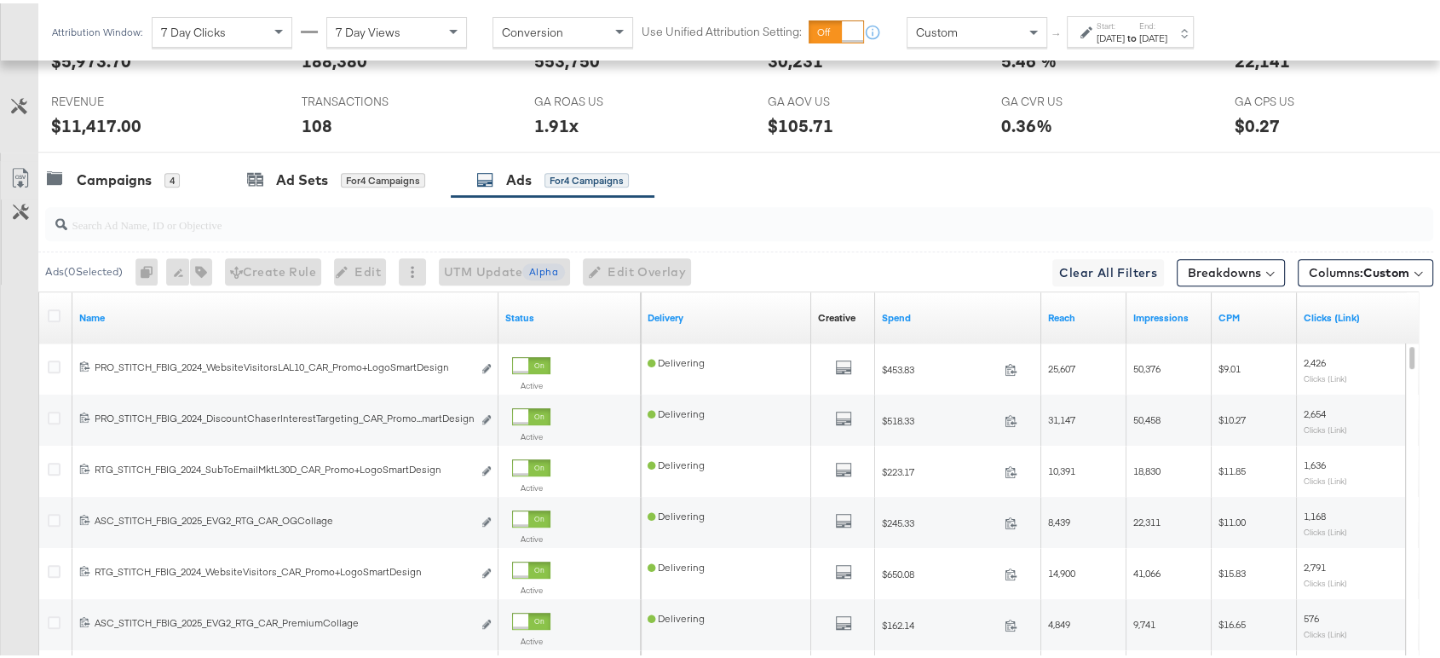
click at [195, 235] on div at bounding box center [739, 221] width 1388 height 34
paste input "promo+logo"
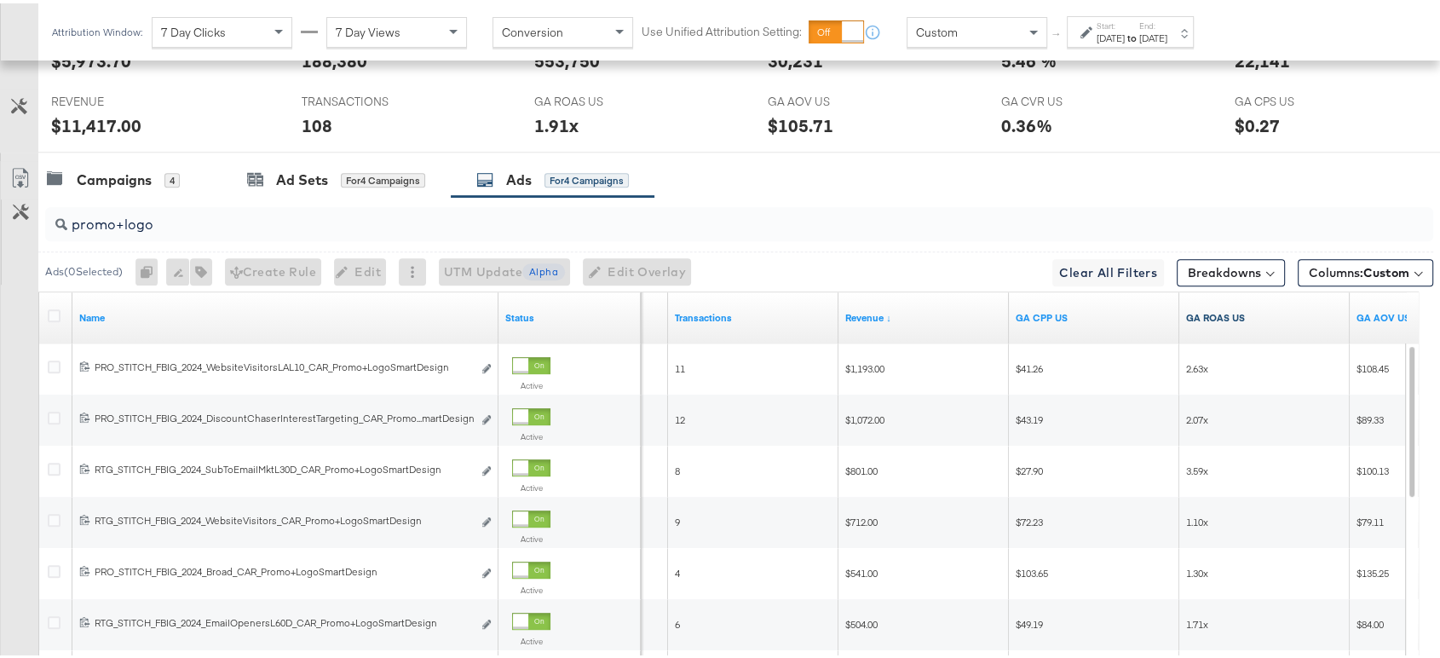
click at [1214, 312] on link "GA ROAS US" at bounding box center [1264, 315] width 157 height 14
click at [1214, 312] on link "GA ROAS US ↓" at bounding box center [1264, 315] width 157 height 14
click at [1214, 312] on link "GA ROAS US ↑" at bounding box center [1264, 315] width 157 height 14
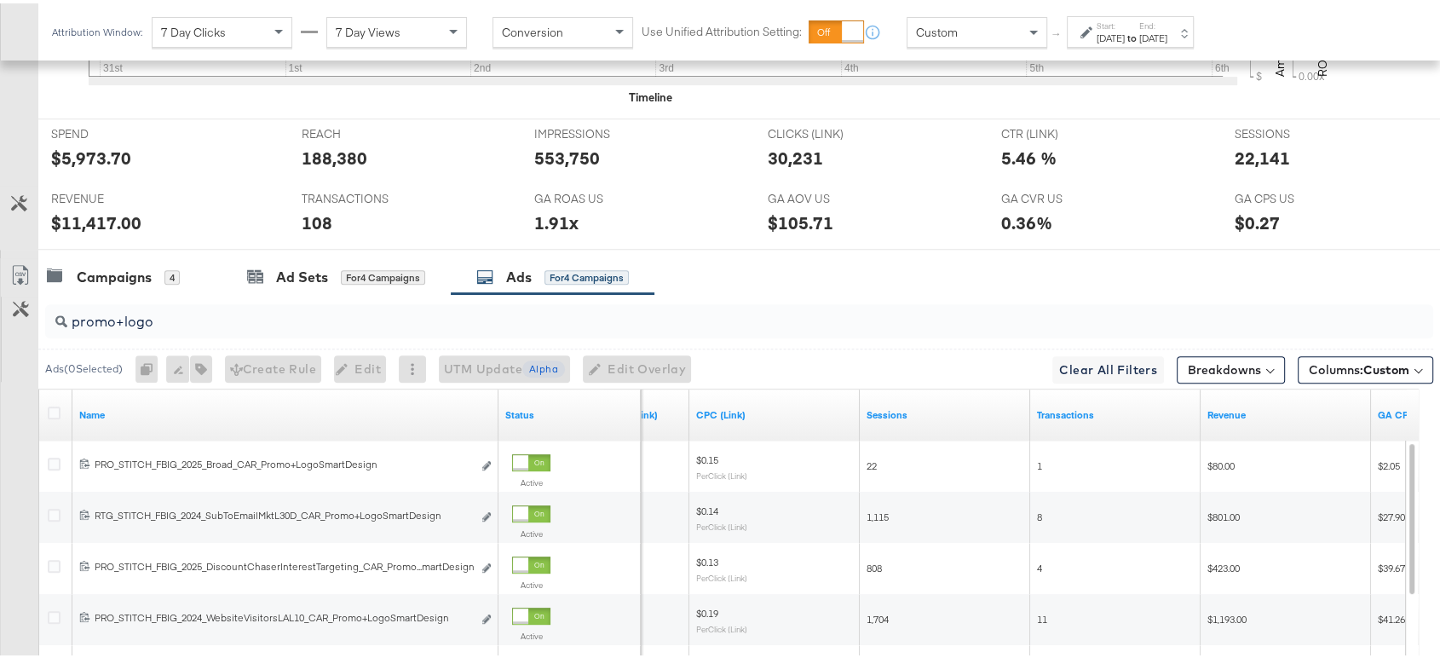
scroll to position [763, 0]
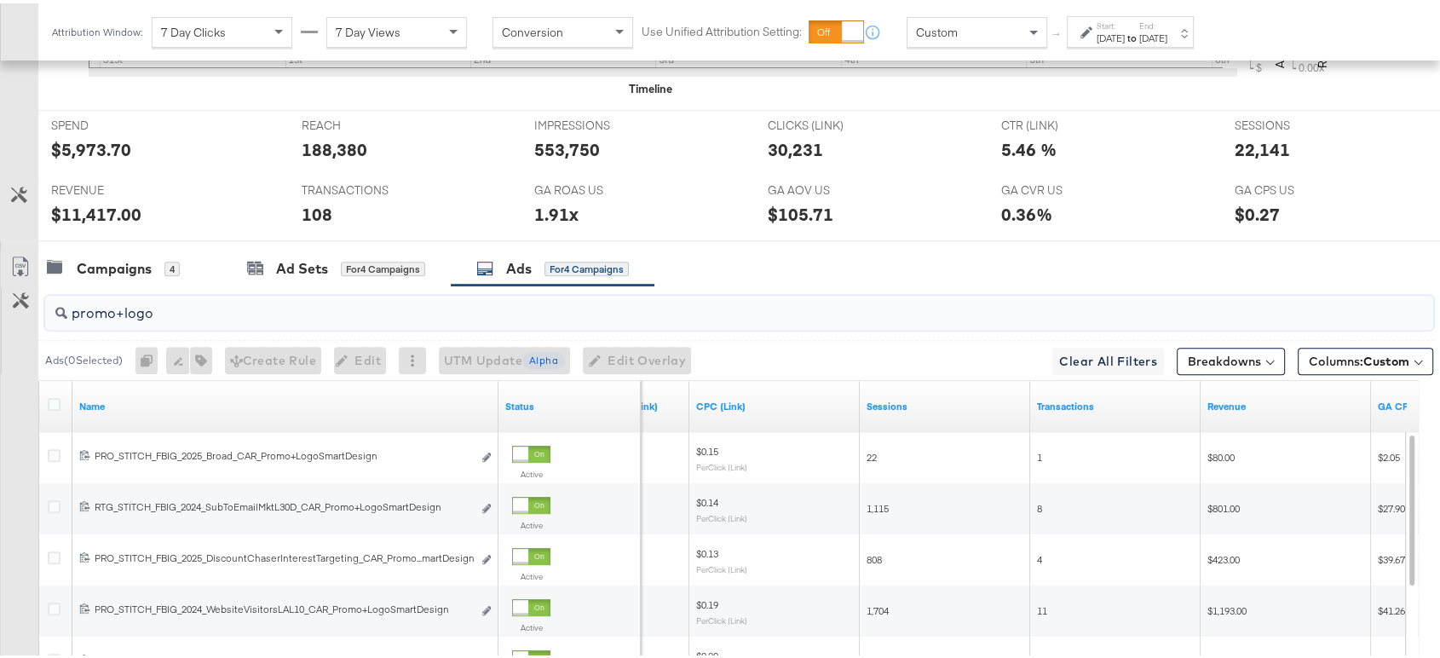
click at [194, 302] on input "promo+logo" at bounding box center [687, 302] width 1240 height 33
paste input "collage"
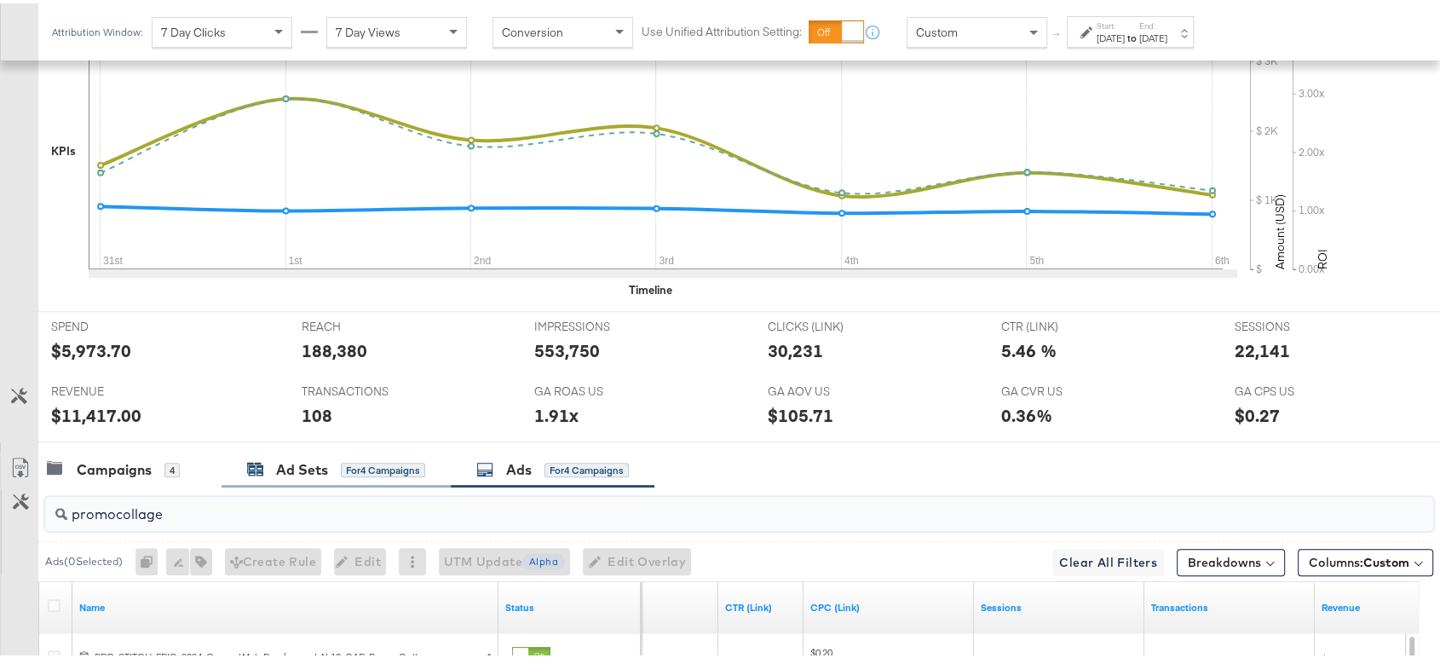
scroll to position [562, 0]
click at [326, 511] on input "promocollage" at bounding box center [687, 503] width 1240 height 33
paste input "Promo Multi image"
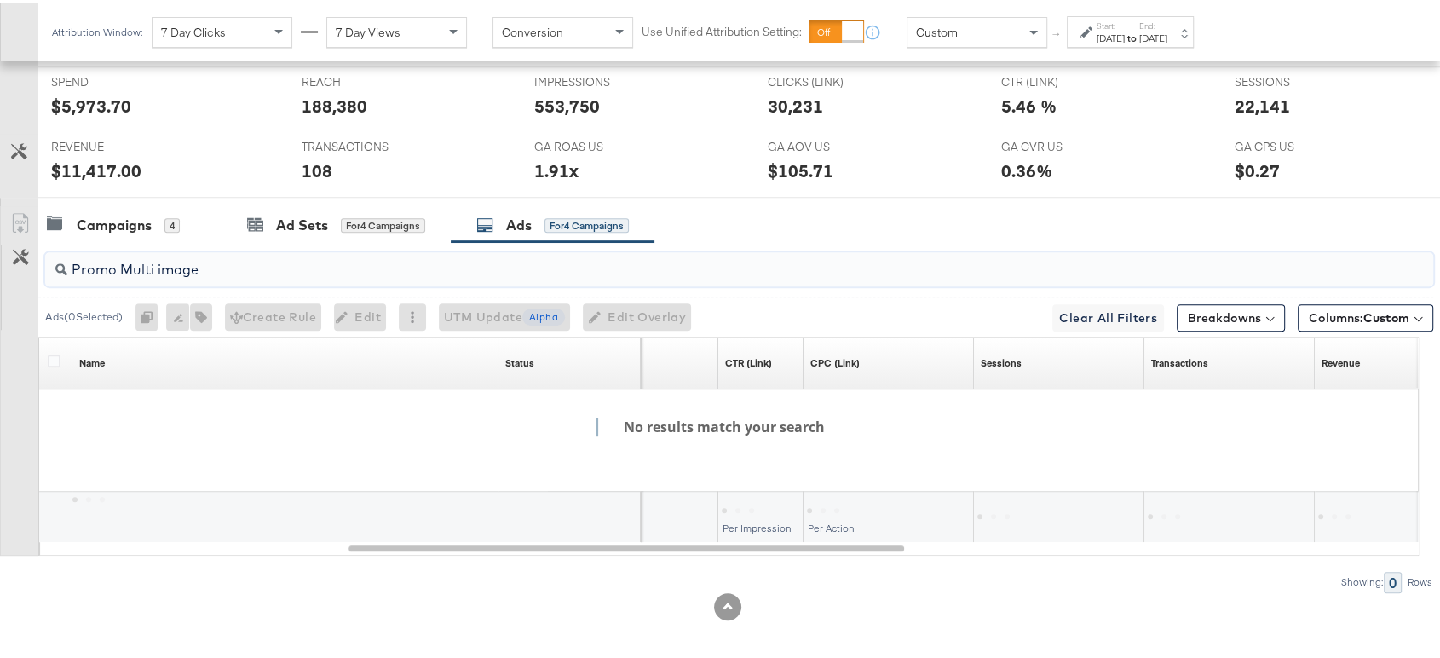
scroll to position [810, 0]
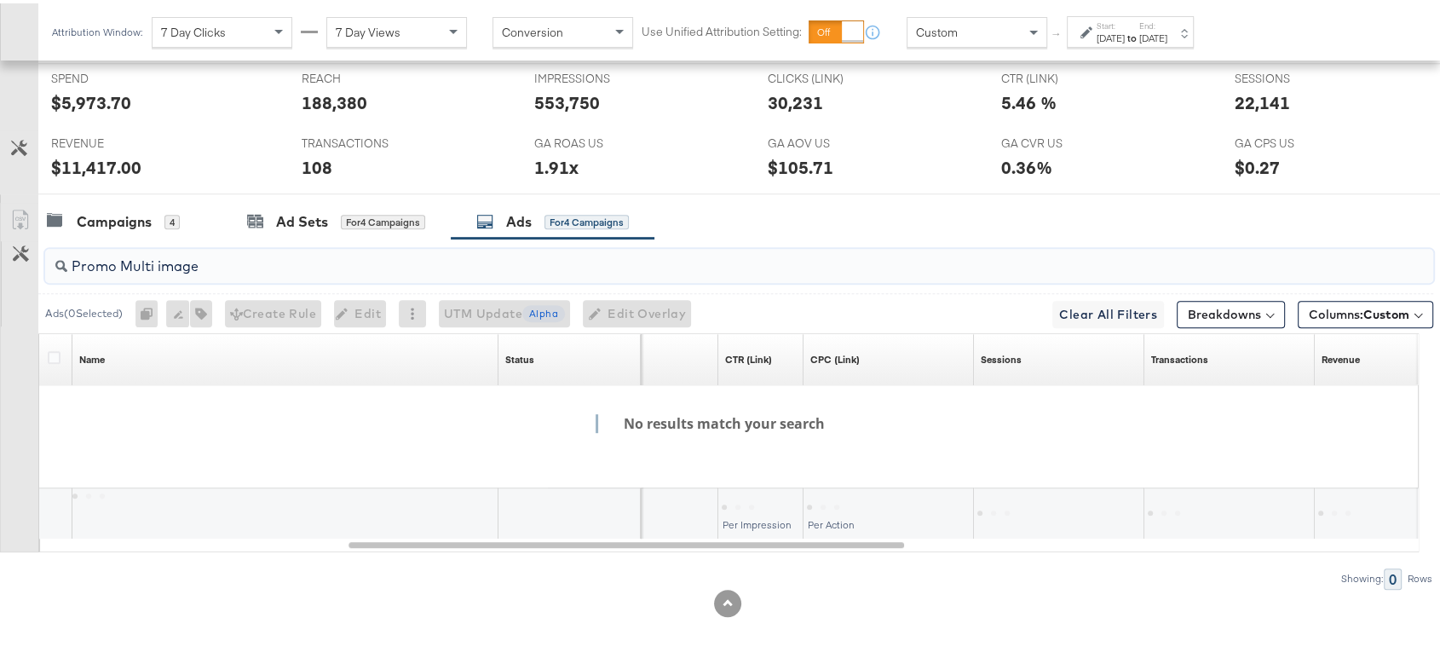
click at [120, 265] on input "Promo Multi image" at bounding box center [687, 255] width 1240 height 33
click at [153, 253] on input "PromoMulti image" at bounding box center [687, 255] width 1240 height 33
paste input "promomulti"
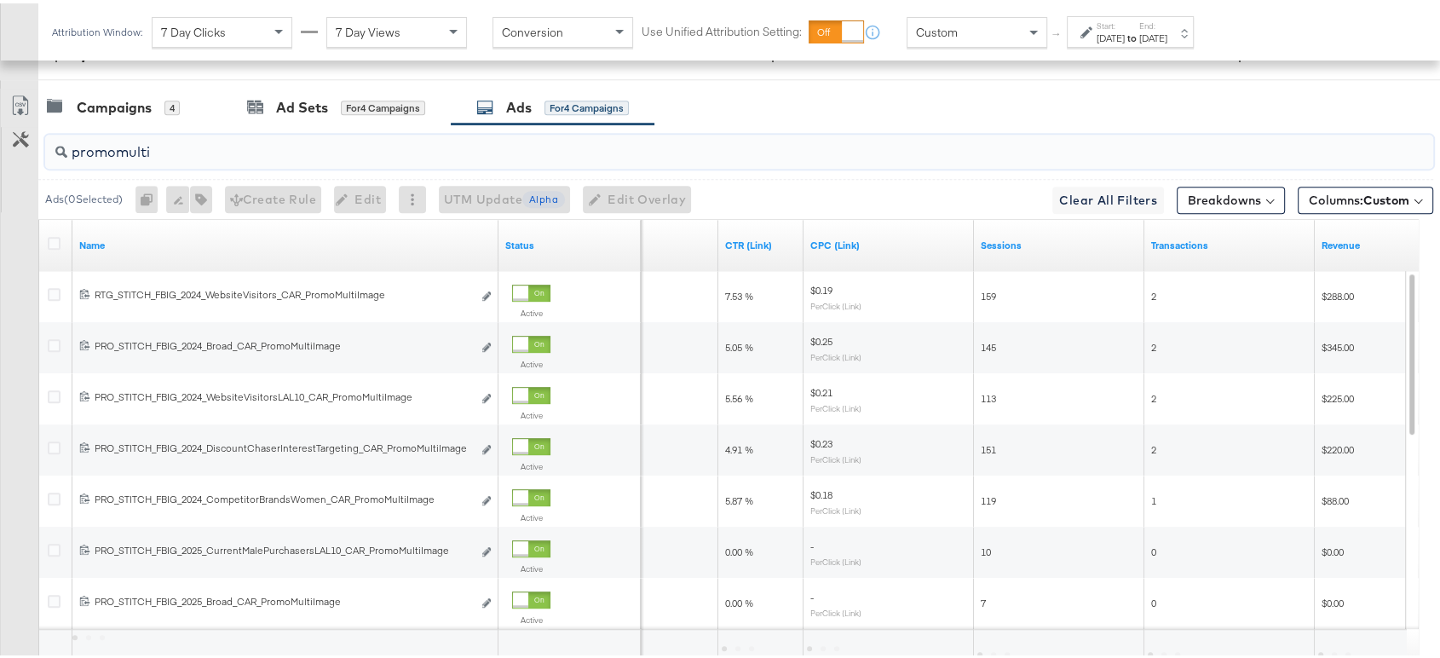
scroll to position [999, 0]
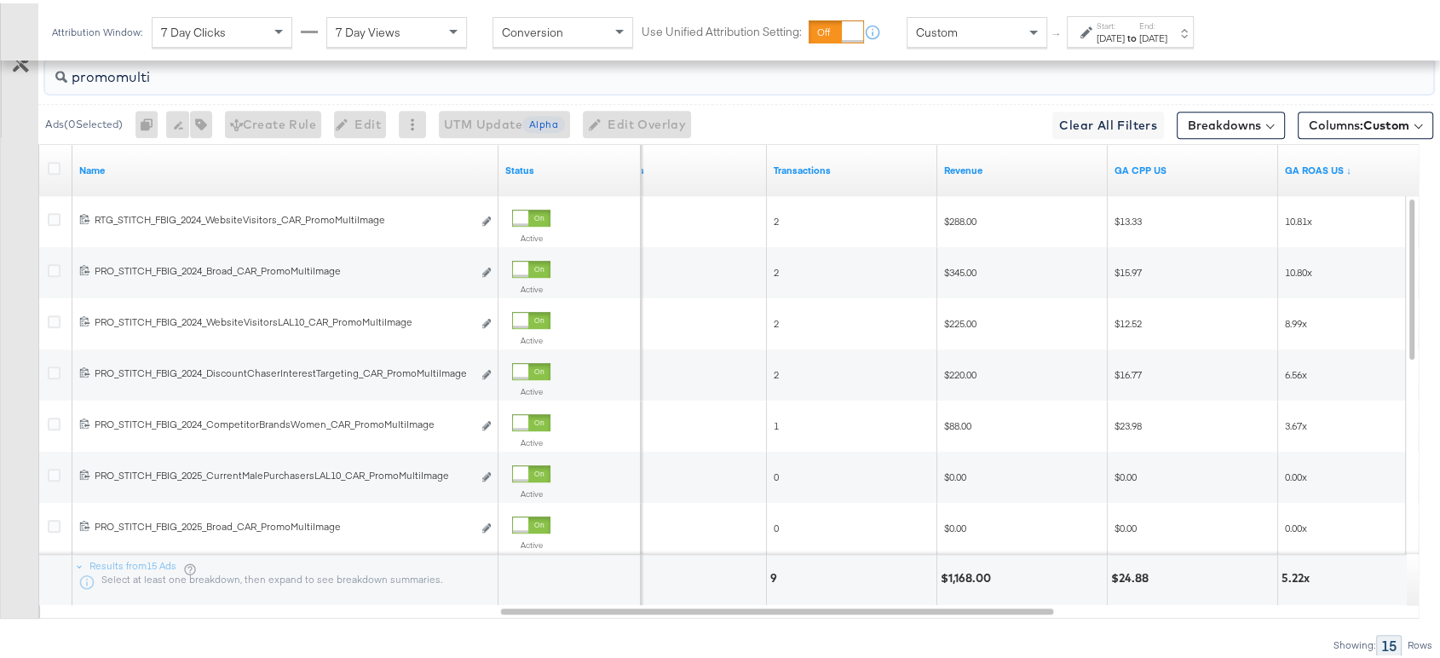
paste input "price"
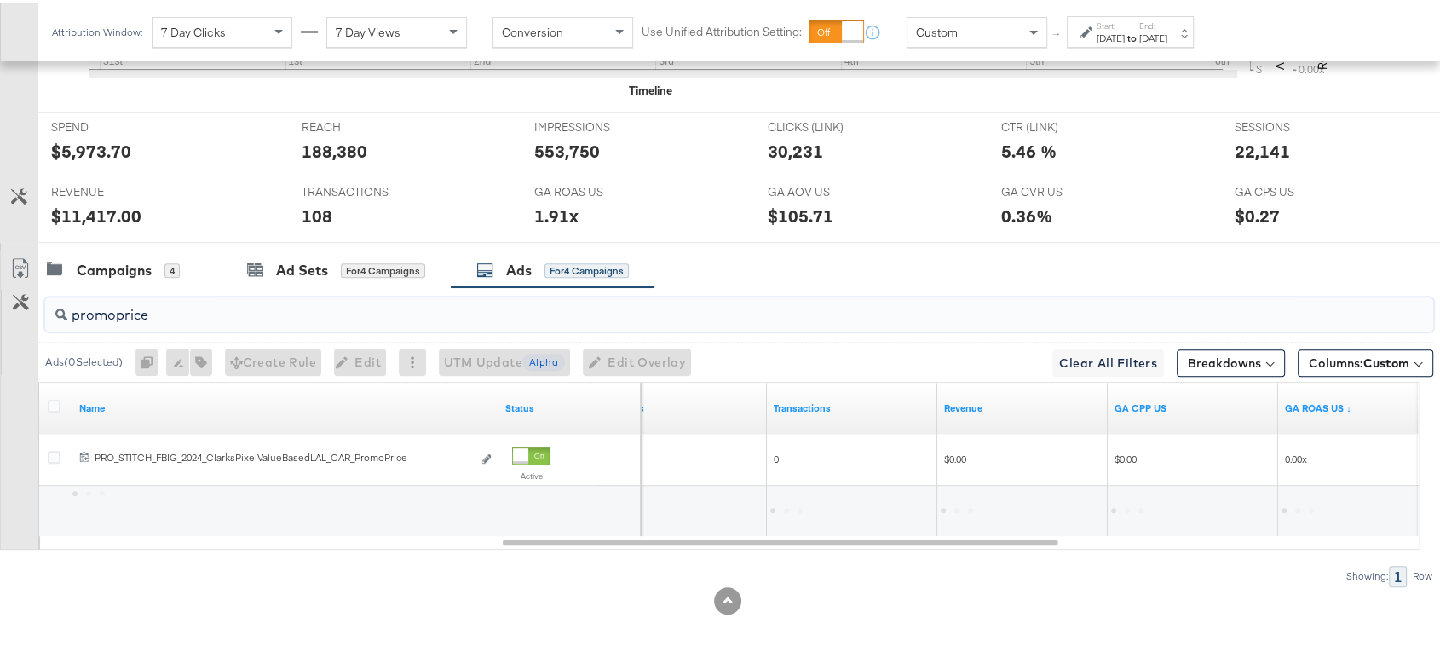
scroll to position [759, 0]
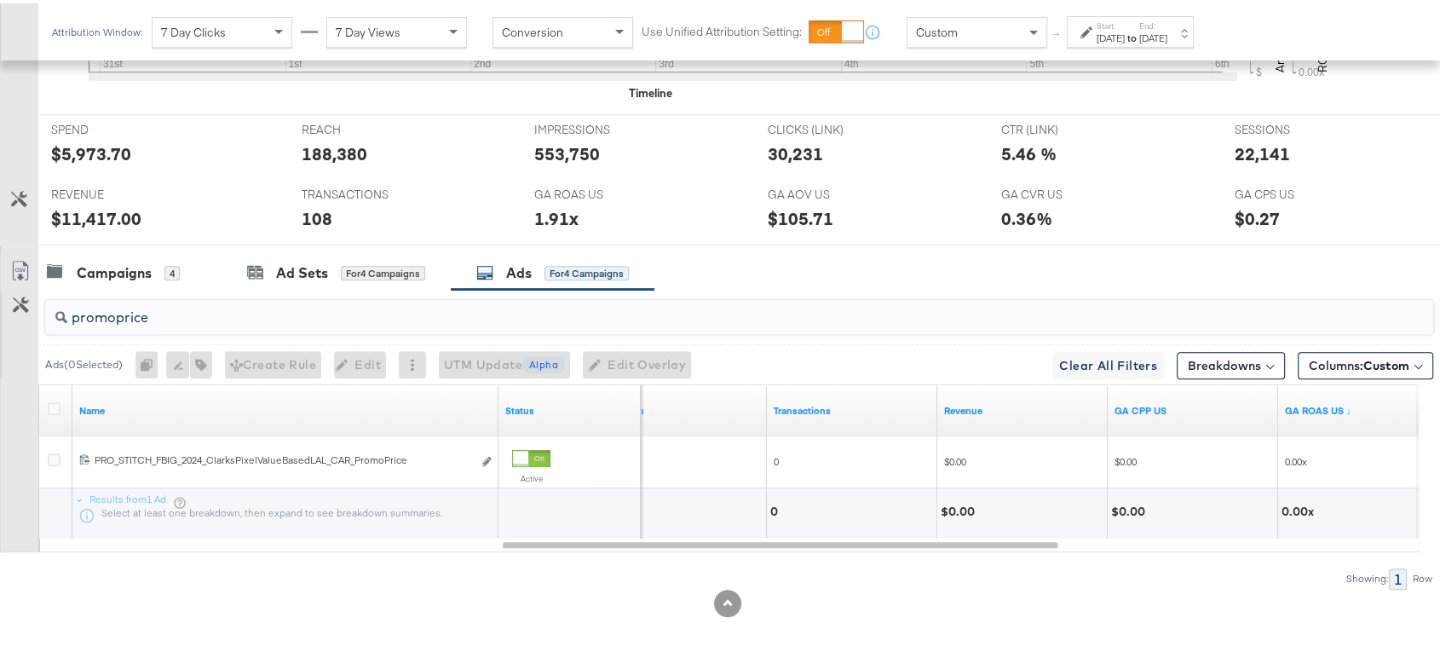
type input "promoprice"
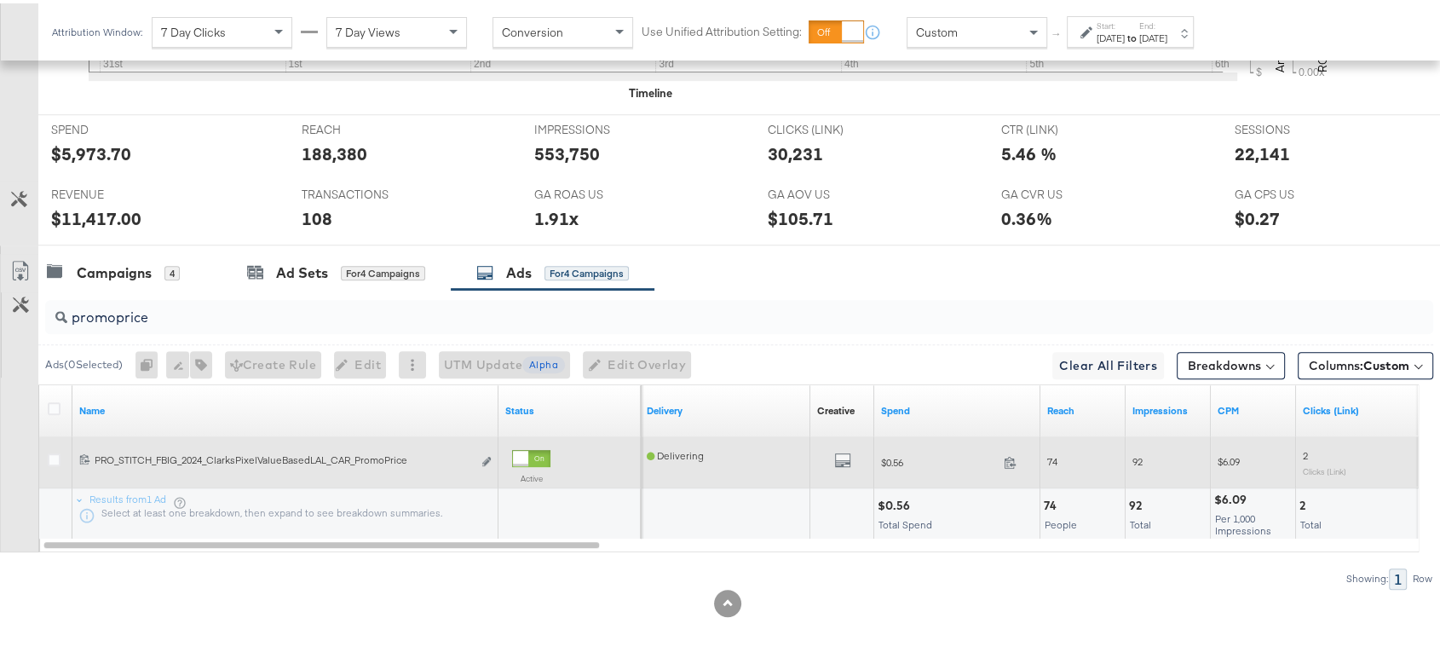
click at [830, 454] on div "All Previews" at bounding box center [842, 458] width 50 height 21
click at [843, 455] on icon "default" at bounding box center [842, 456] width 17 height 17
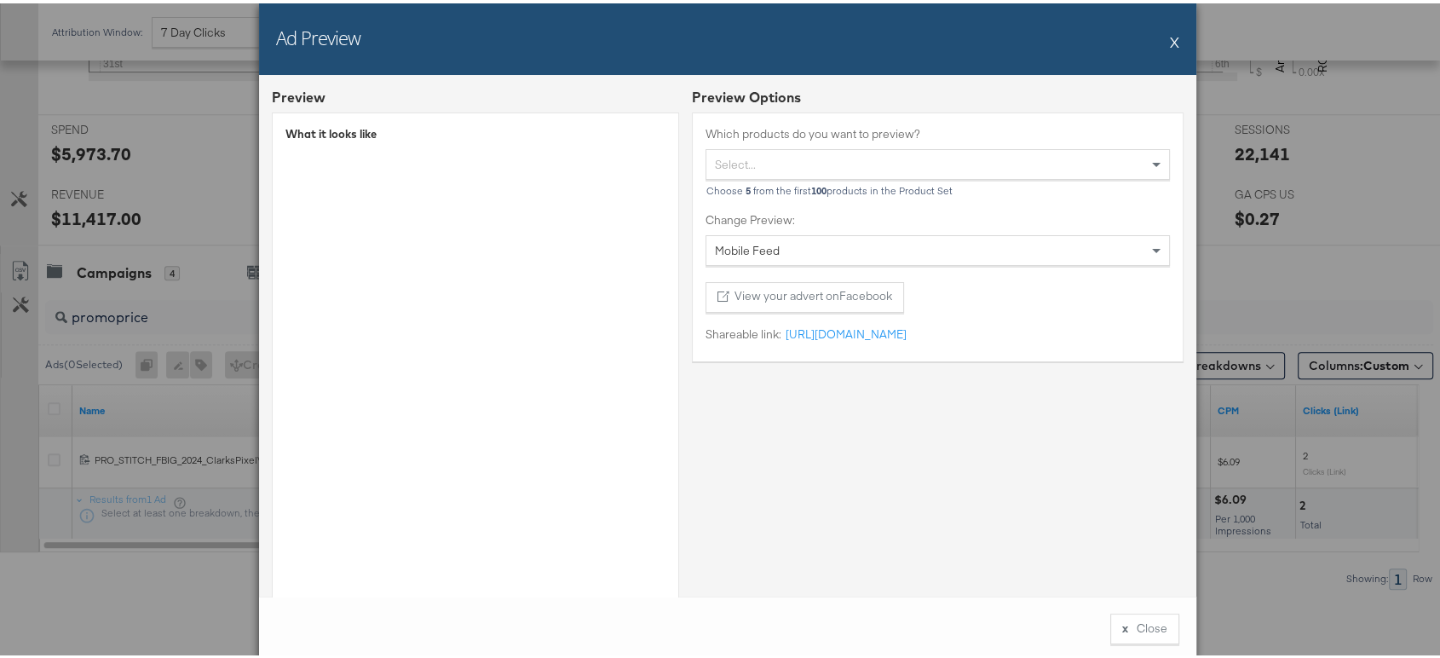
click at [1173, 41] on div "Ad Preview X" at bounding box center [727, 36] width 937 height 72
click at [1170, 41] on button "X" at bounding box center [1174, 38] width 9 height 34
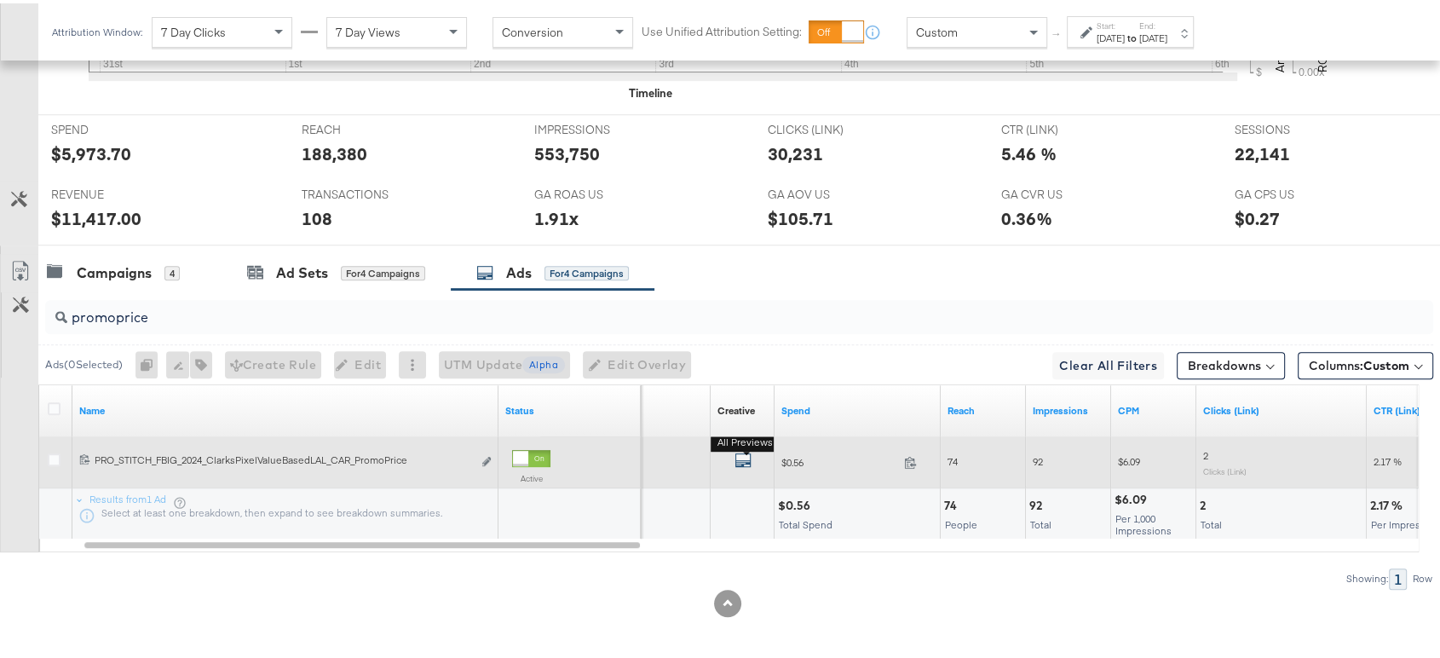
click at [746, 457] on icon "default" at bounding box center [743, 456] width 17 height 17
